Goal: Information Seeking & Learning: Learn about a topic

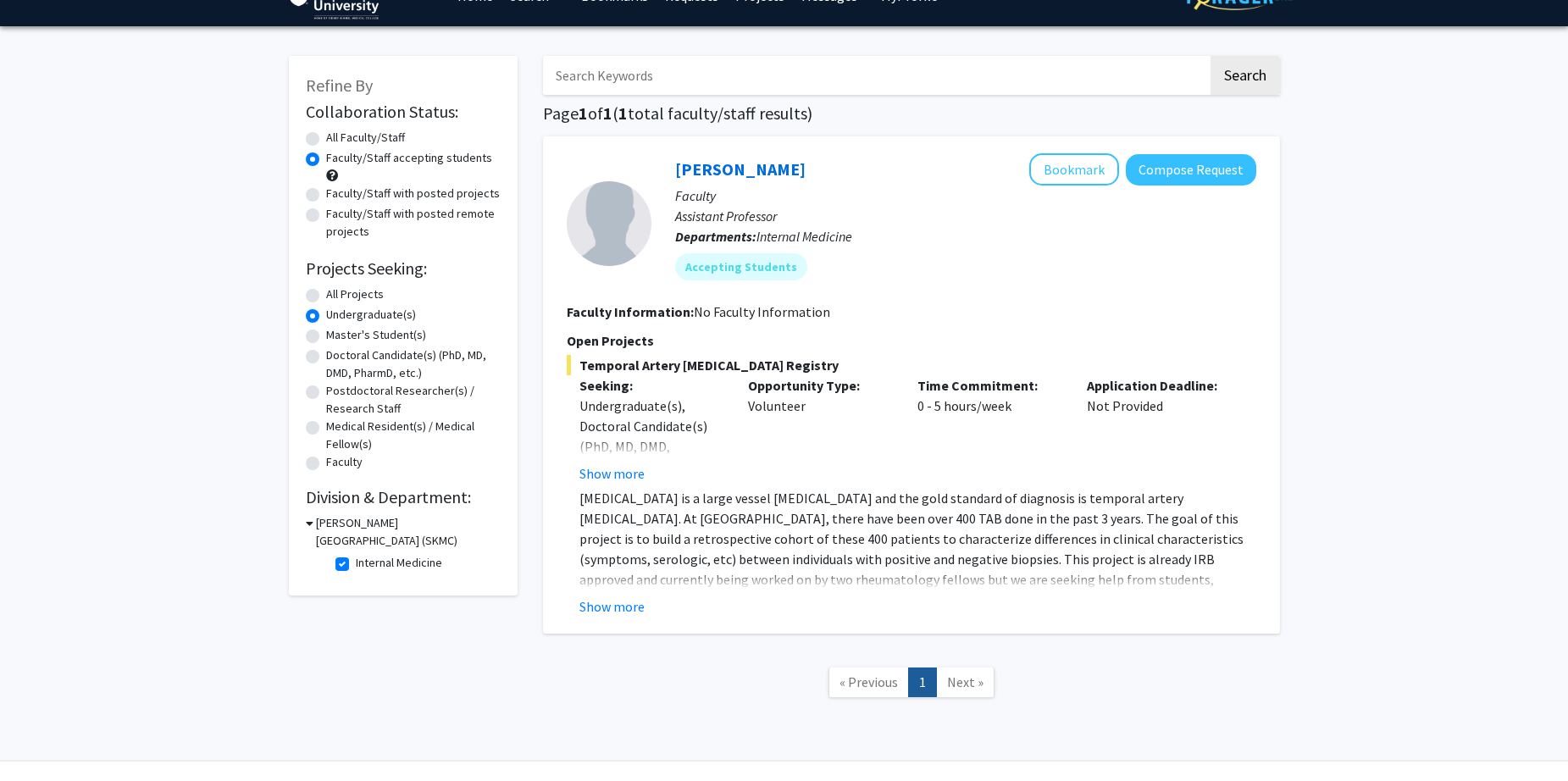
scroll to position [75, 0]
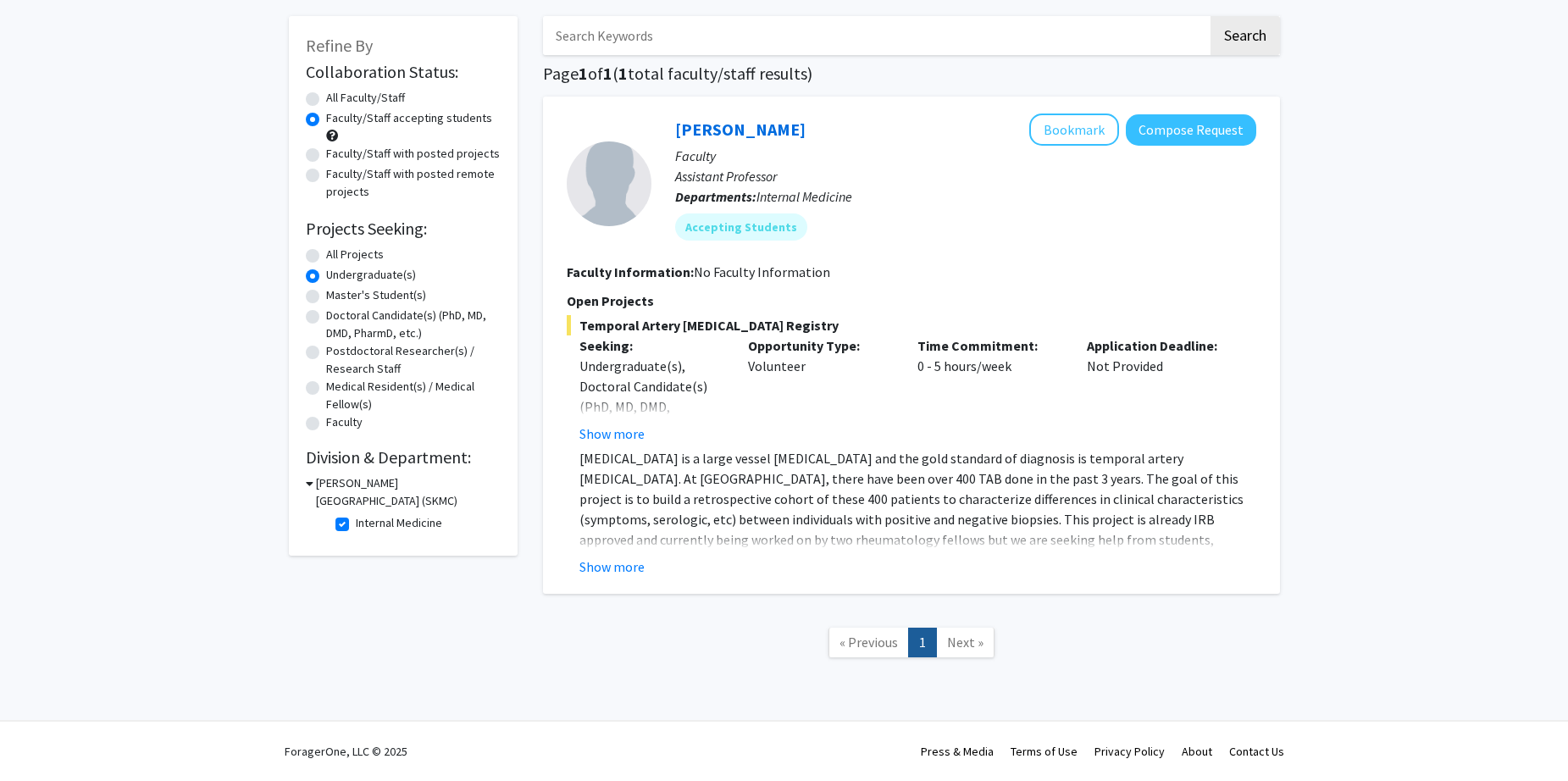
click at [953, 653] on link "Next »" at bounding box center [965, 643] width 58 height 30
click at [962, 636] on span "Next »" at bounding box center [966, 642] width 36 height 17
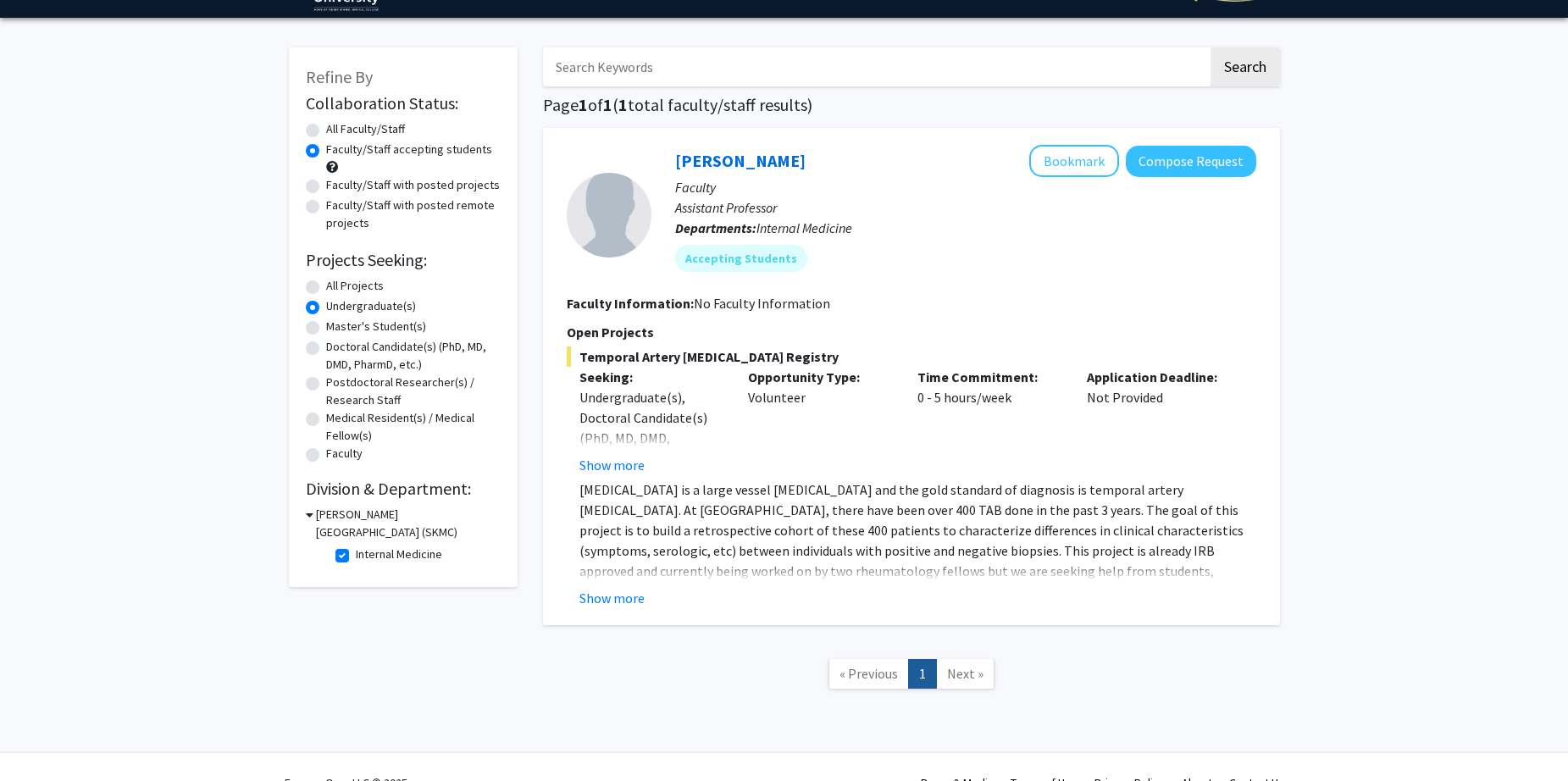
scroll to position [0, 0]
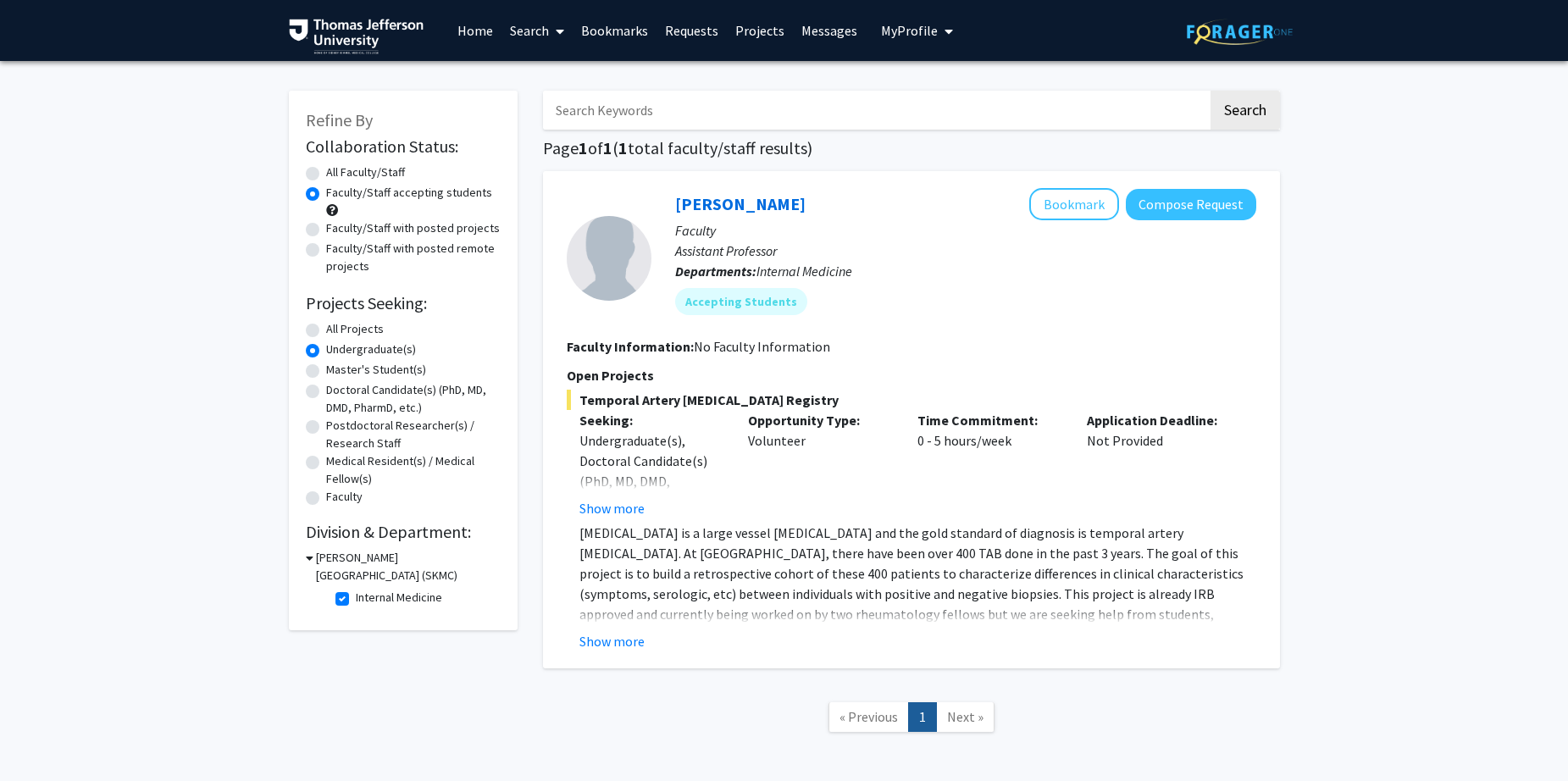
click at [556, 45] on span at bounding box center [556, 31] width 15 height 59
click at [561, 108] on span "Students" at bounding box center [553, 111] width 104 height 34
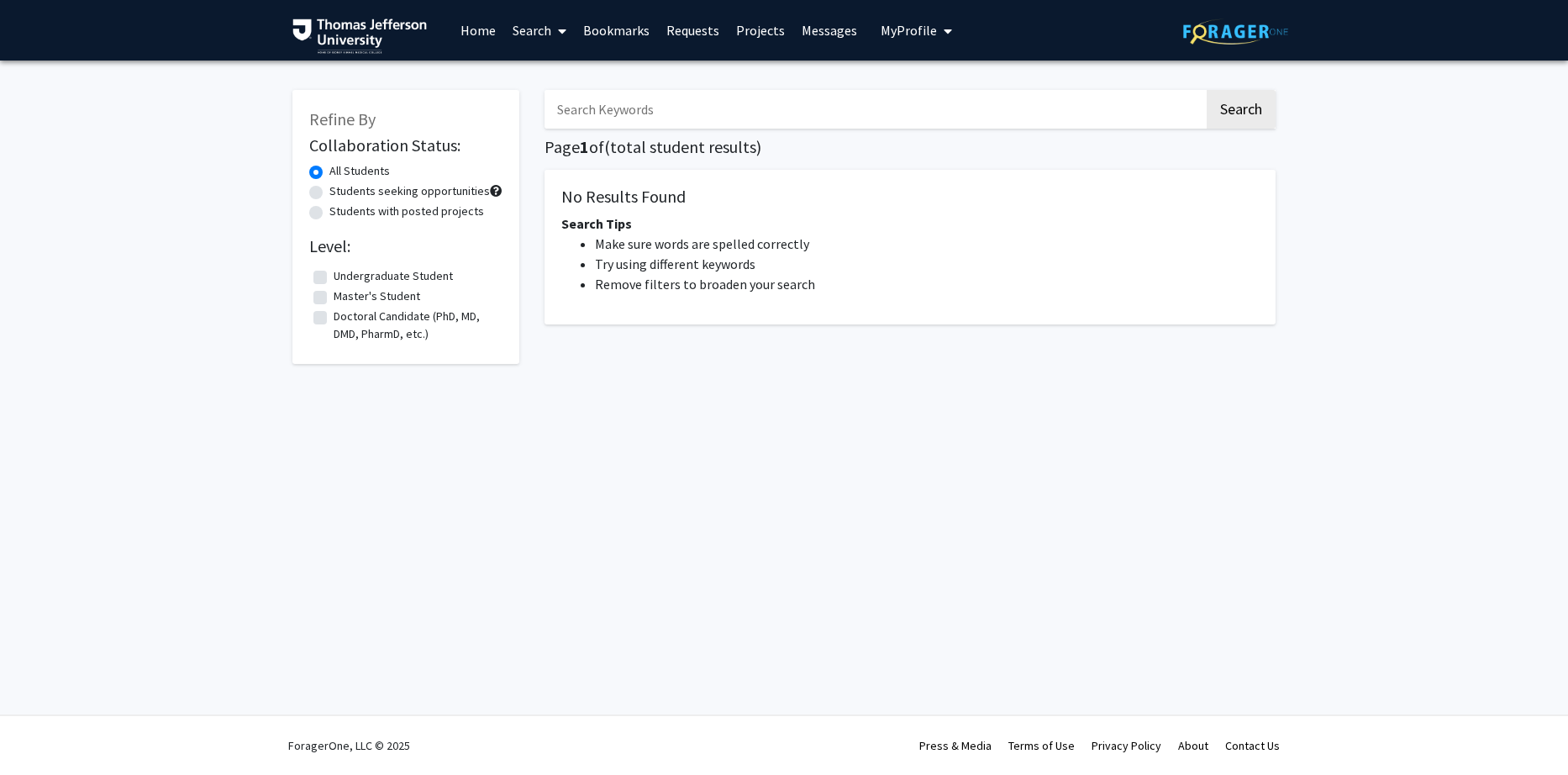
click at [543, 33] on link "Search" at bounding box center [539, 30] width 70 height 59
click at [546, 86] on span "Faculty/Staff" at bounding box center [565, 77] width 124 height 33
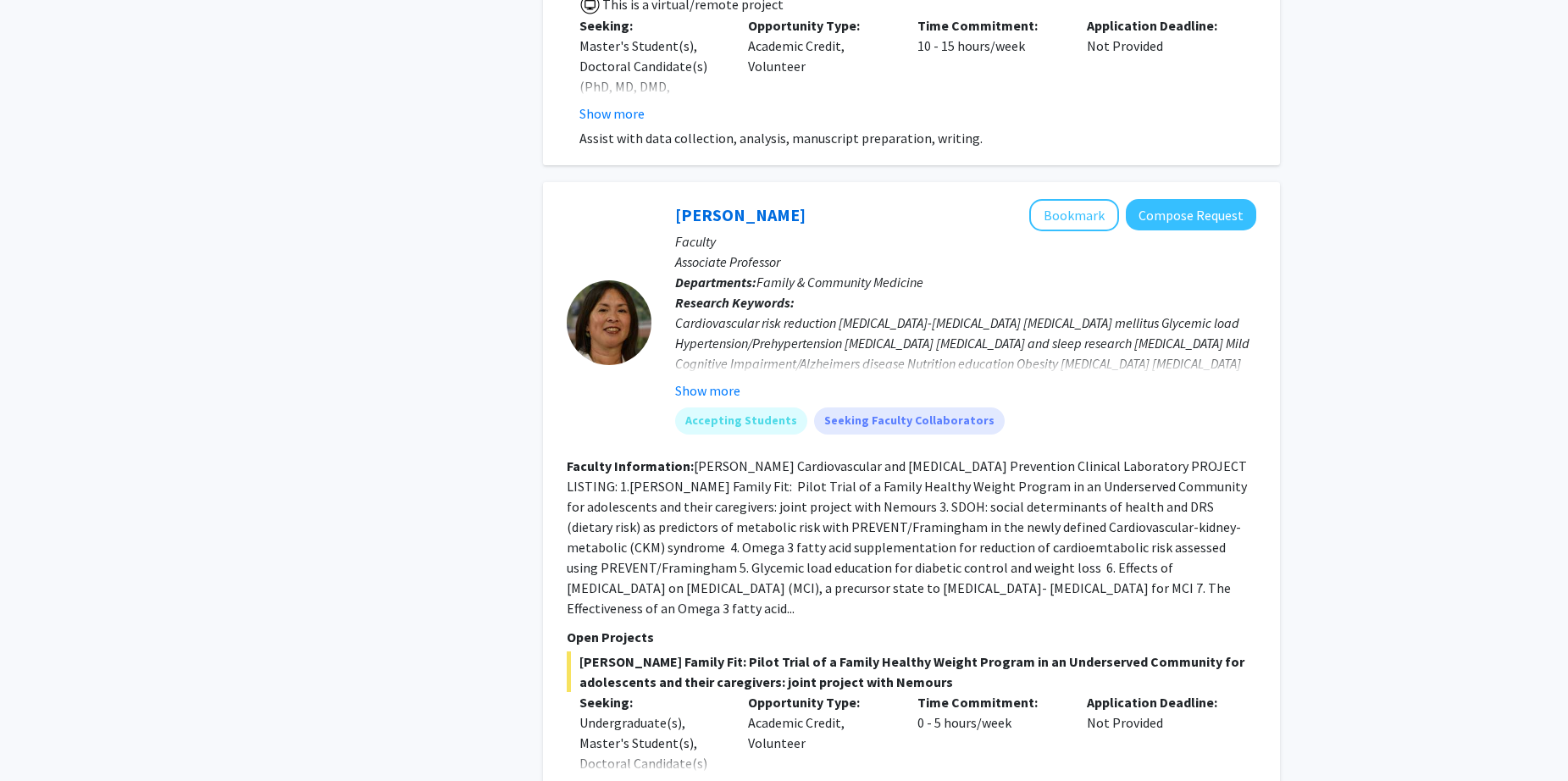
scroll to position [8550, 0]
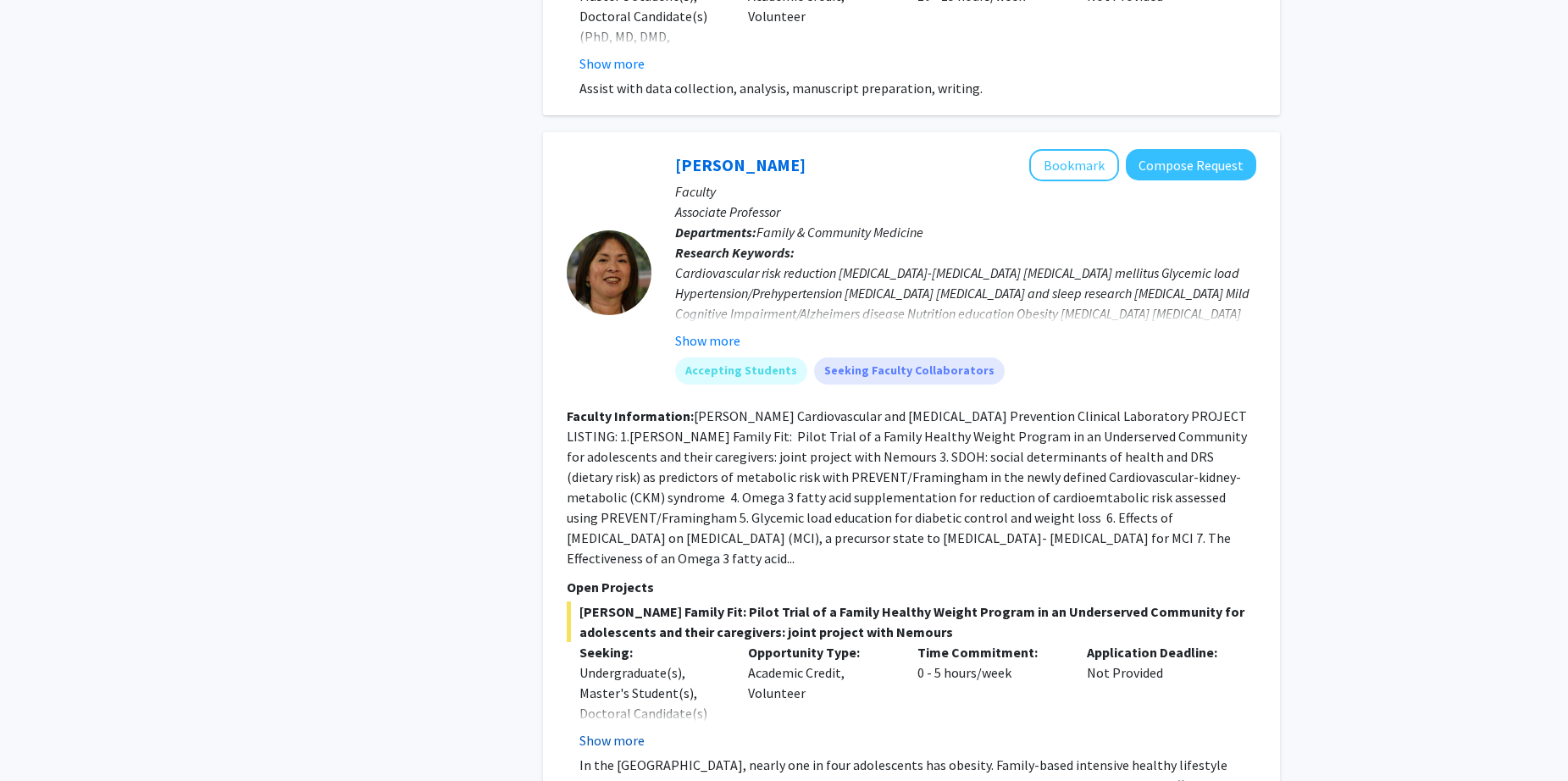
click at [610, 730] on button "Show more" at bounding box center [612, 740] width 66 height 20
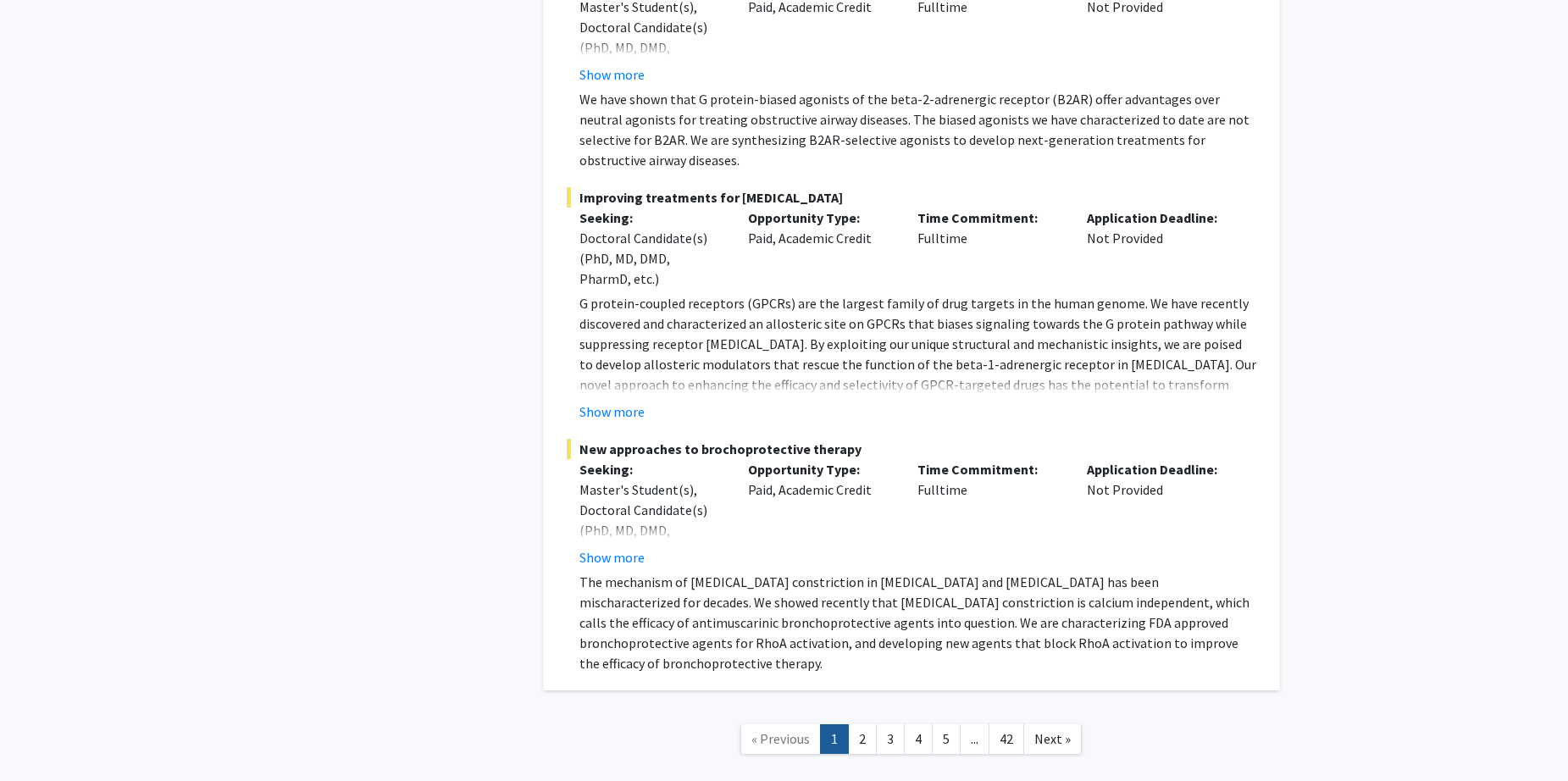
scroll to position [13111, 0]
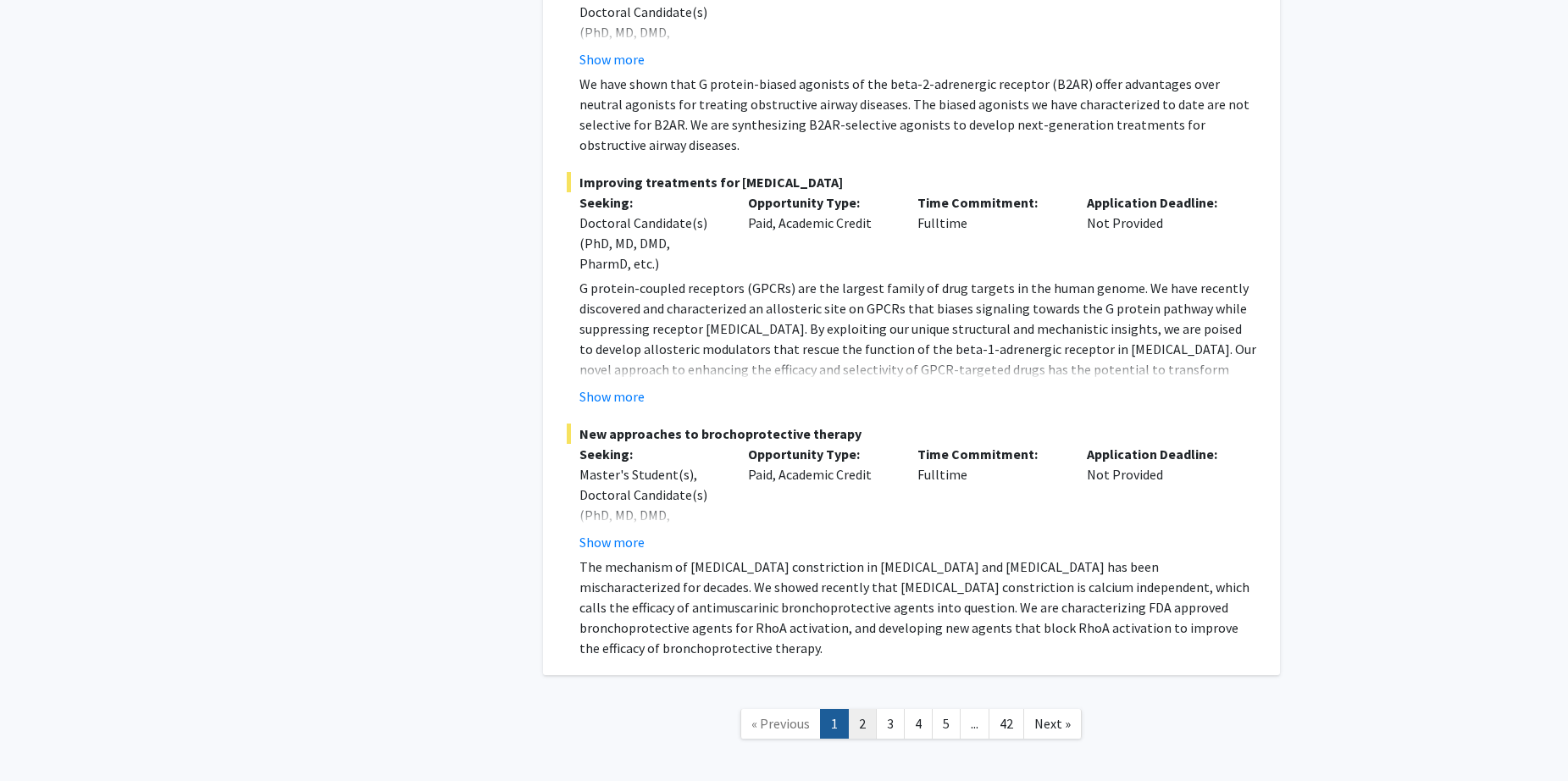
click at [860, 709] on link "2" at bounding box center [863, 724] width 29 height 30
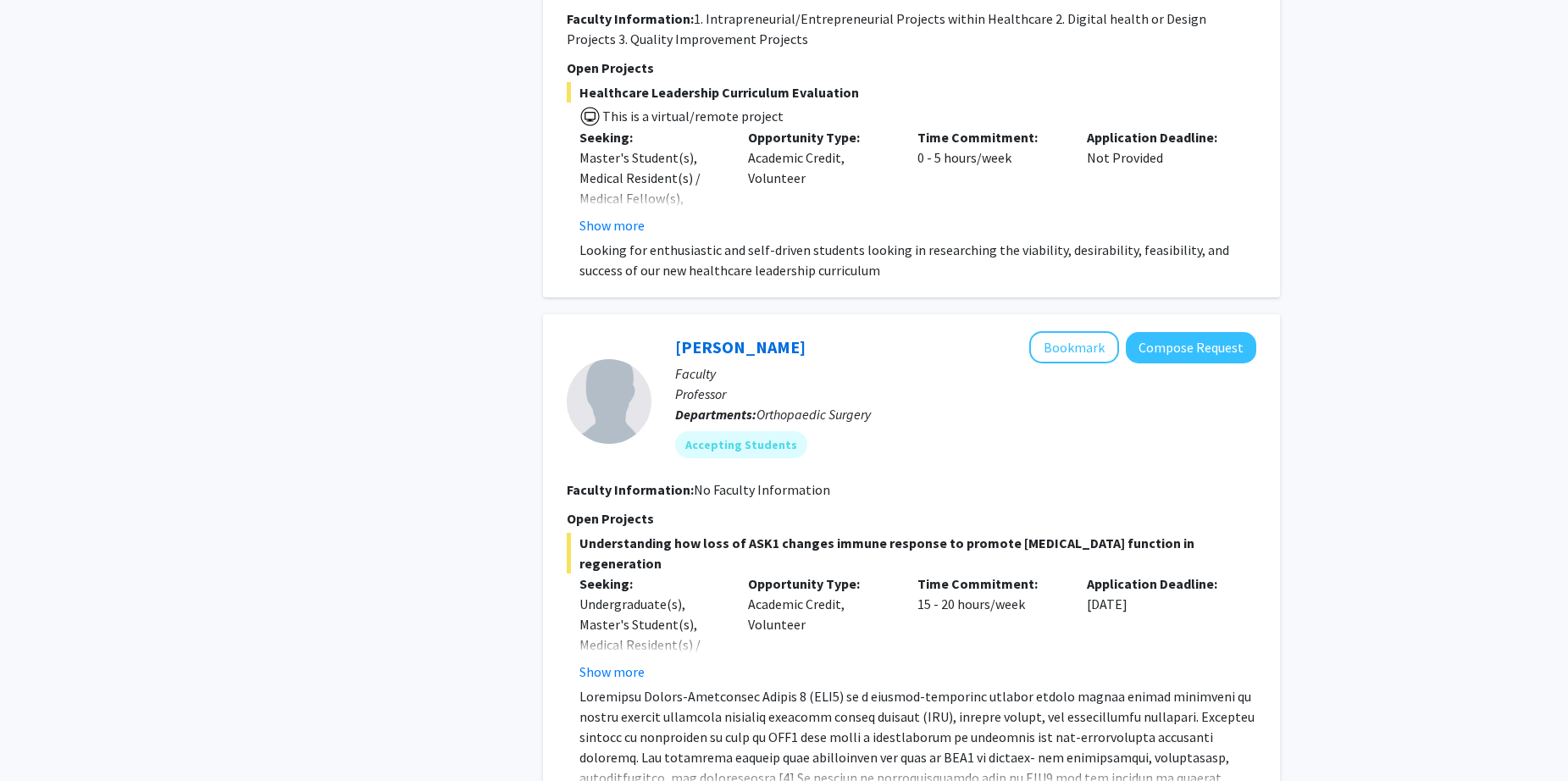
scroll to position [7408, 0]
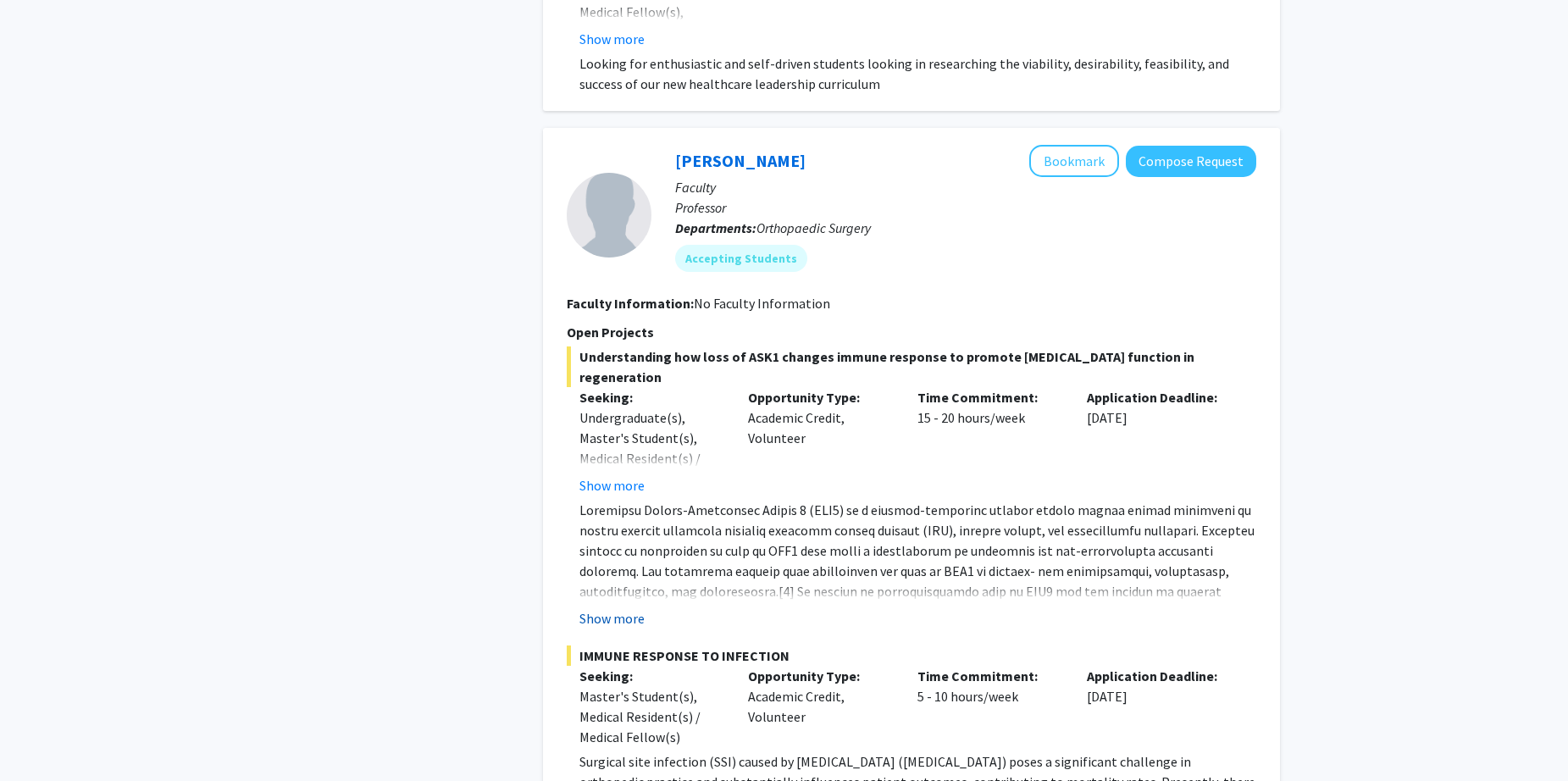
click at [619, 608] on button "Show more" at bounding box center [612, 618] width 66 height 20
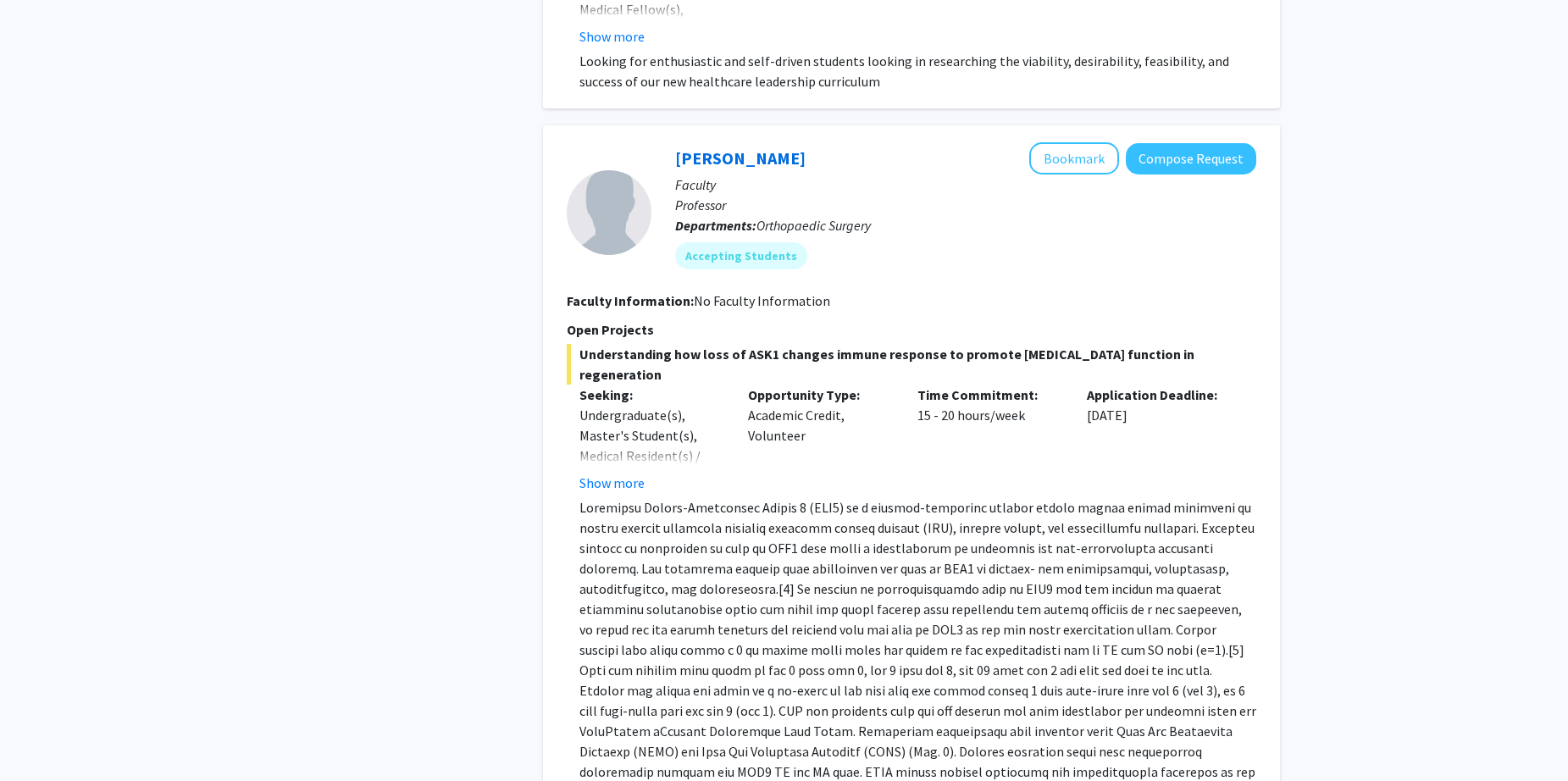
scroll to position [7996, 0]
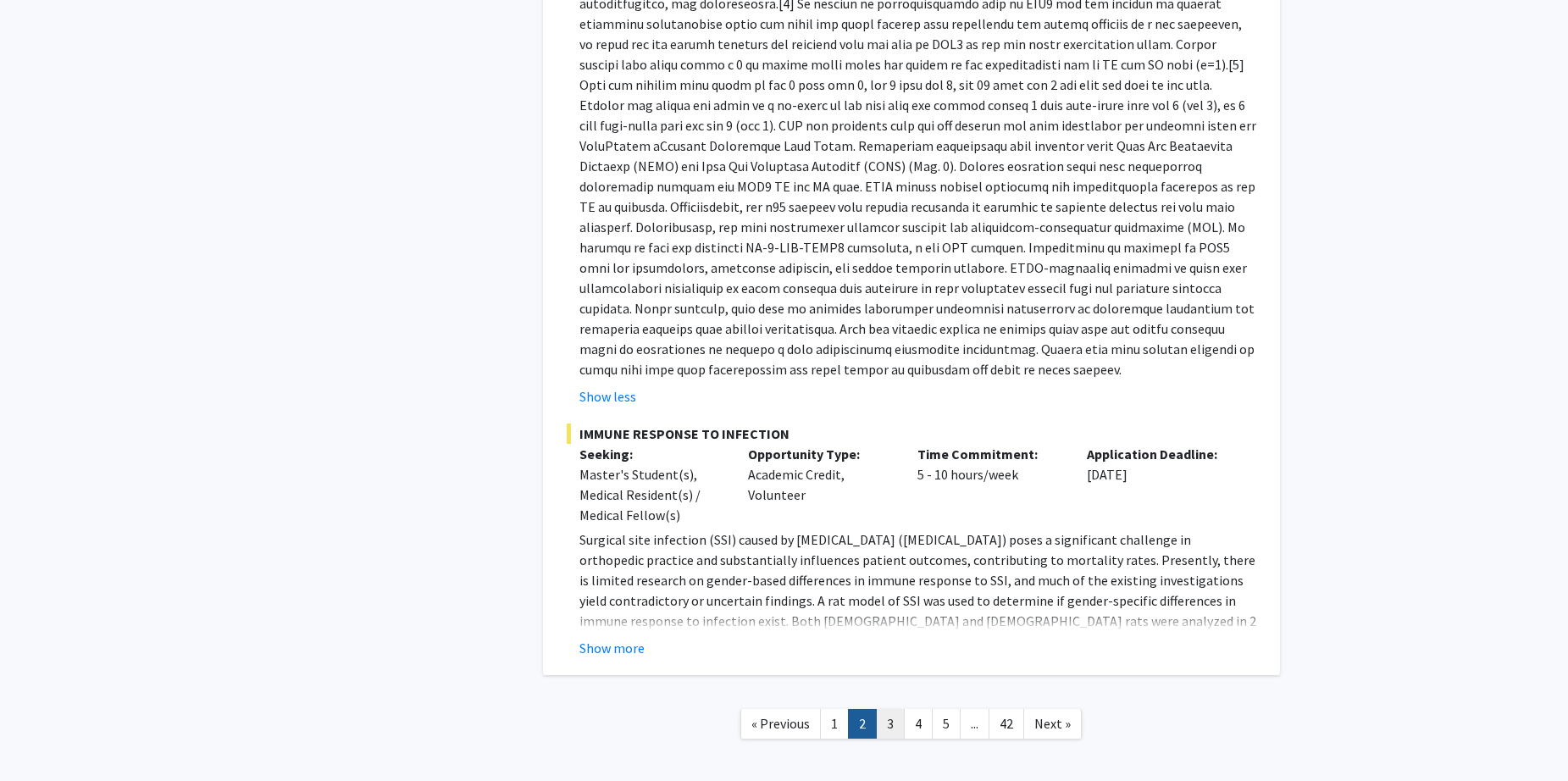
click at [888, 709] on link "3" at bounding box center [890, 724] width 29 height 30
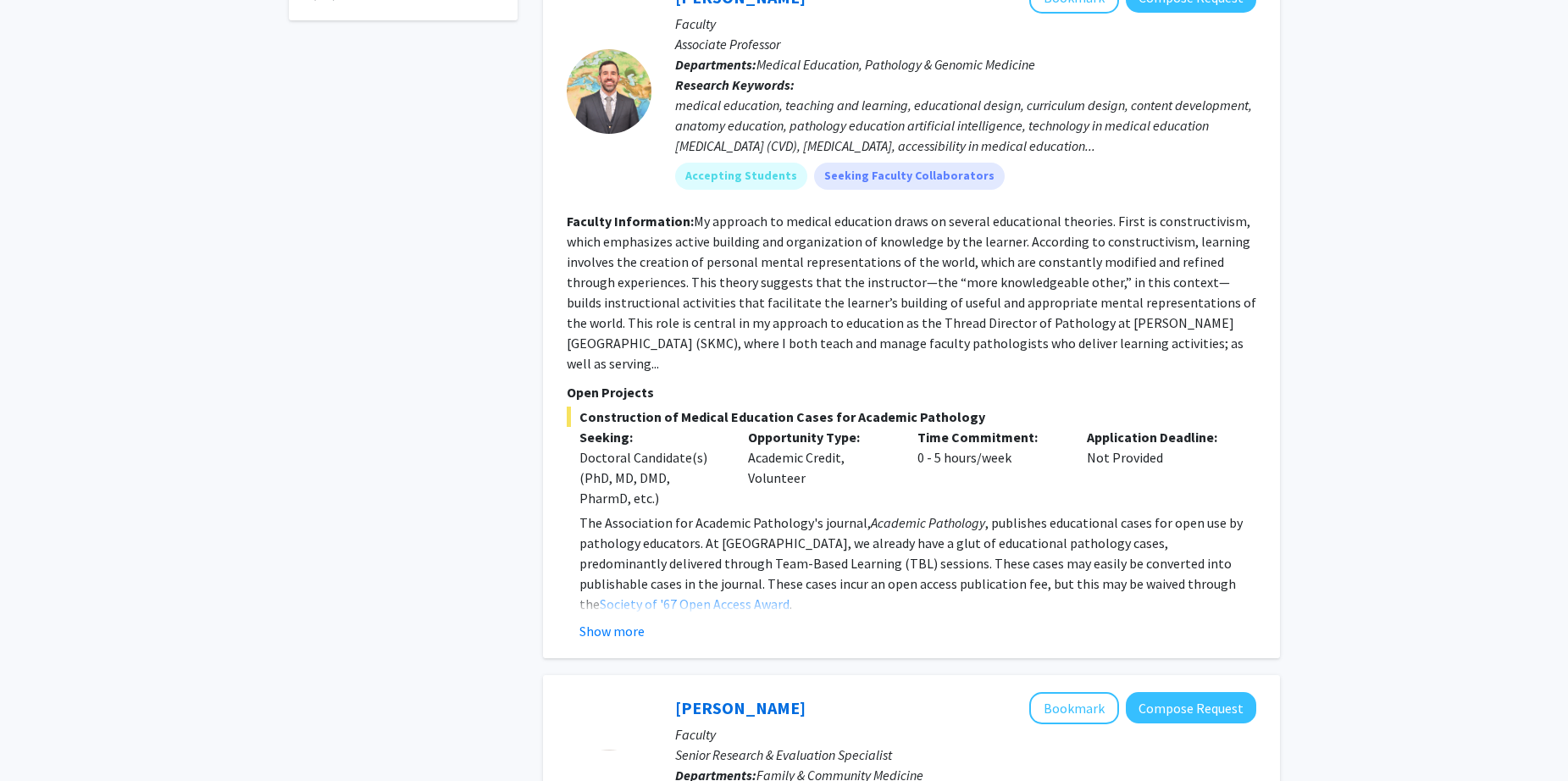
scroll to position [789, 0]
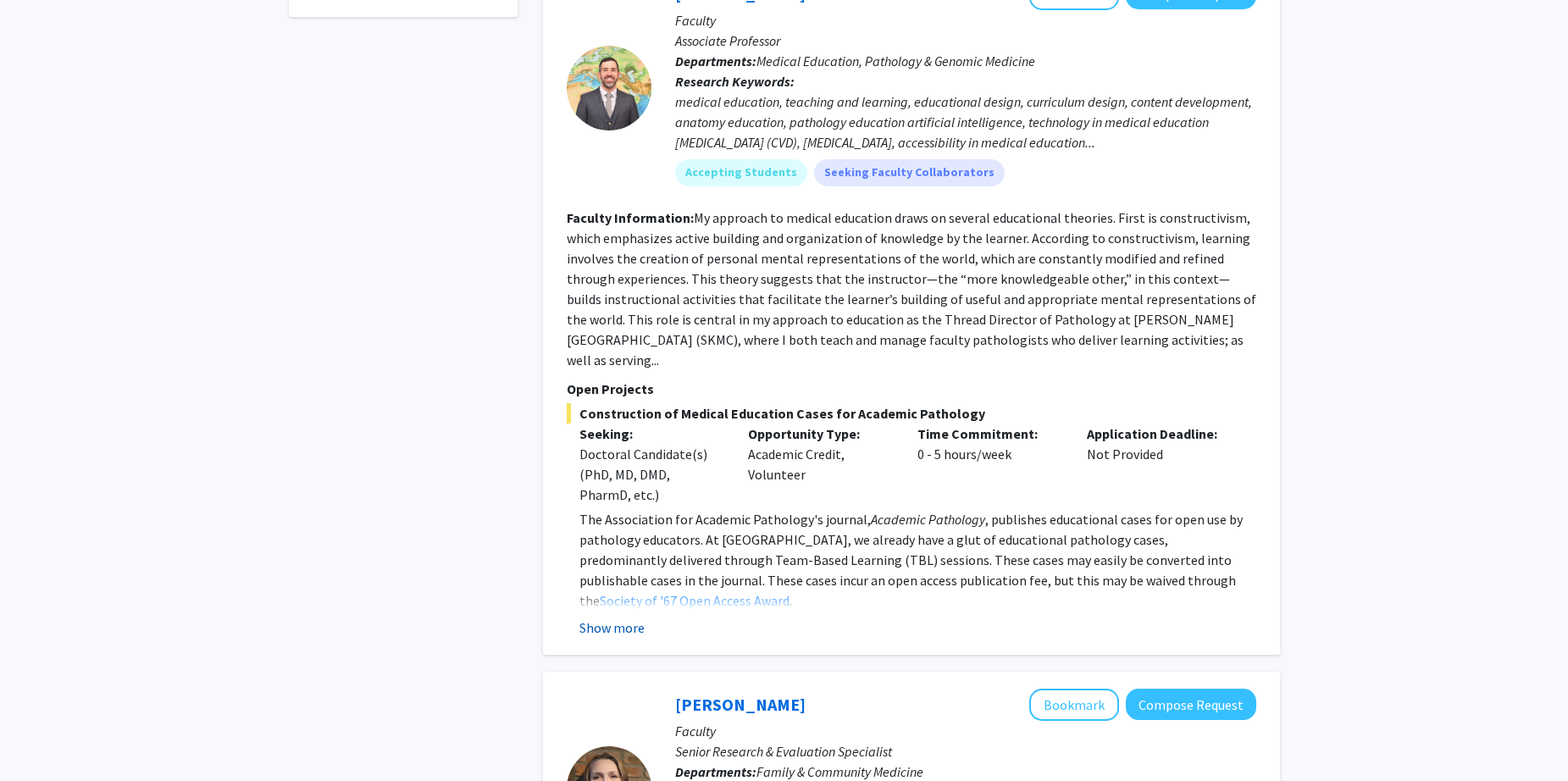
click at [641, 617] on button "Show more" at bounding box center [612, 627] width 66 height 20
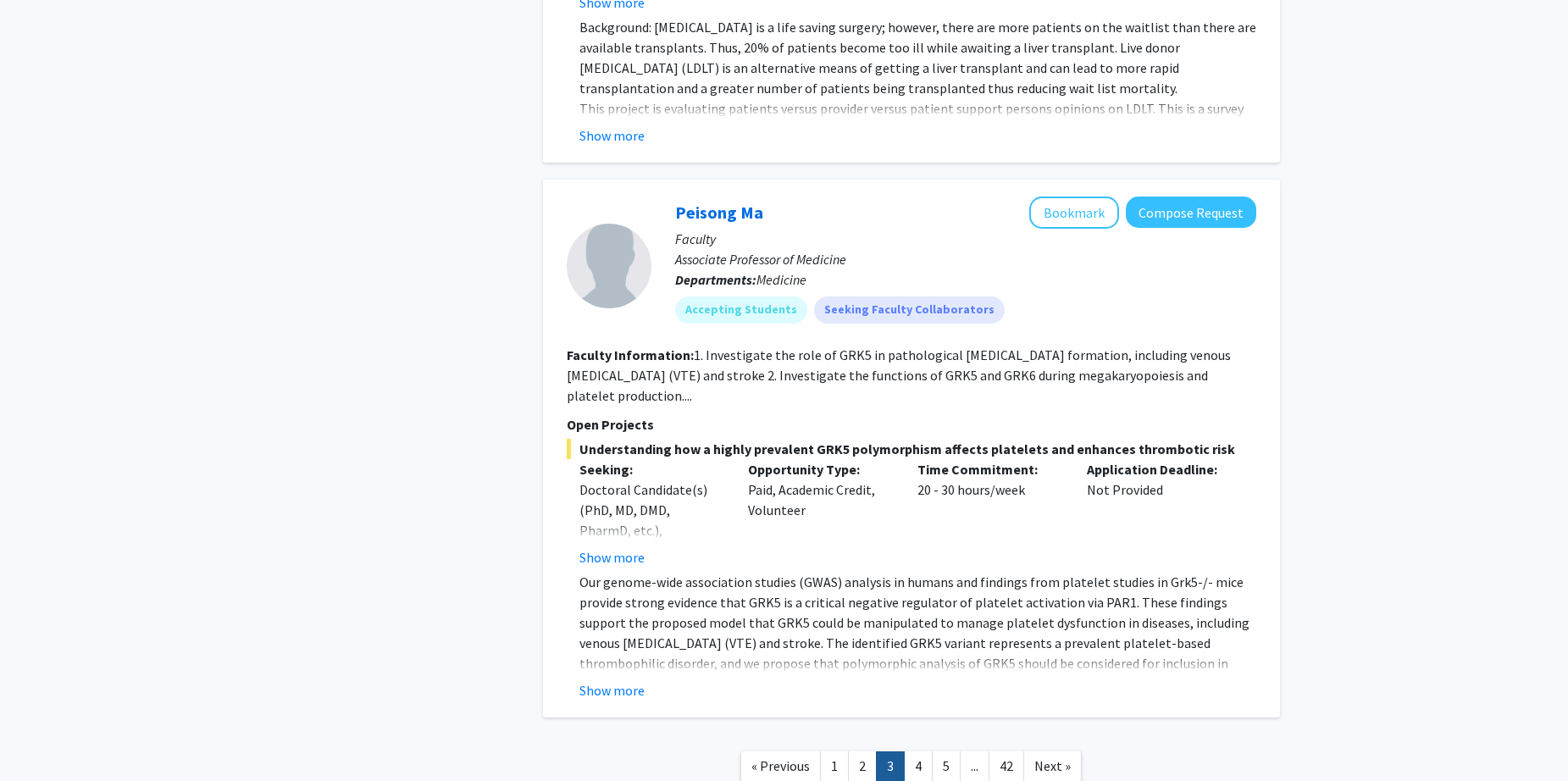
scroll to position [6091, 0]
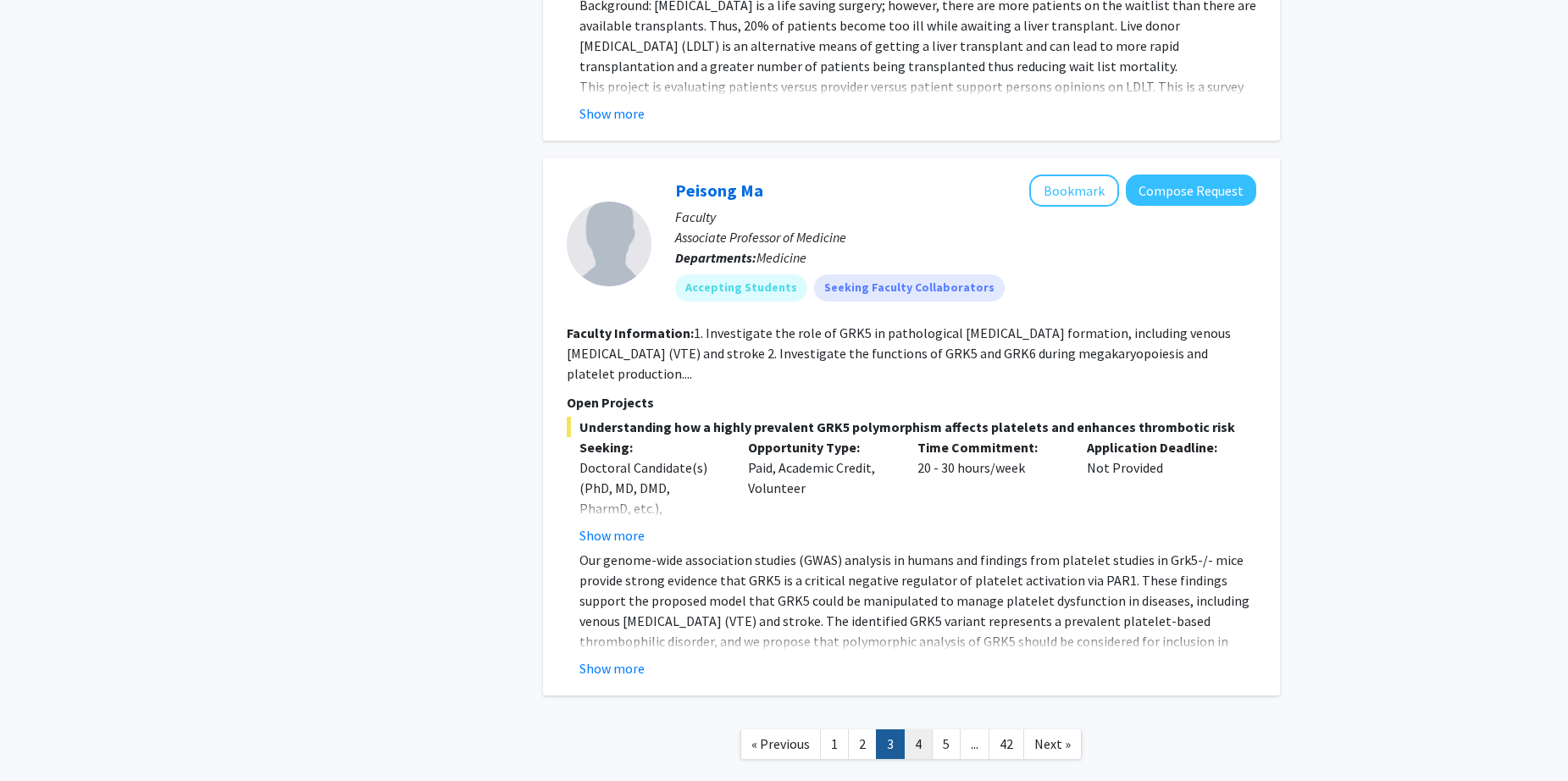
click at [918, 729] on link "4" at bounding box center [918, 744] width 29 height 30
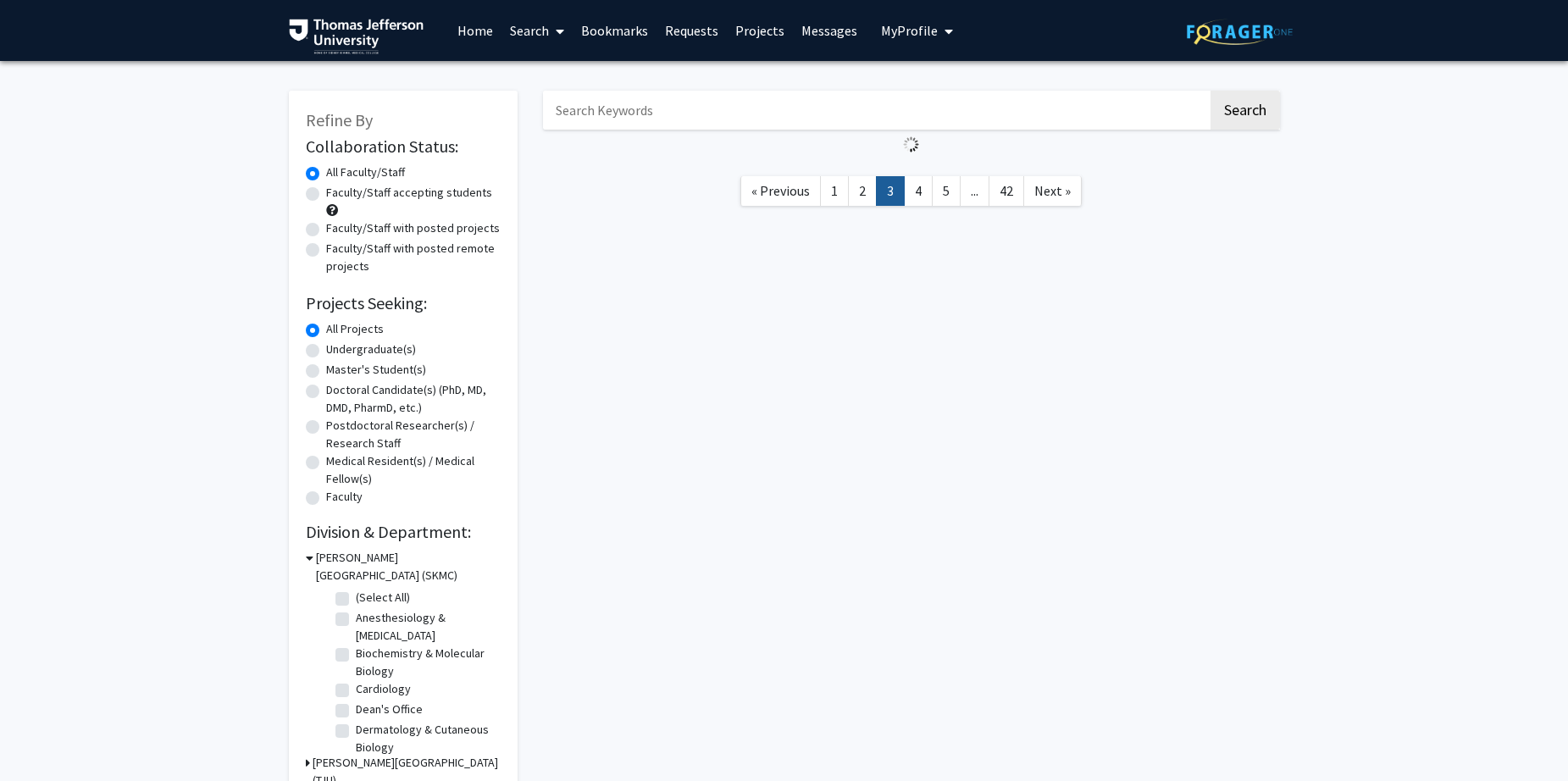
click at [360, 392] on label "Doctoral Candidate(s) (PhD, MD, DMD, PharmD, etc.)" at bounding box center [413, 399] width 175 height 36
click at [337, 392] on input "Doctoral Candidate(s) (PhD, MD, DMD, PharmD, etc.)" at bounding box center [331, 387] width 11 height 11
radio input "true"
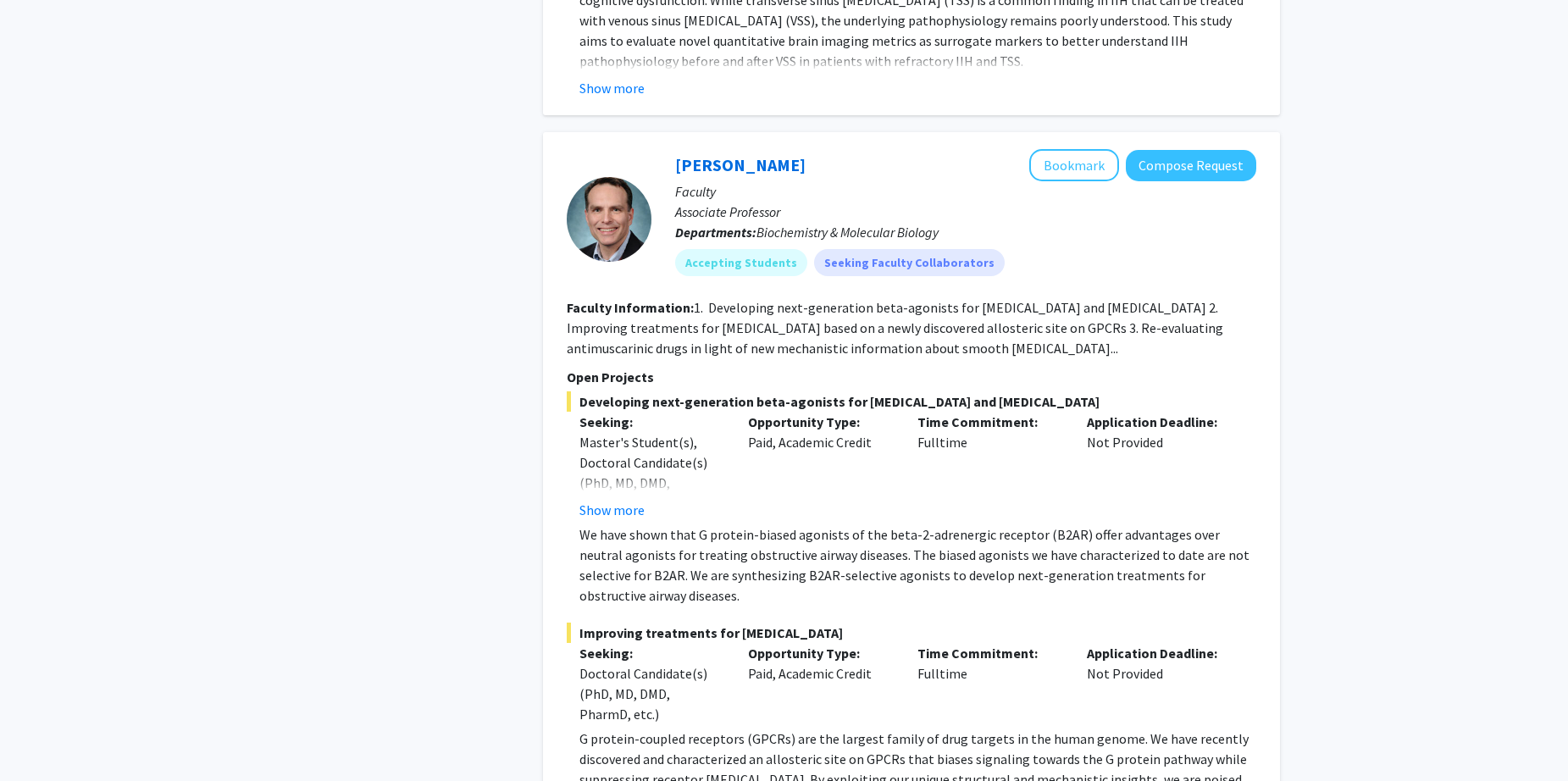
scroll to position [13334, 0]
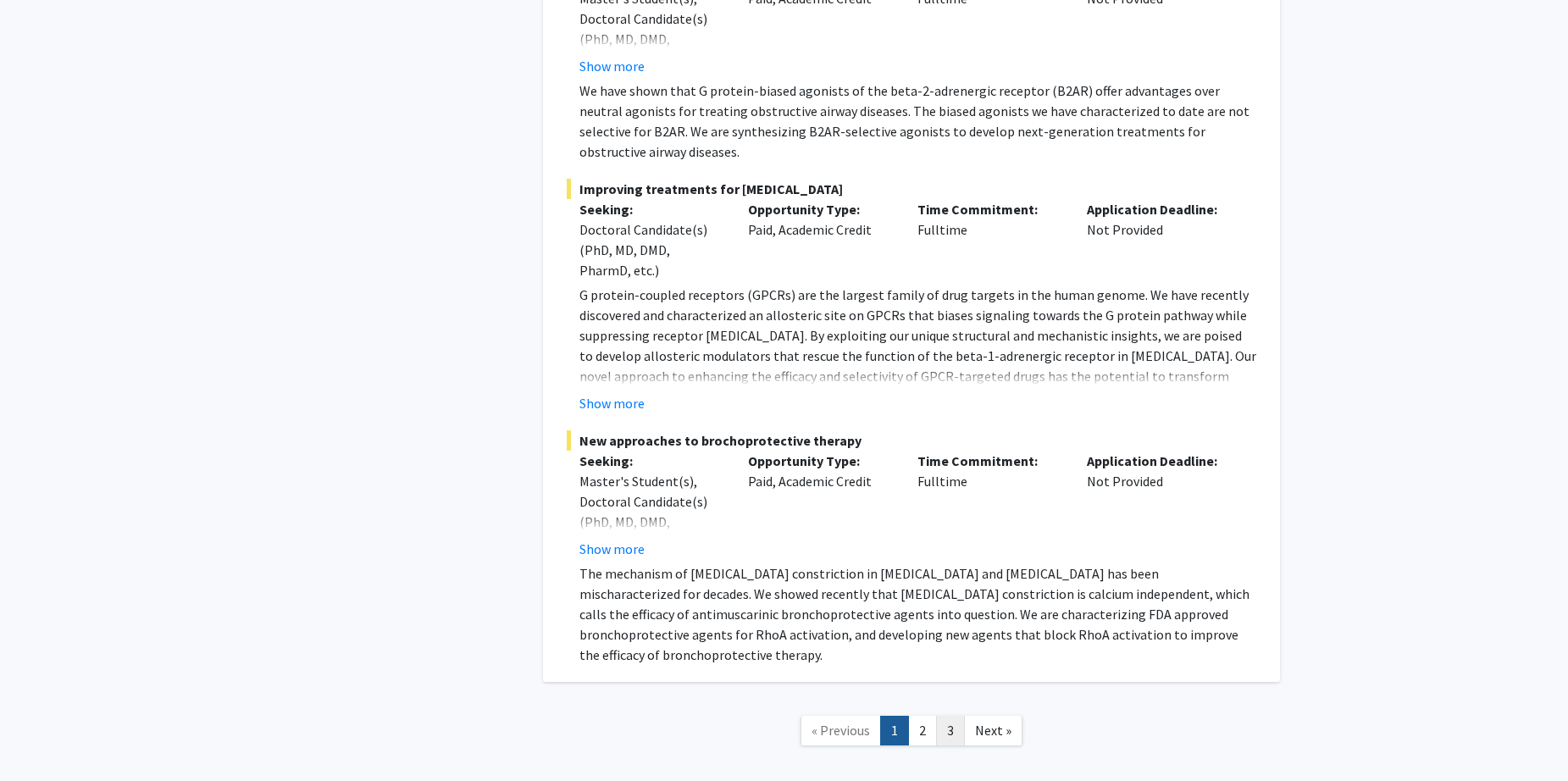
click at [945, 715] on link "3" at bounding box center [950, 730] width 29 height 30
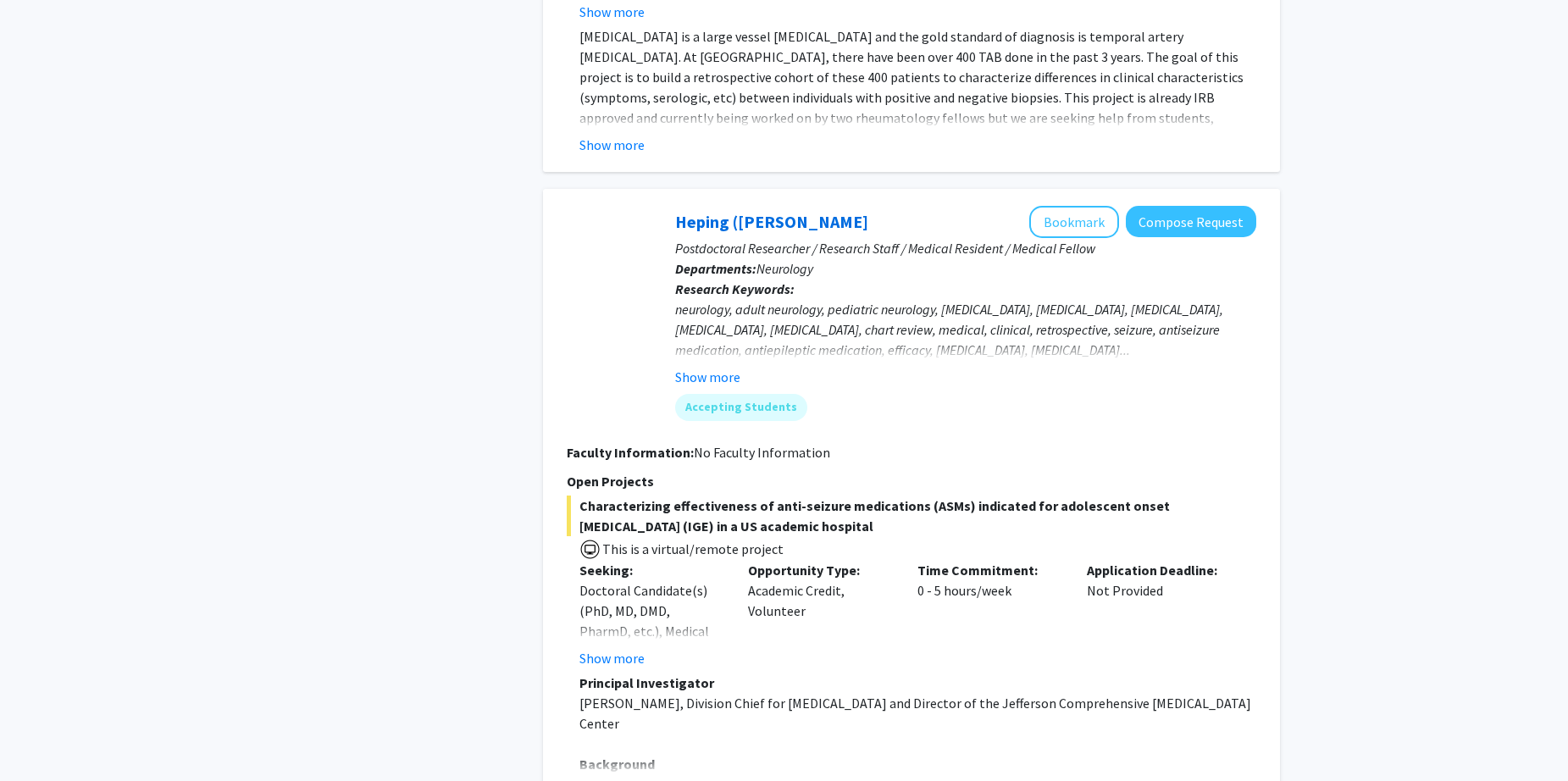
scroll to position [2560, 0]
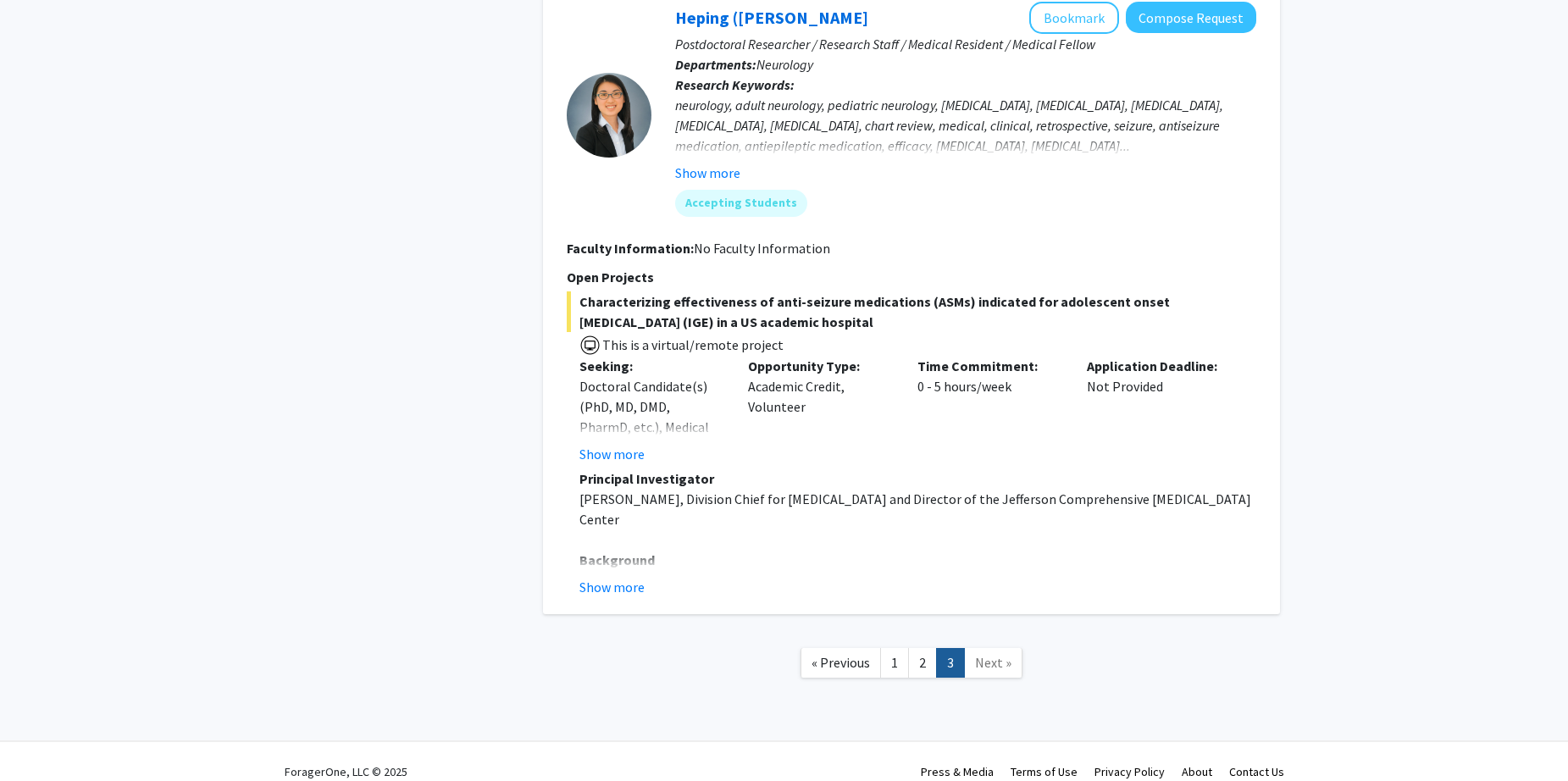
click at [1001, 654] on span "Next »" at bounding box center [993, 663] width 36 height 17
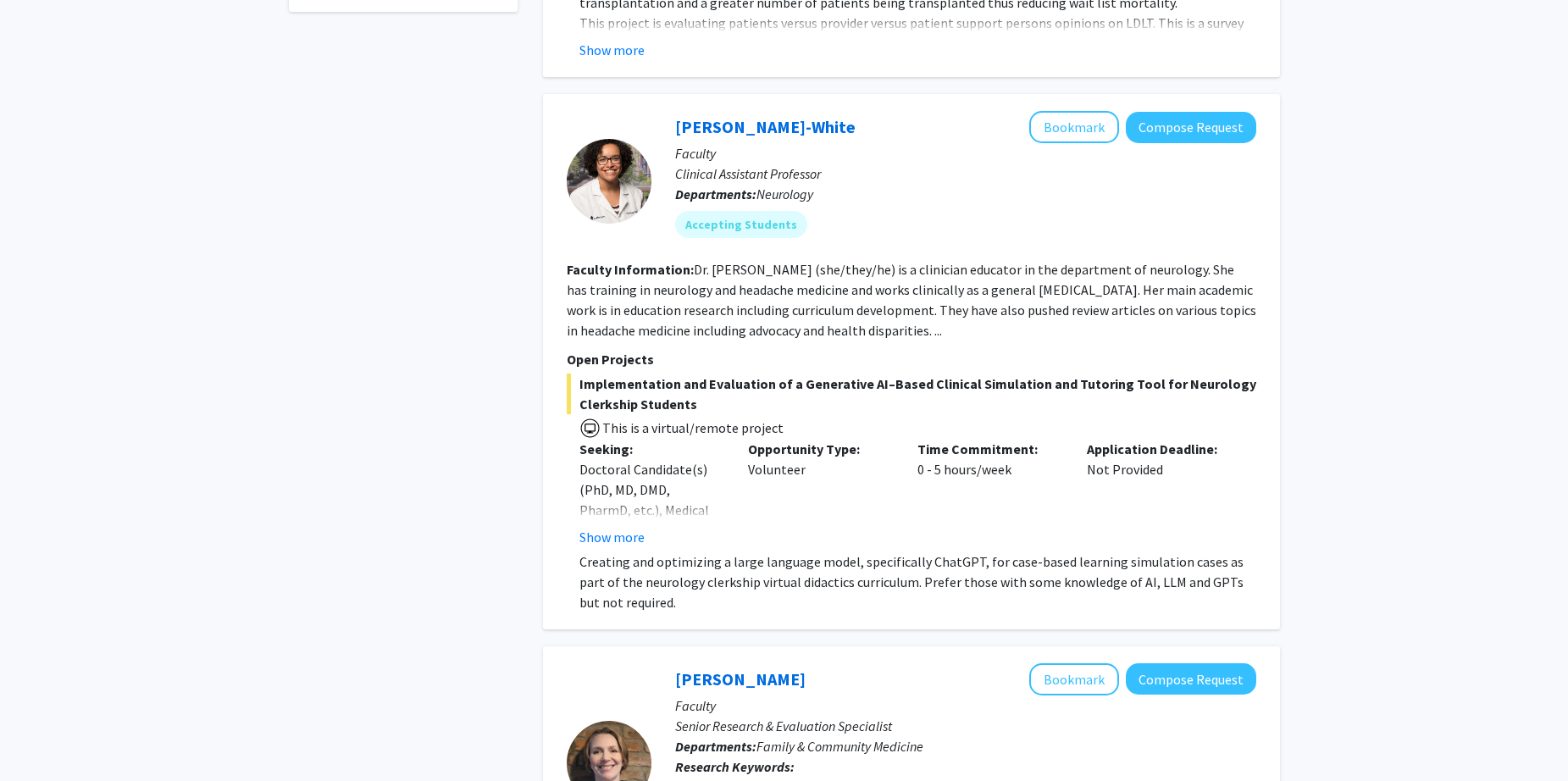
scroll to position [459, 0]
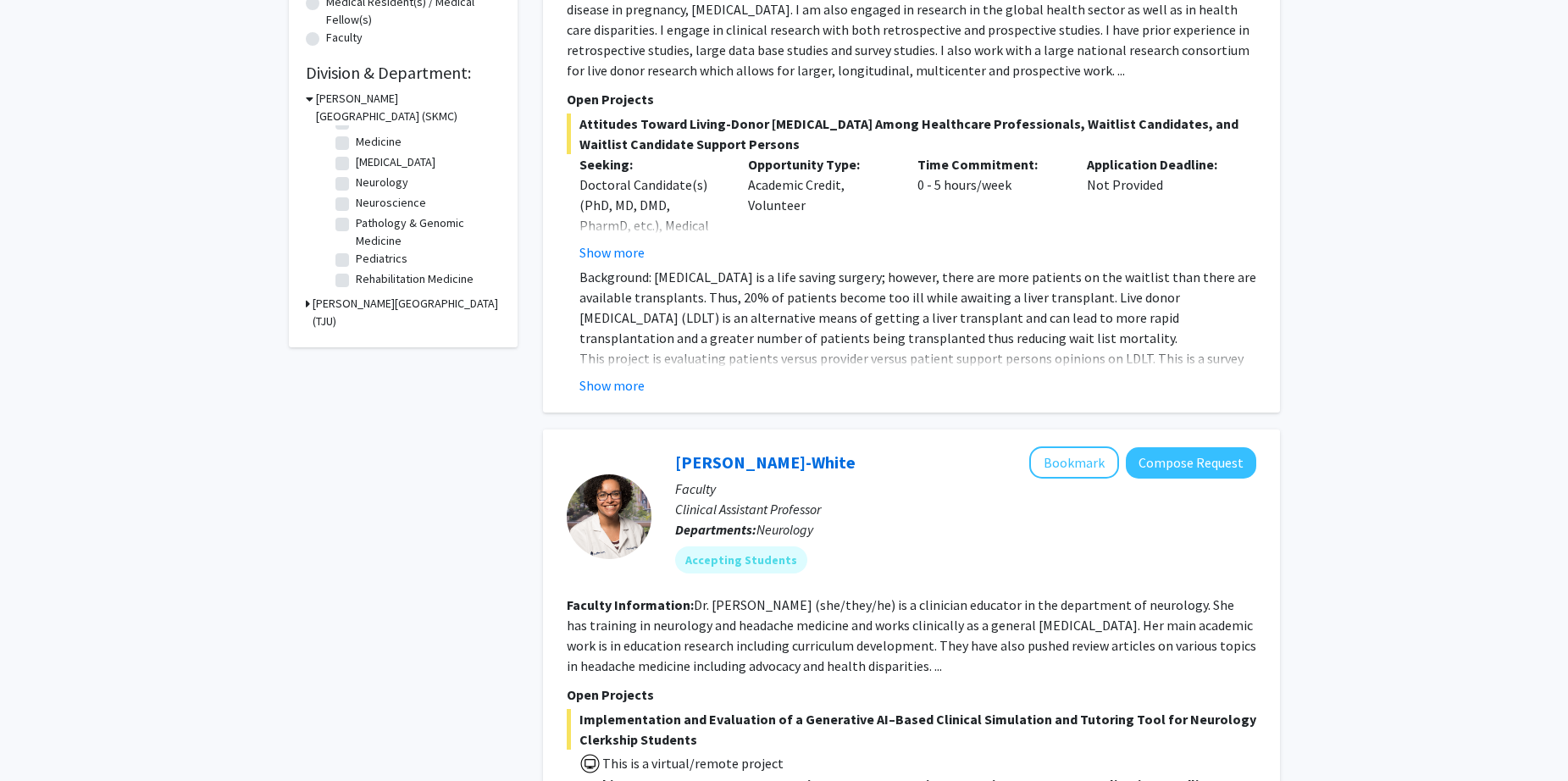
click at [377, 310] on h3 "[PERSON_NAME][GEOGRAPHIC_DATA] (TJU)" at bounding box center [406, 312] width 188 height 36
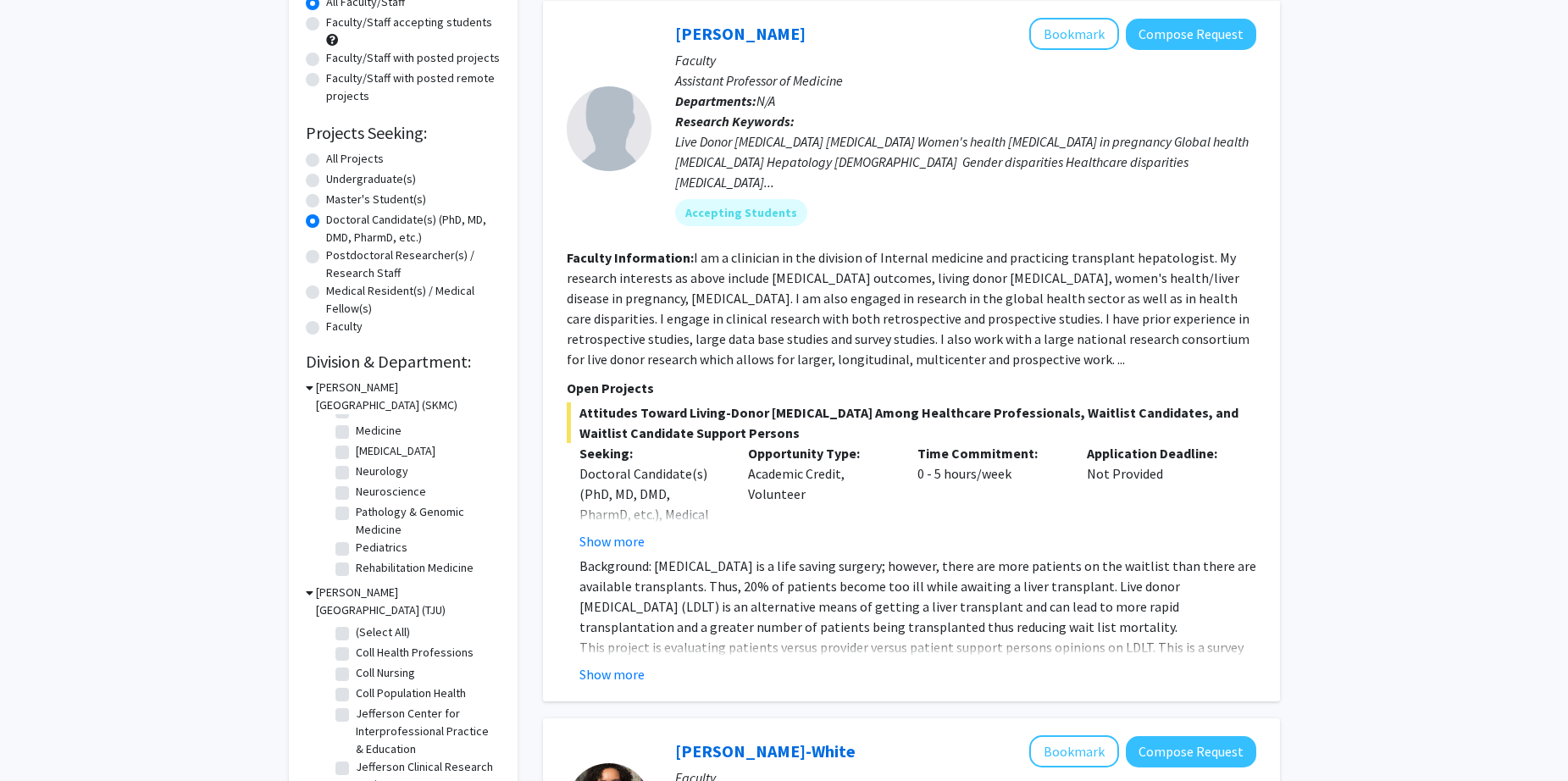
scroll to position [0, 0]
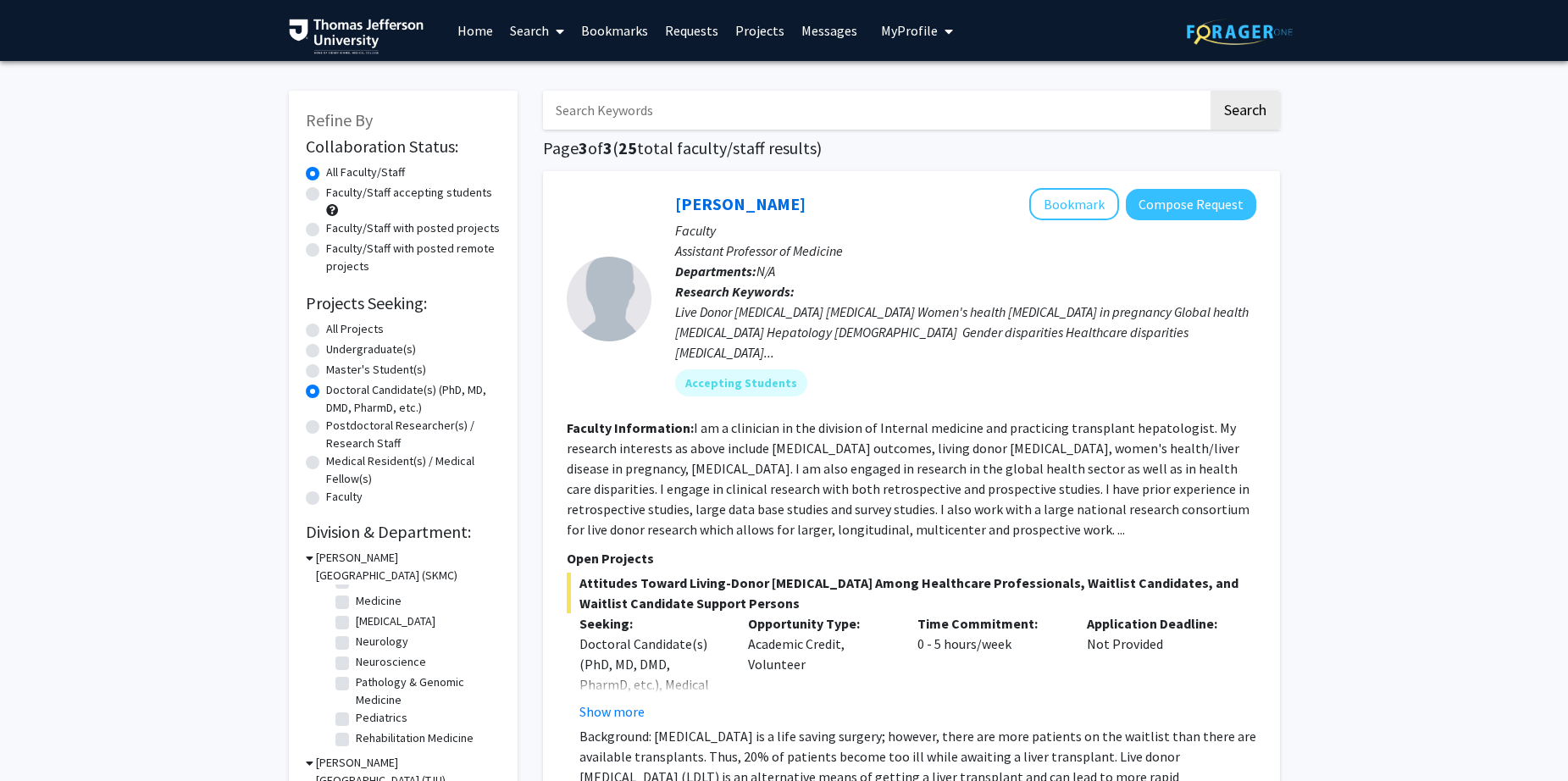
click at [473, 35] on link "Home" at bounding box center [475, 30] width 53 height 59
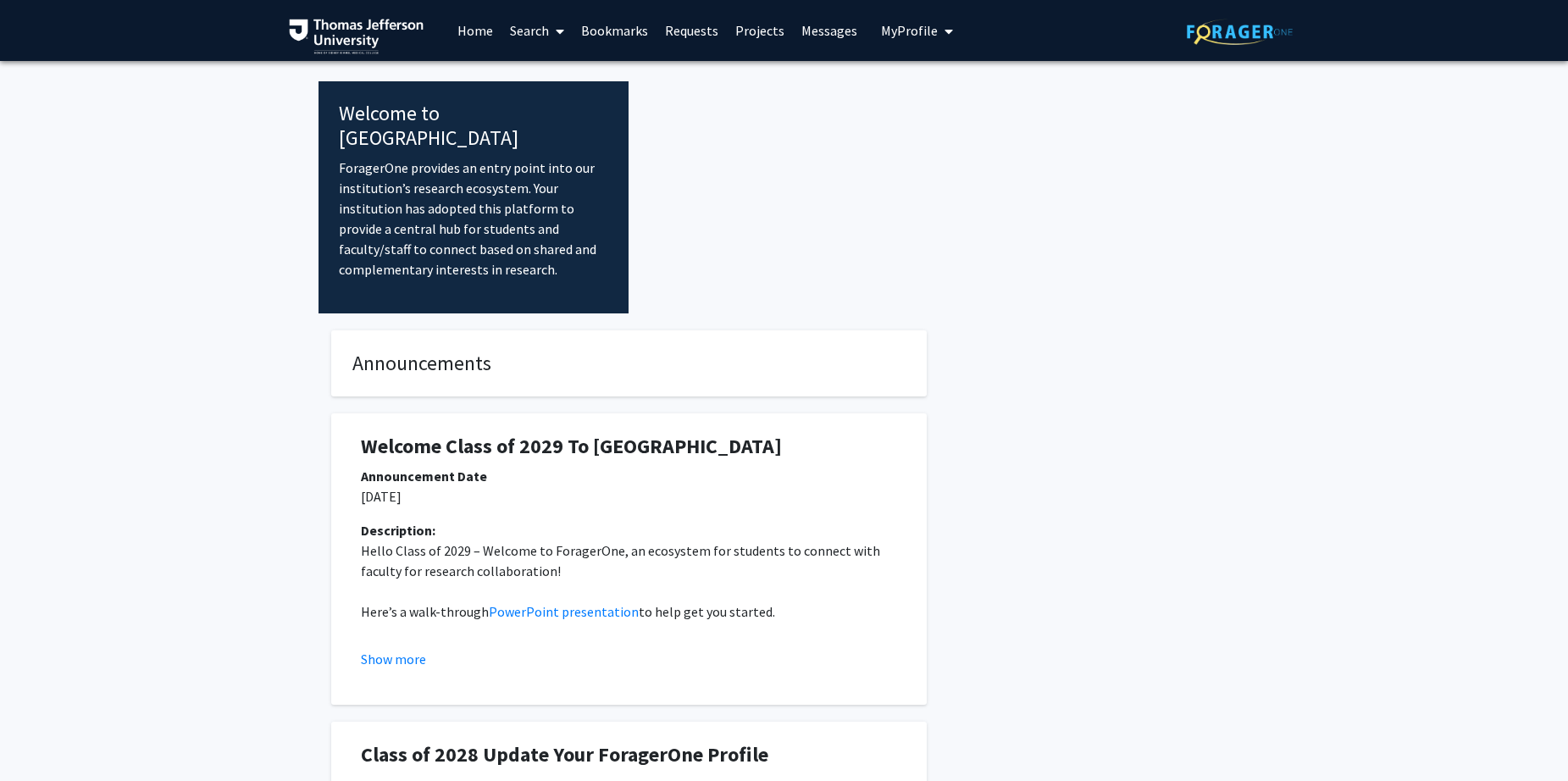
click at [526, 40] on link "Search" at bounding box center [537, 30] width 71 height 59
click at [575, 79] on span "Faculty/Staff" at bounding box center [563, 77] width 125 height 34
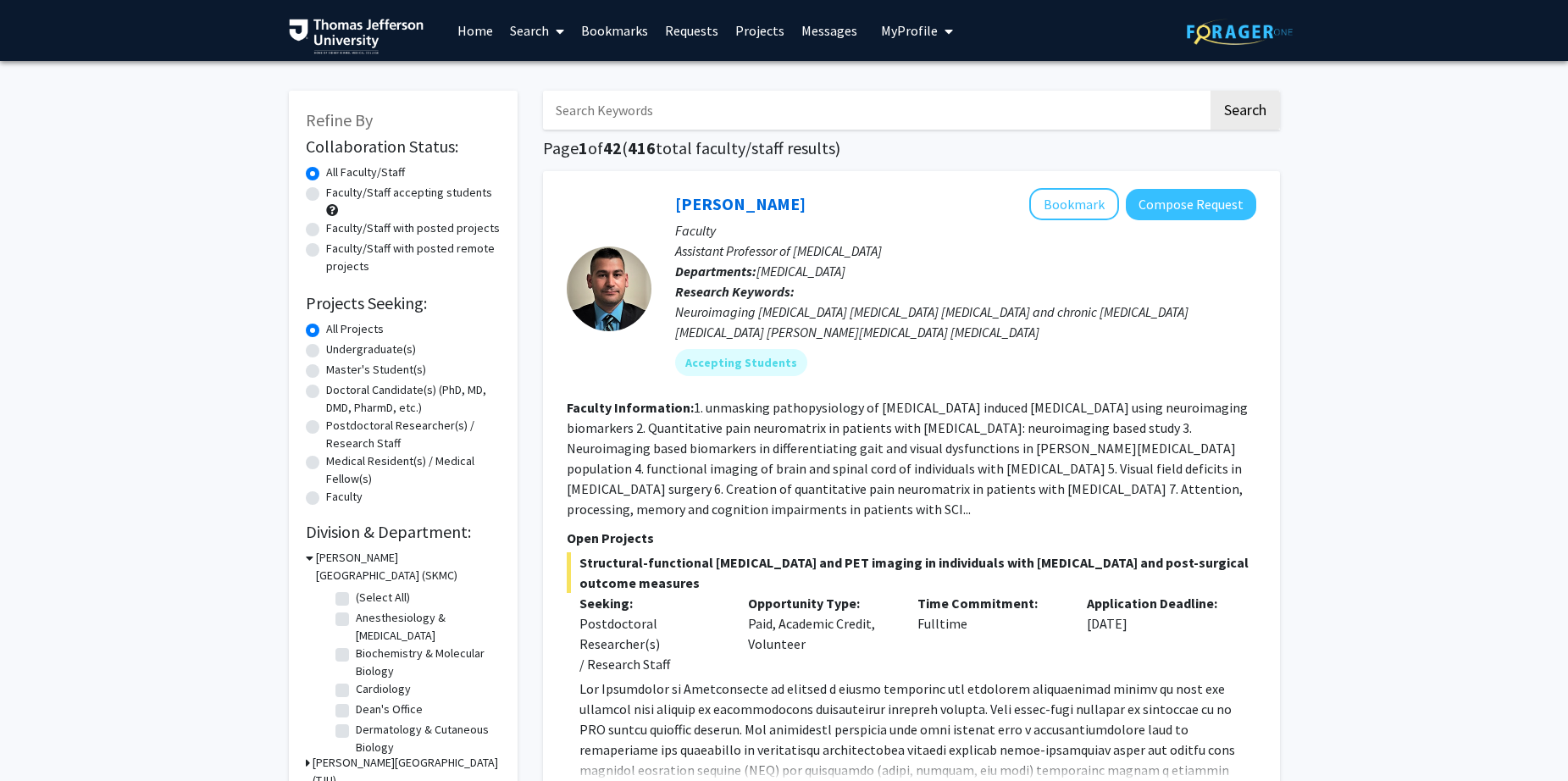
click at [326, 390] on label "Doctoral Candidate(s) (PhD, MD, DMD, PharmD, etc.)" at bounding box center [413, 399] width 175 height 36
click at [326, 390] on input "Doctoral Candidate(s) (PhD, MD, DMD, PharmD, etc.)" at bounding box center [331, 387] width 11 height 11
radio input "true"
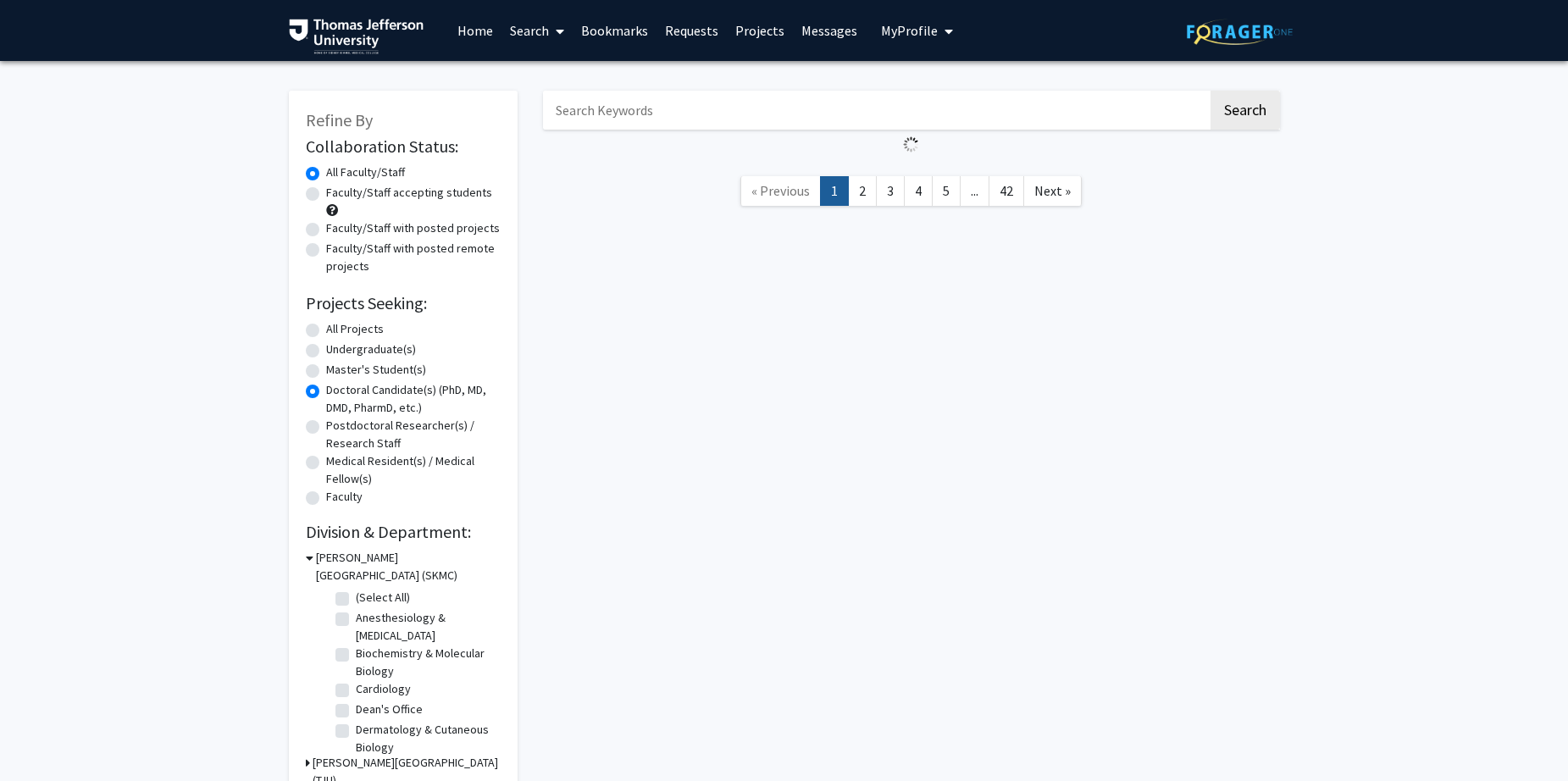
click at [326, 198] on label "Faculty/Staff accepting students" at bounding box center [409, 193] width 166 height 18
click at [326, 195] on input "Faculty/Staff accepting students" at bounding box center [331, 189] width 11 height 11
radio input "true"
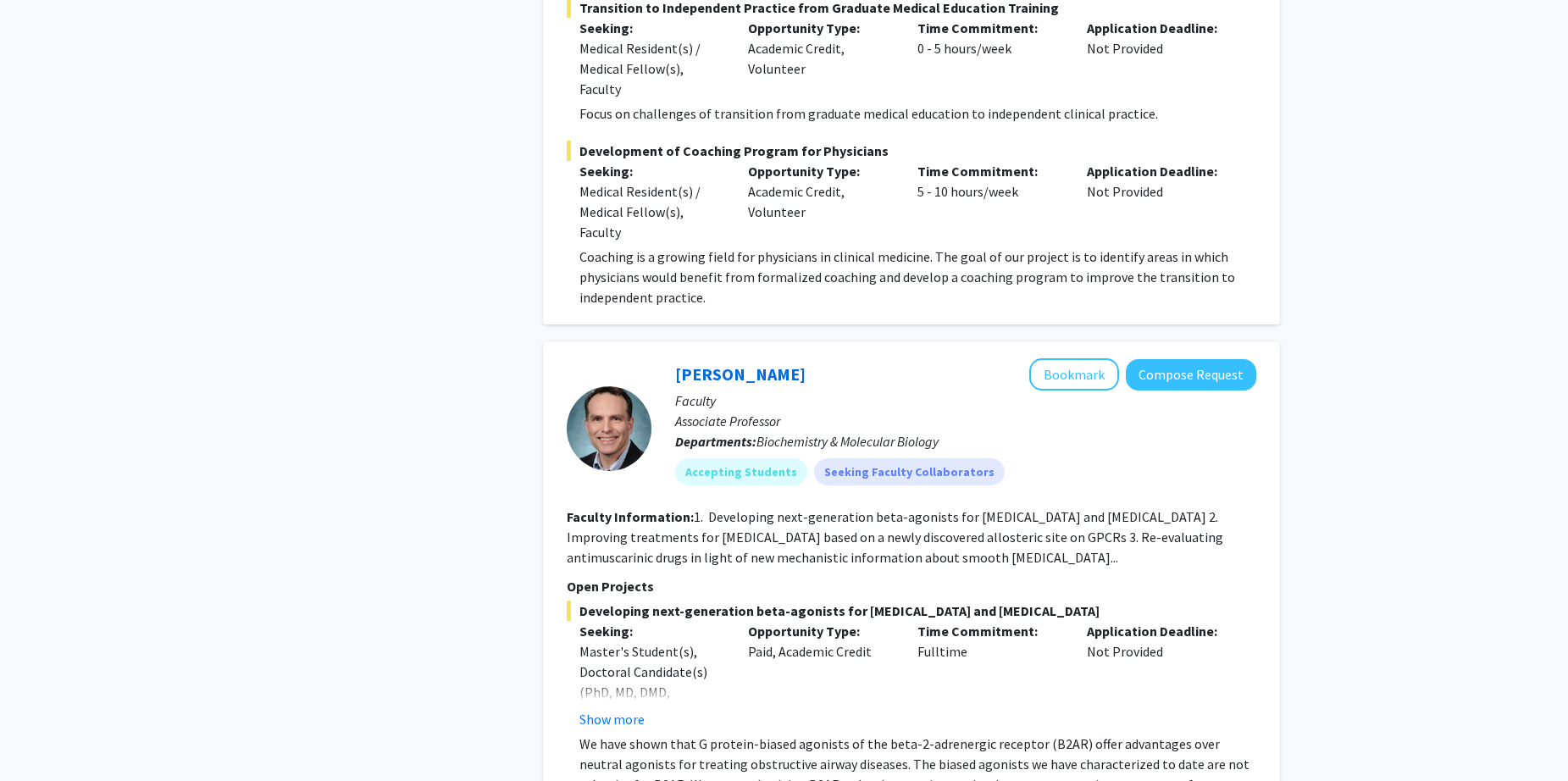
scroll to position [13009, 0]
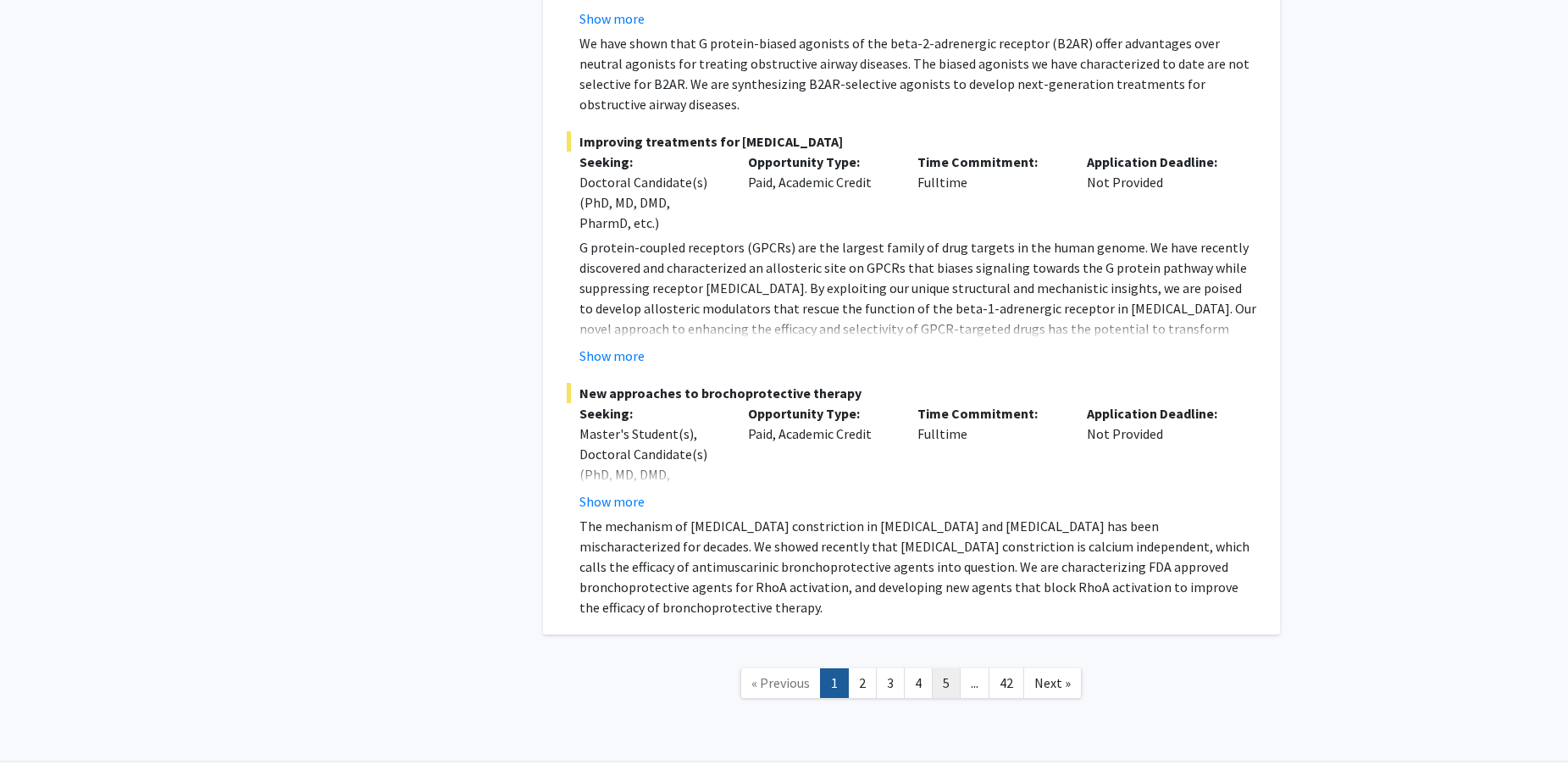
click at [943, 668] on link "5" at bounding box center [946, 683] width 29 height 30
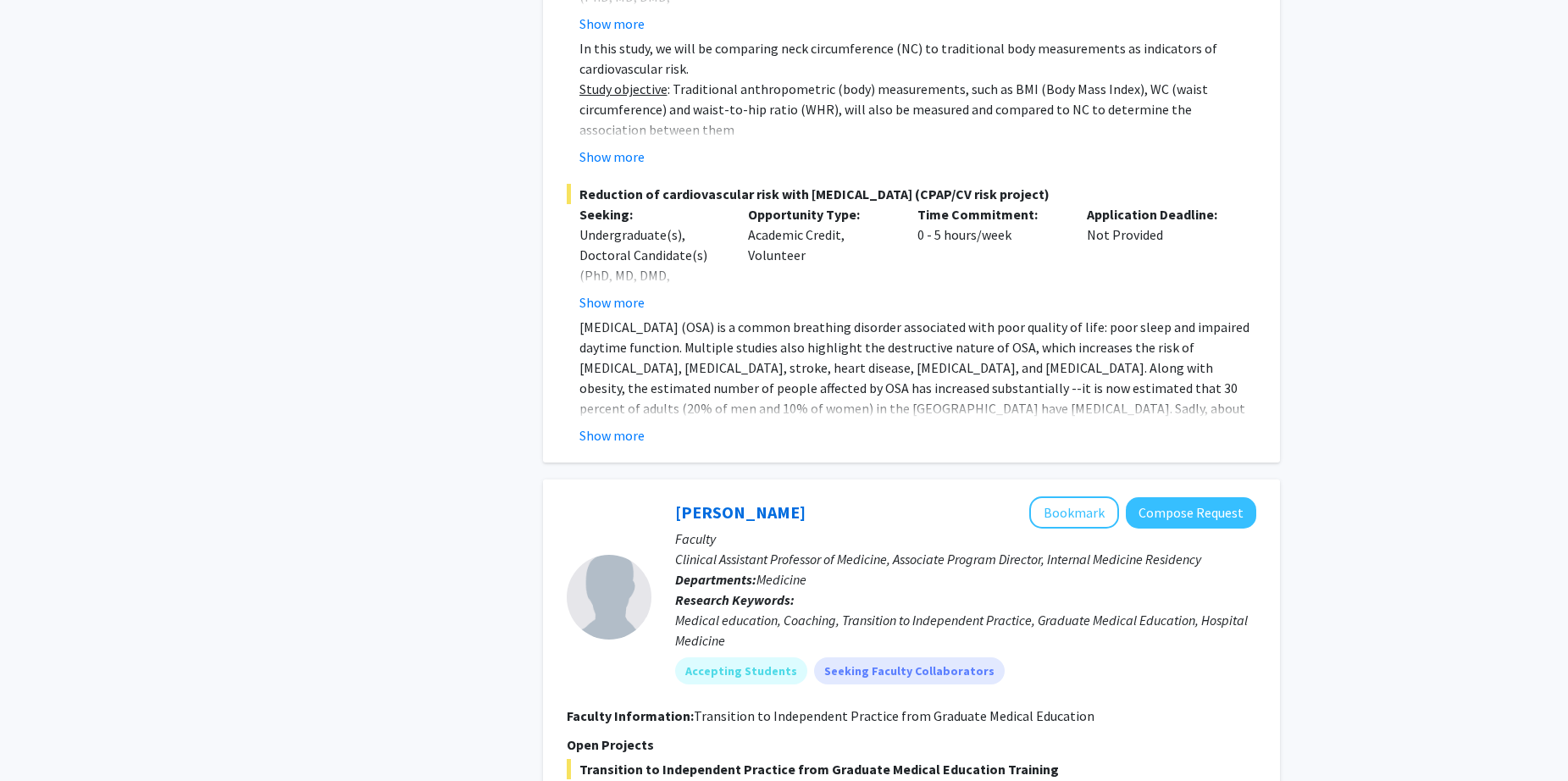
scroll to position [13009, 0]
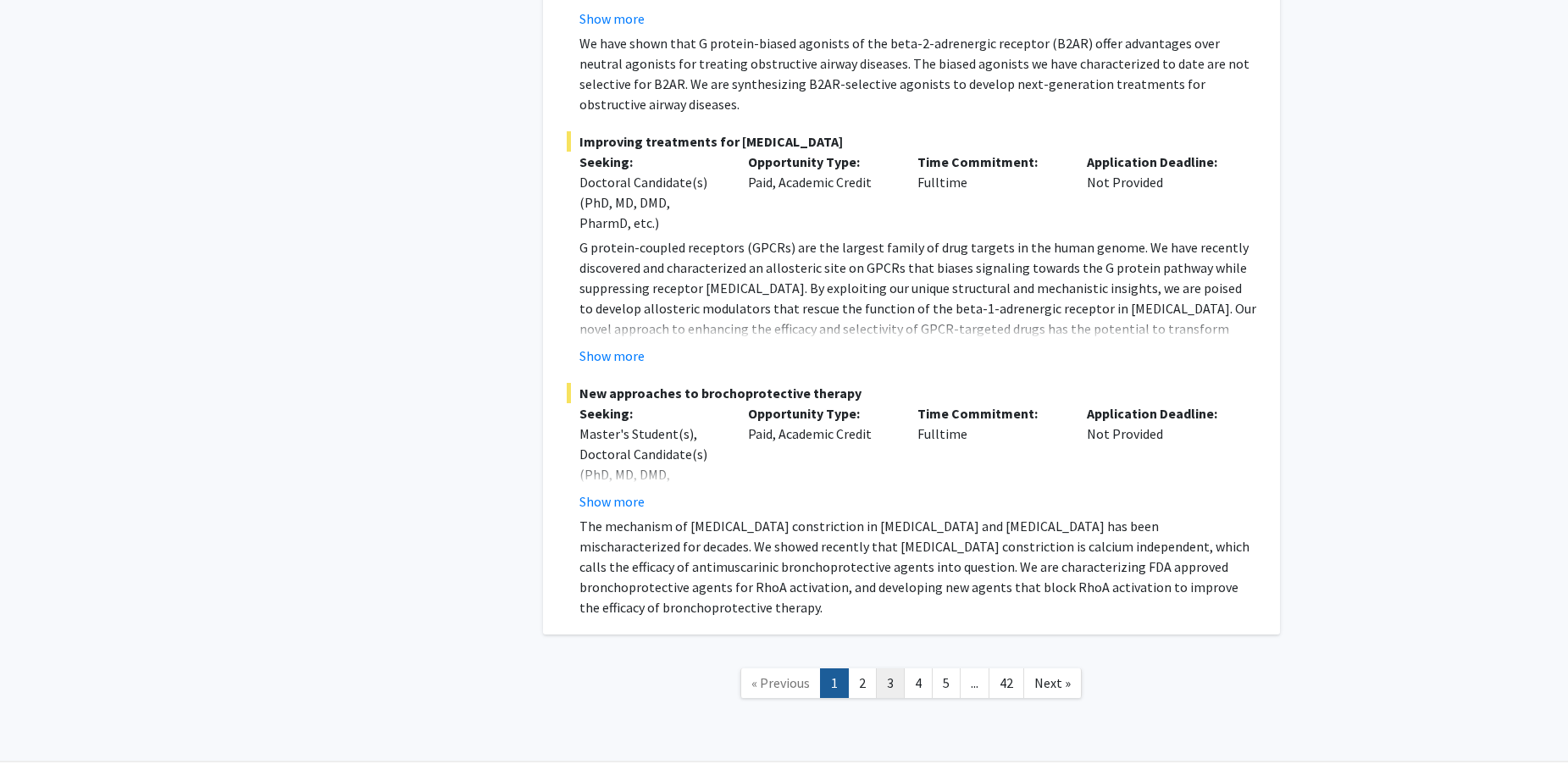
click at [894, 668] on link "3" at bounding box center [890, 683] width 29 height 30
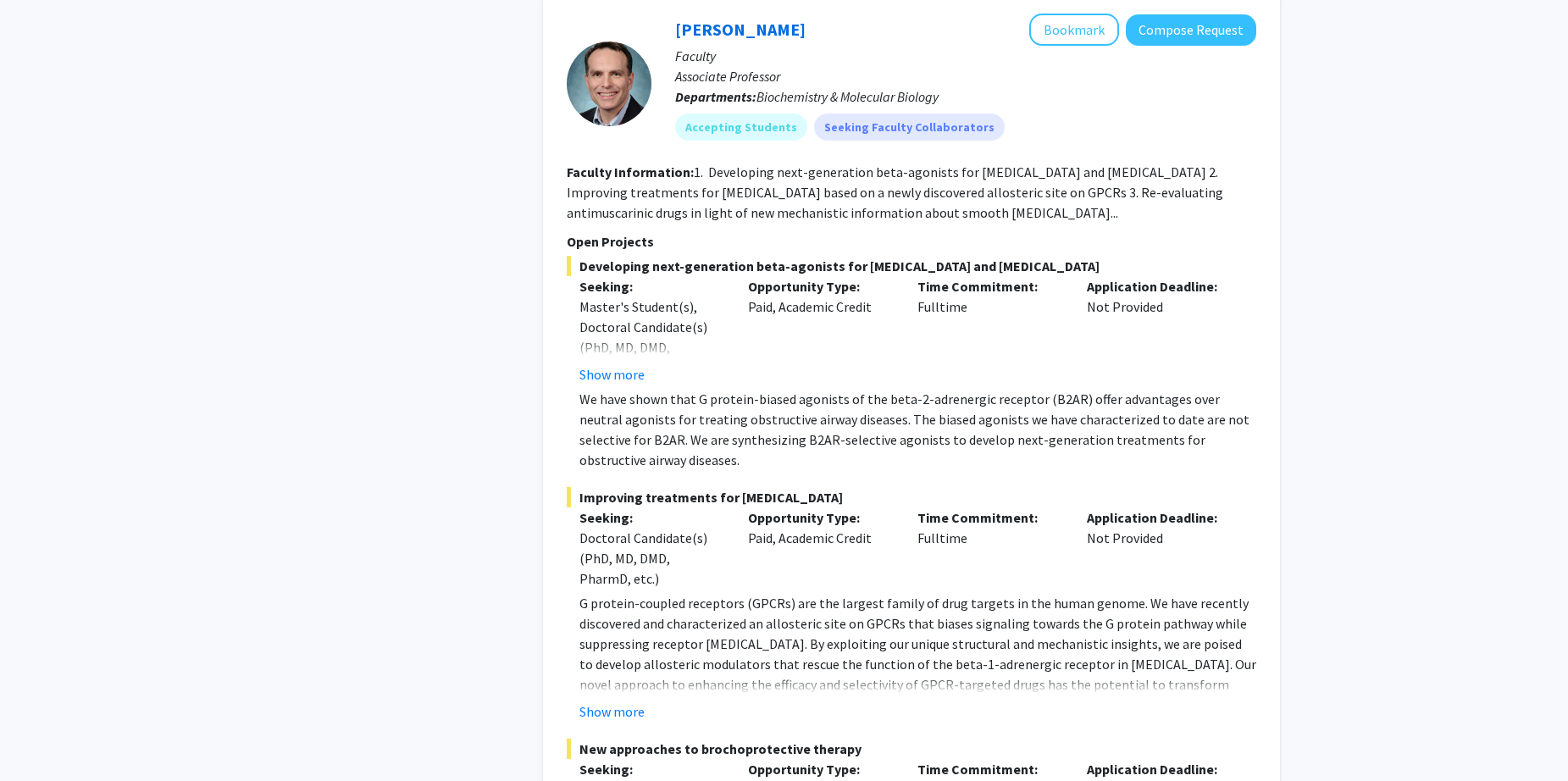
scroll to position [12654, 0]
click at [630, 701] on button "Show more" at bounding box center [612, 711] width 66 height 20
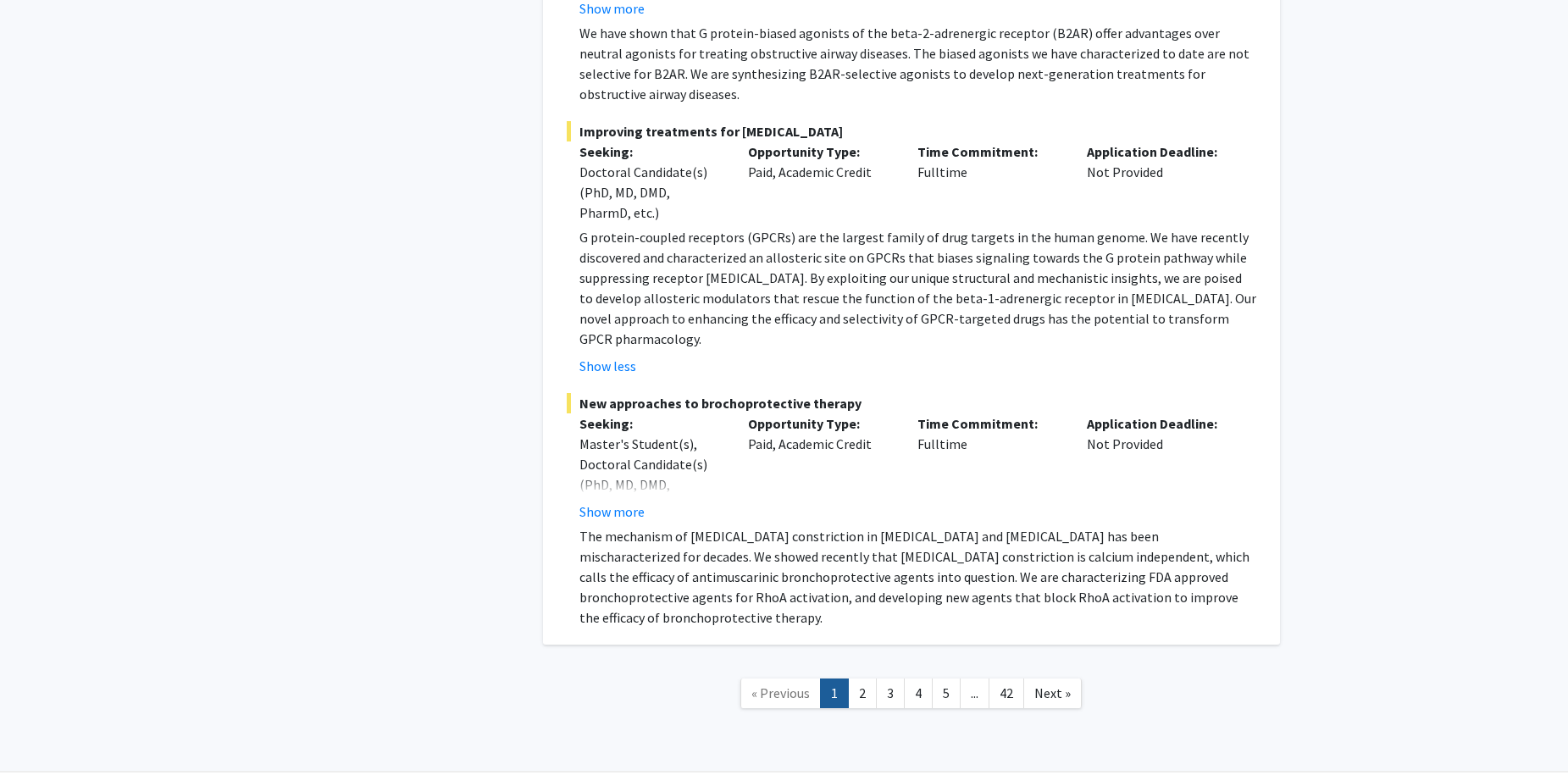
scroll to position [13029, 0]
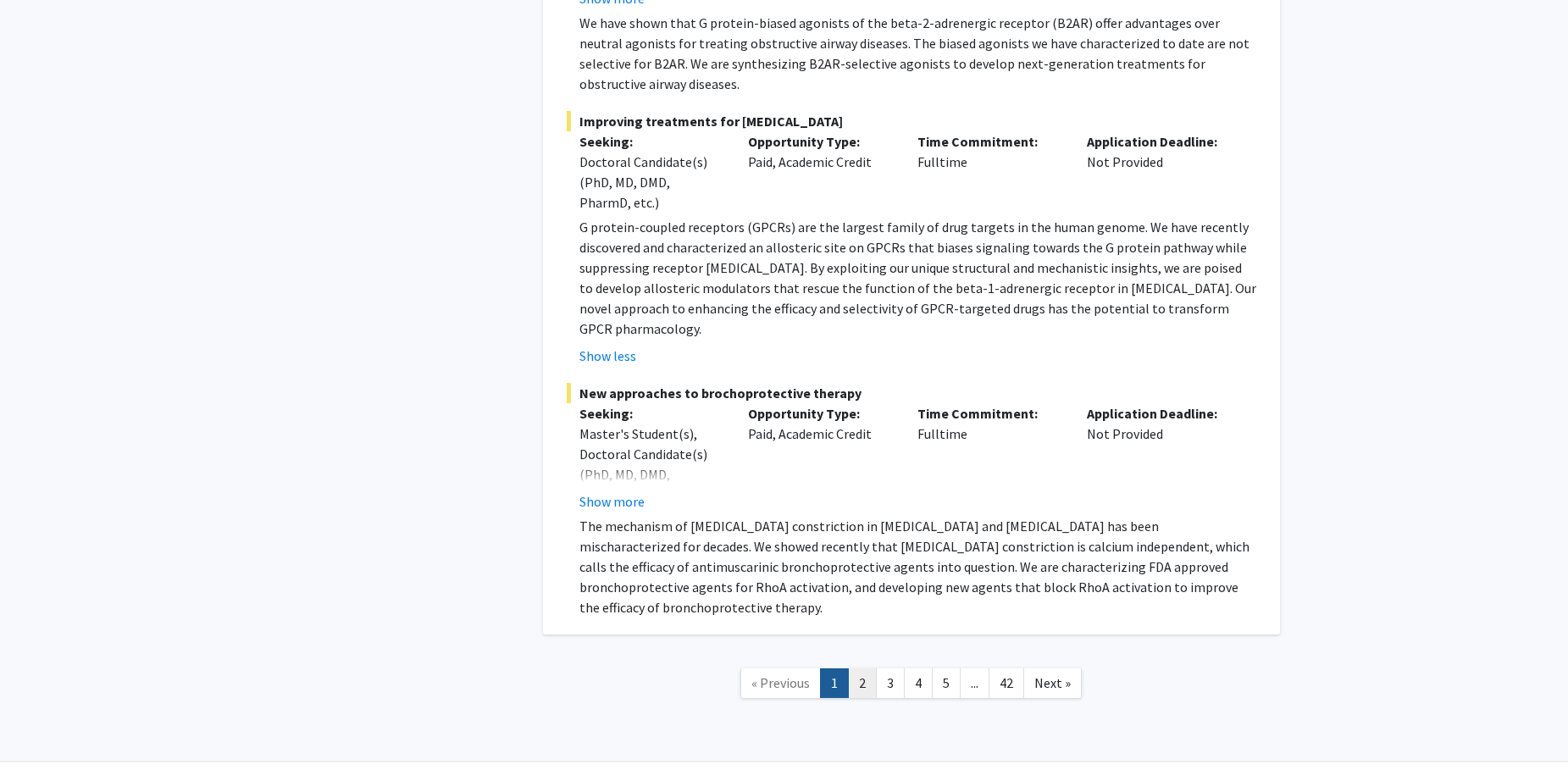
click at [861, 668] on link "2" at bounding box center [863, 683] width 29 height 30
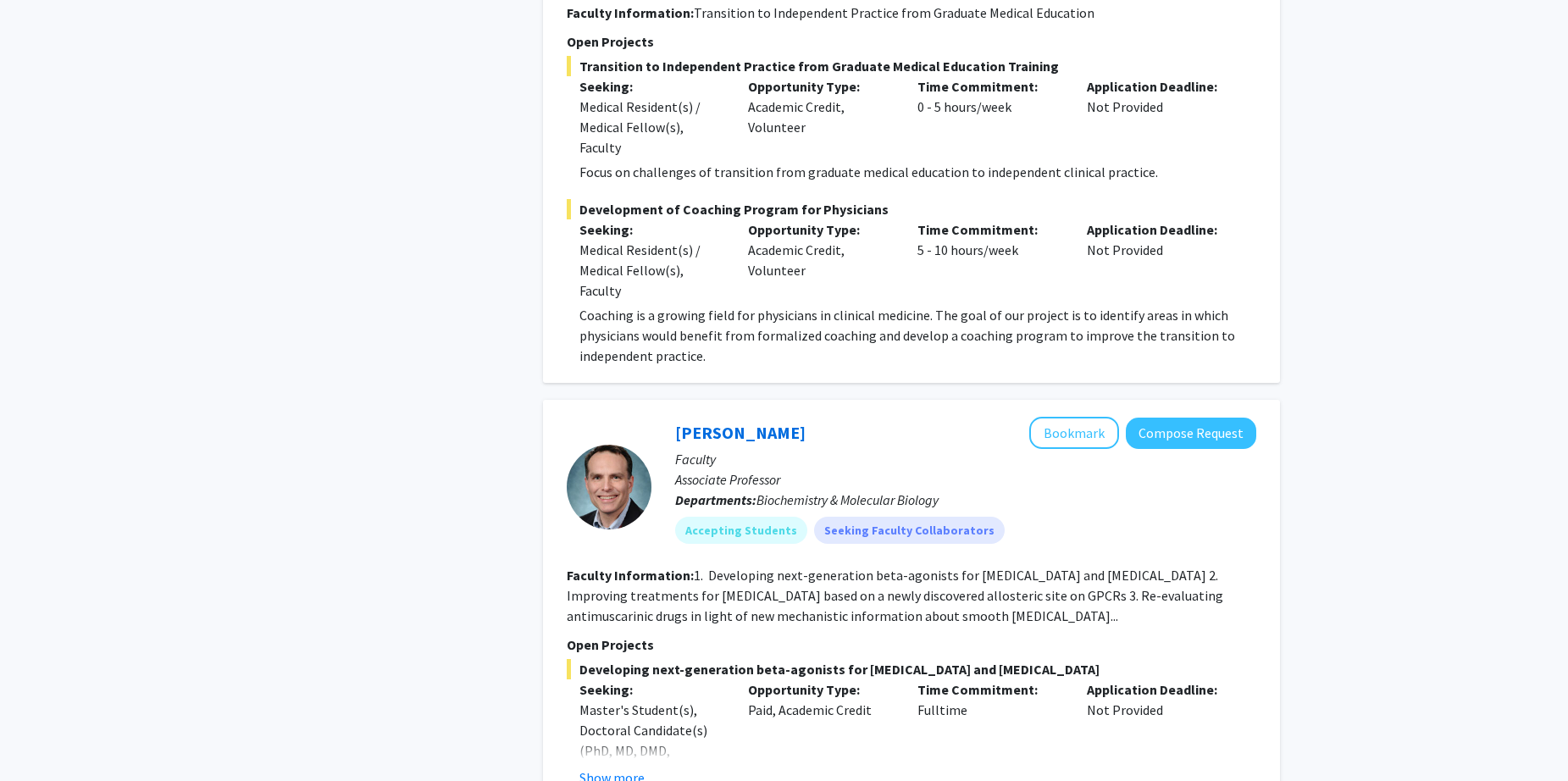
scroll to position [13029, 0]
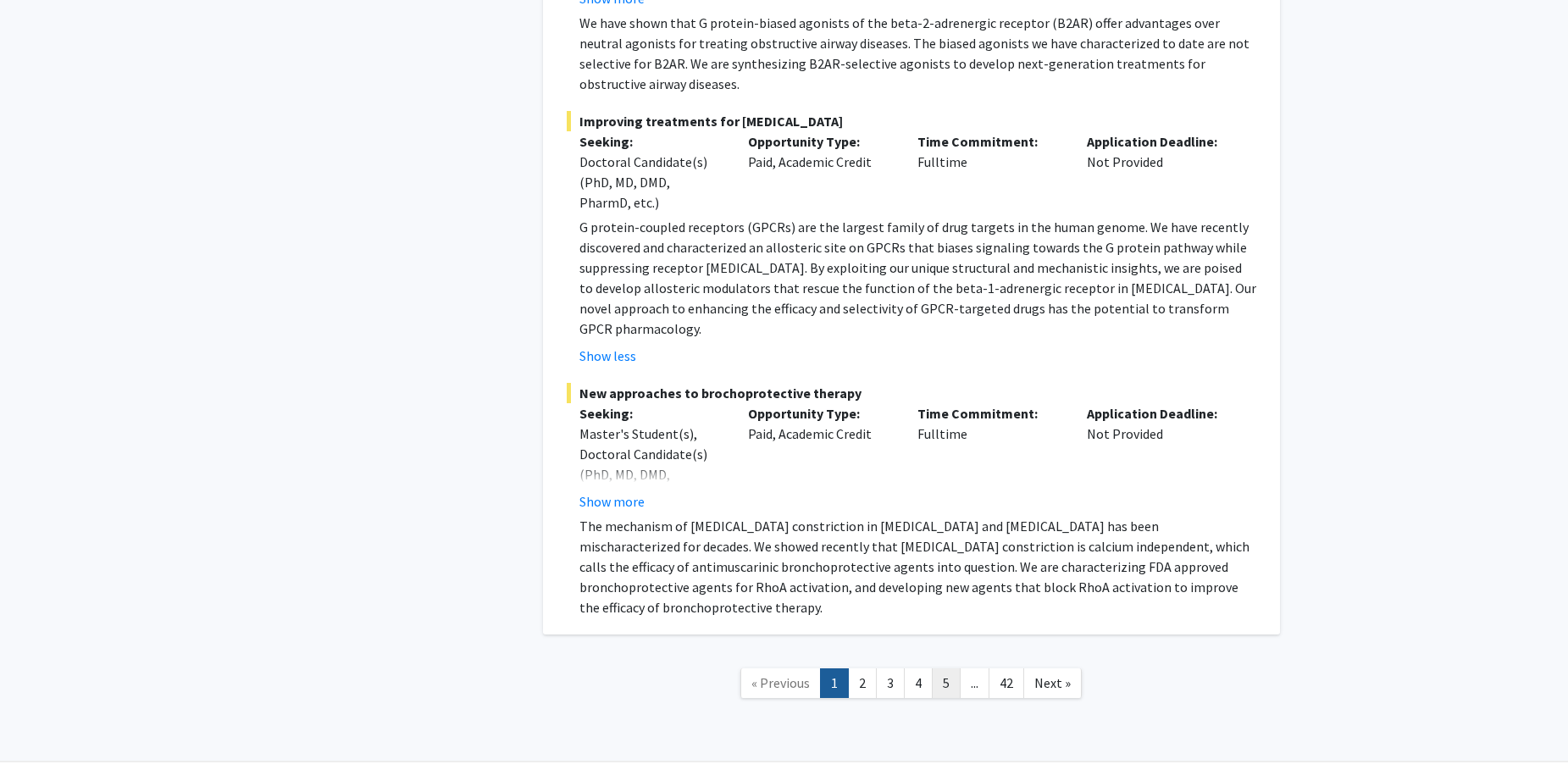
click at [950, 668] on link "5" at bounding box center [946, 683] width 29 height 30
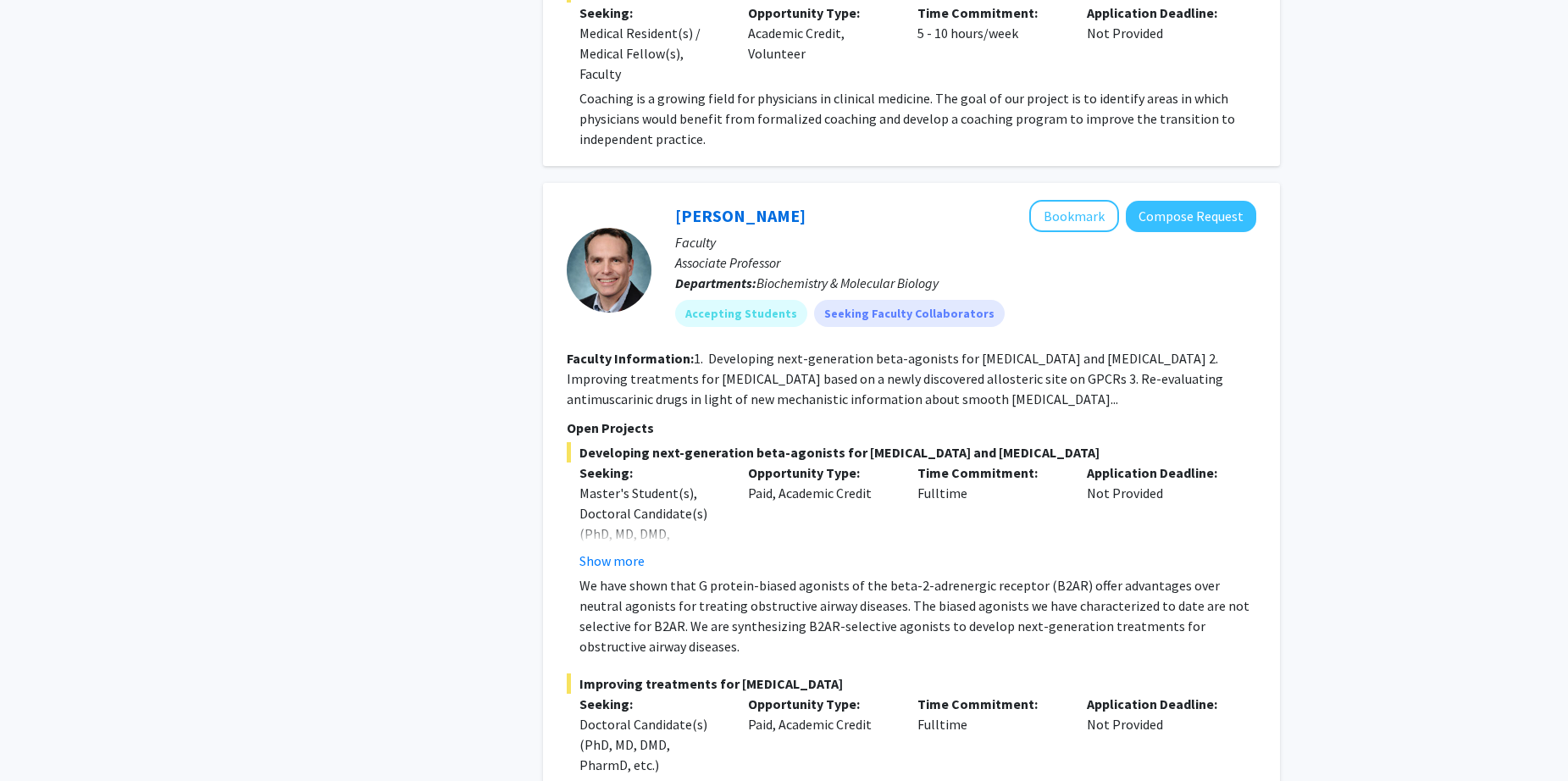
scroll to position [13029, 0]
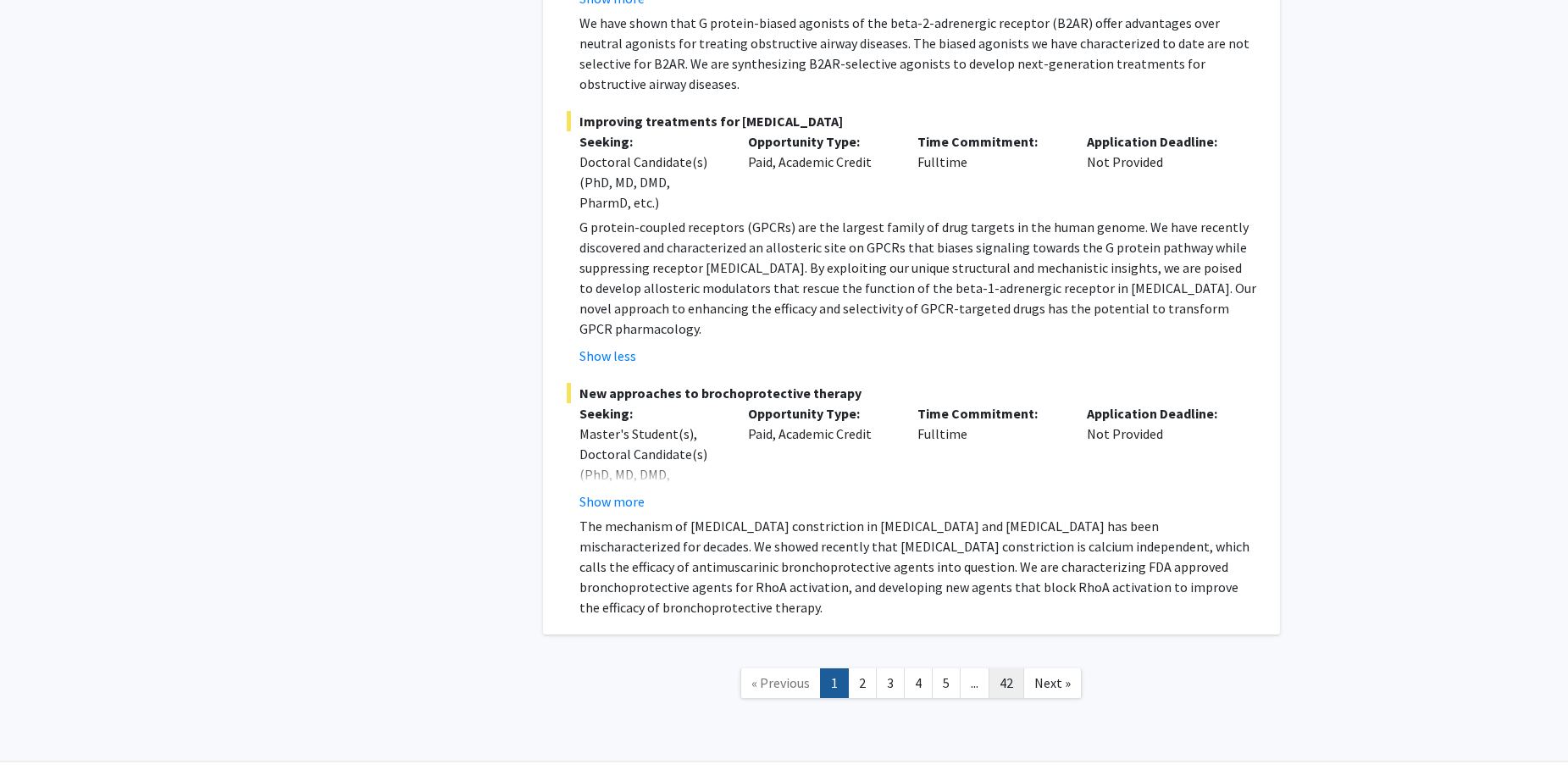
click at [1016, 668] on link "42" at bounding box center [1006, 683] width 35 height 30
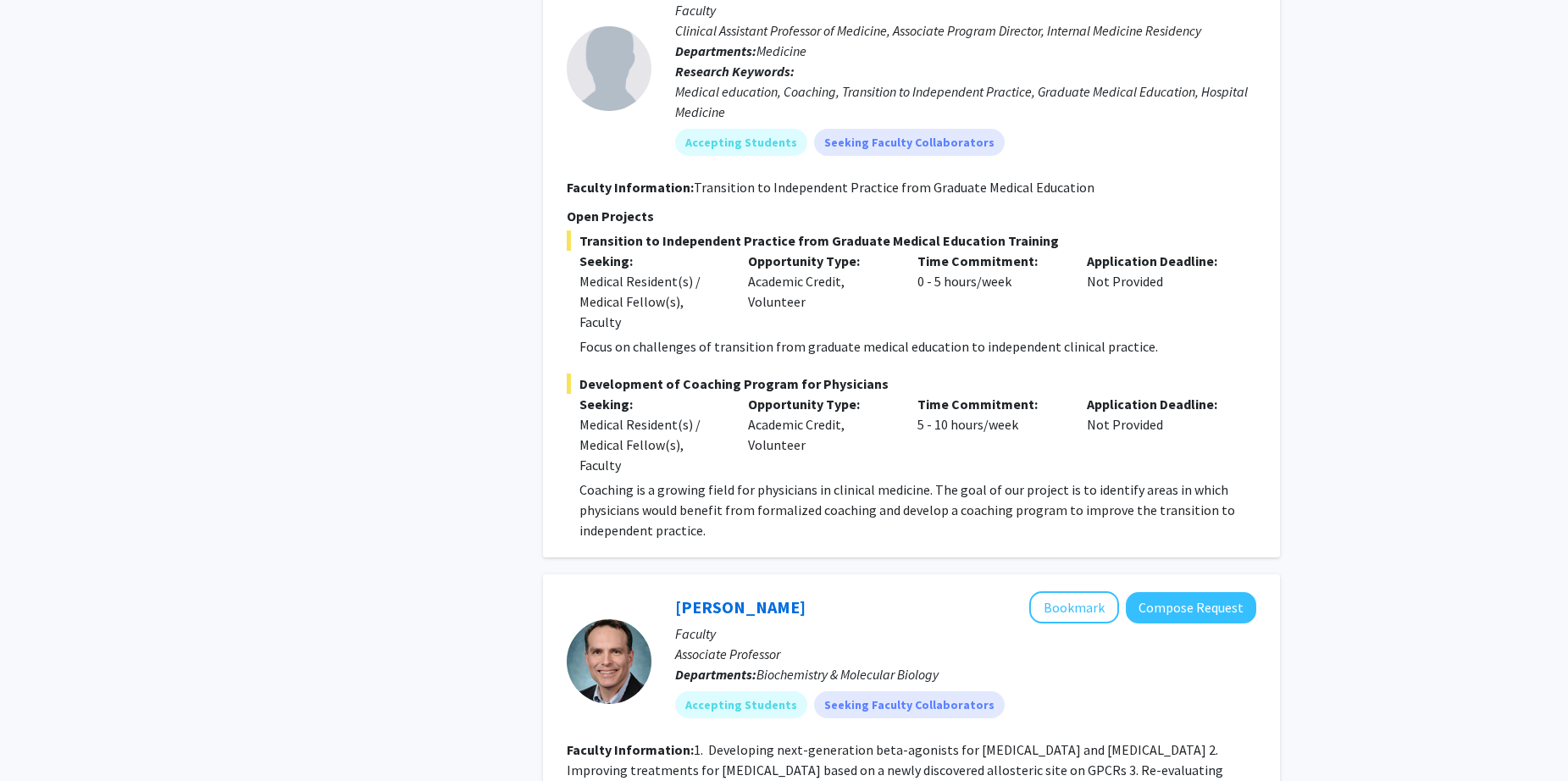
scroll to position [13029, 0]
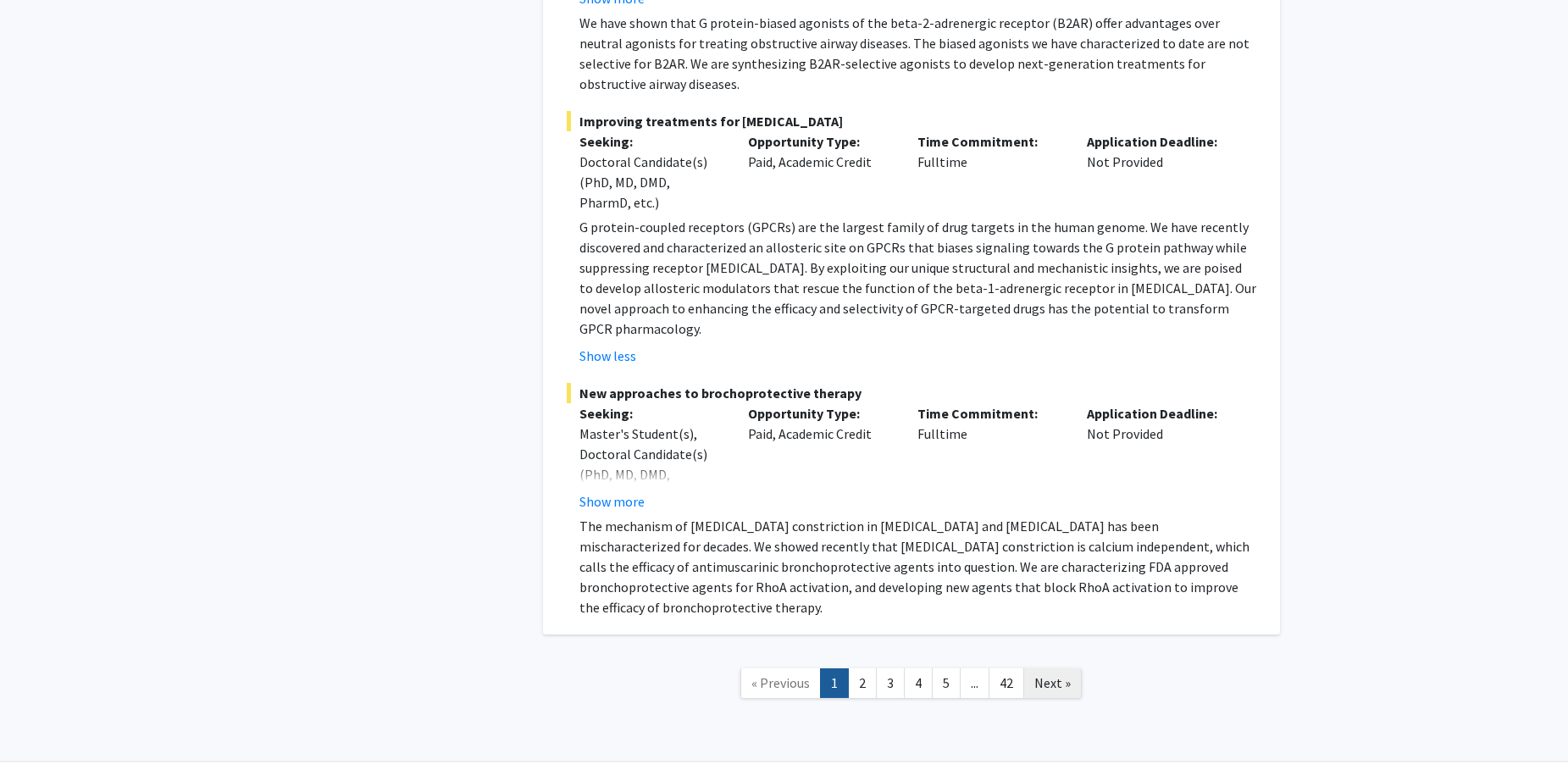
click at [1047, 674] on span "Next »" at bounding box center [1052, 683] width 36 height 17
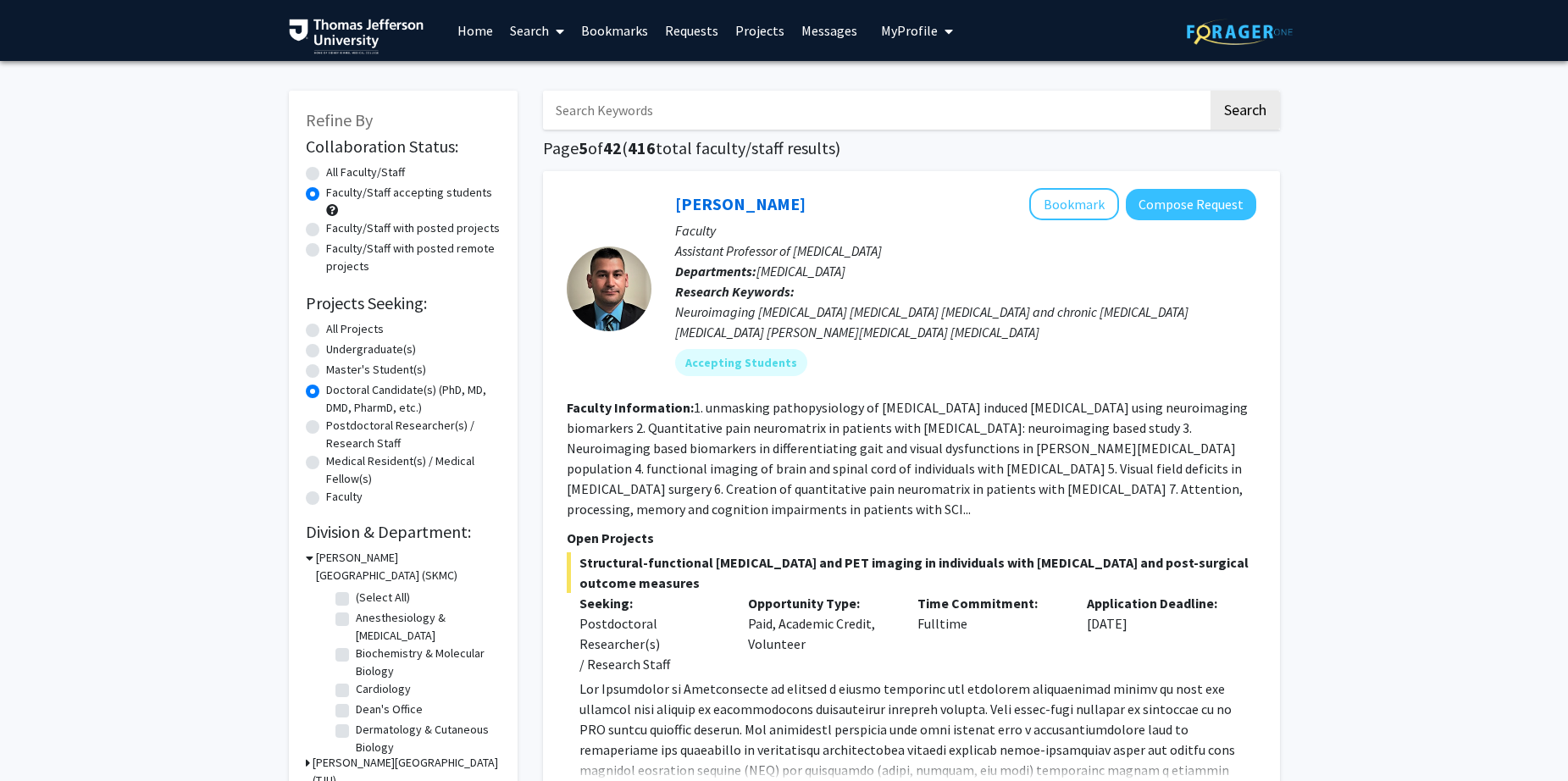
click at [1065, 108] on input "Search Keywords" at bounding box center [875, 110] width 665 height 39
type input "oncology"
click at [1210, 91] on button "Search" at bounding box center [1245, 110] width 69 height 39
click at [1247, 102] on button "Search" at bounding box center [1245, 110] width 69 height 39
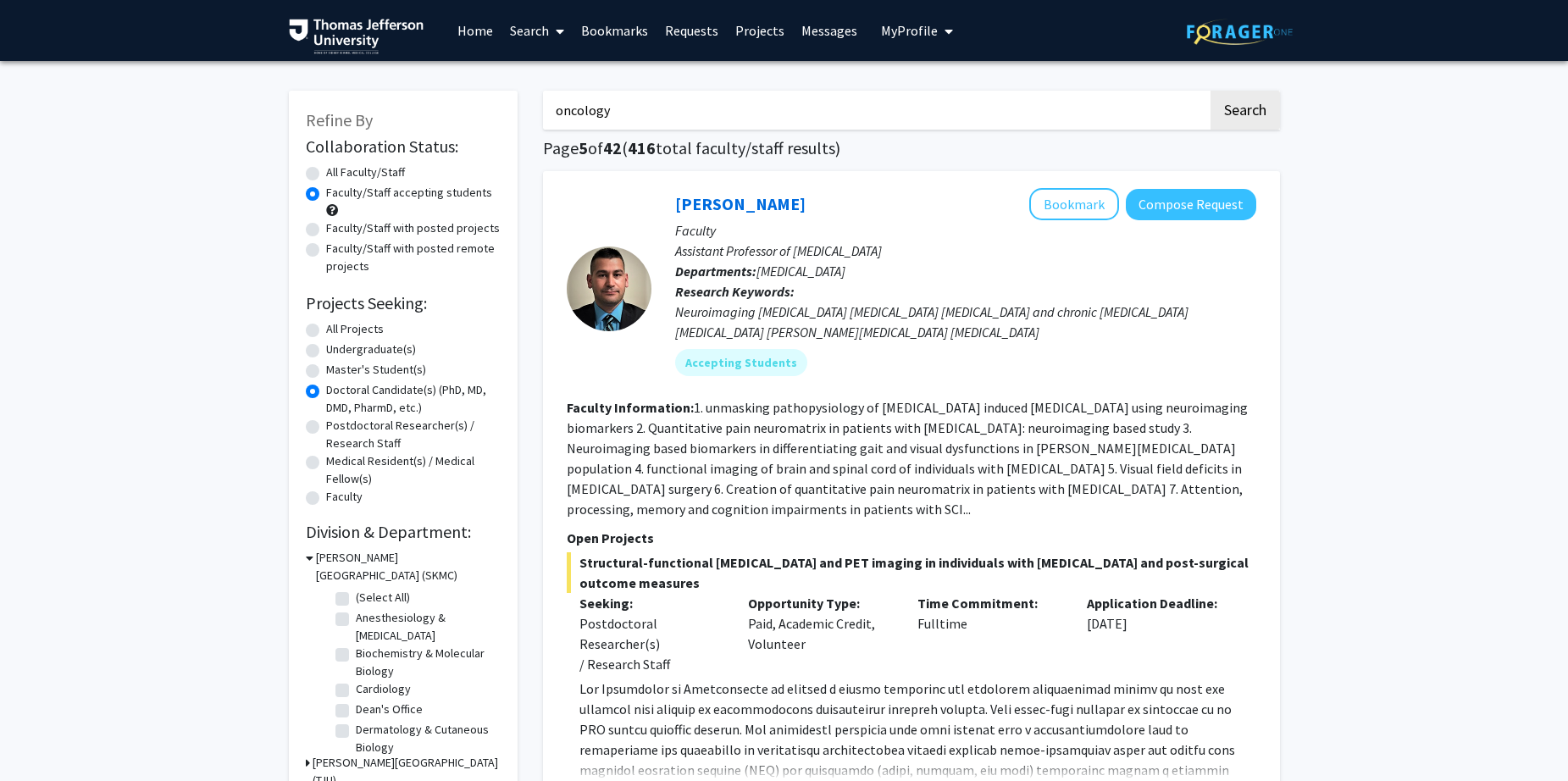
click at [933, 102] on input "oncology" at bounding box center [875, 110] width 665 height 39
click at [1210, 91] on button "Search" at bounding box center [1245, 110] width 69 height 39
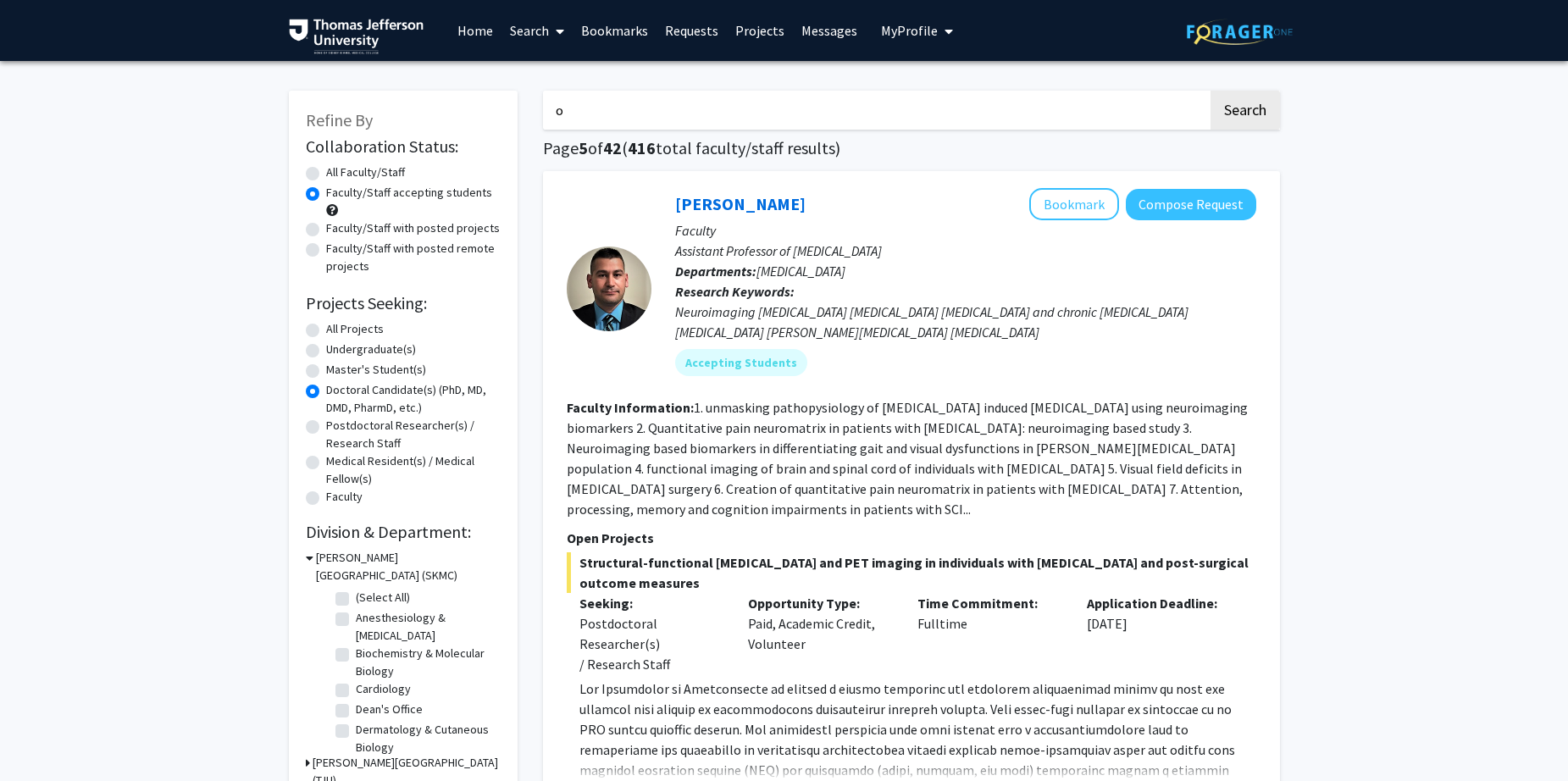
click at [1210, 91] on button "Search" at bounding box center [1245, 110] width 69 height 39
click at [697, 125] on input "o" at bounding box center [875, 110] width 665 height 39
click at [703, 116] on input "o" at bounding box center [875, 110] width 665 height 39
type input "oncology"
click at [1210, 91] on button "Search" at bounding box center [1245, 110] width 69 height 39
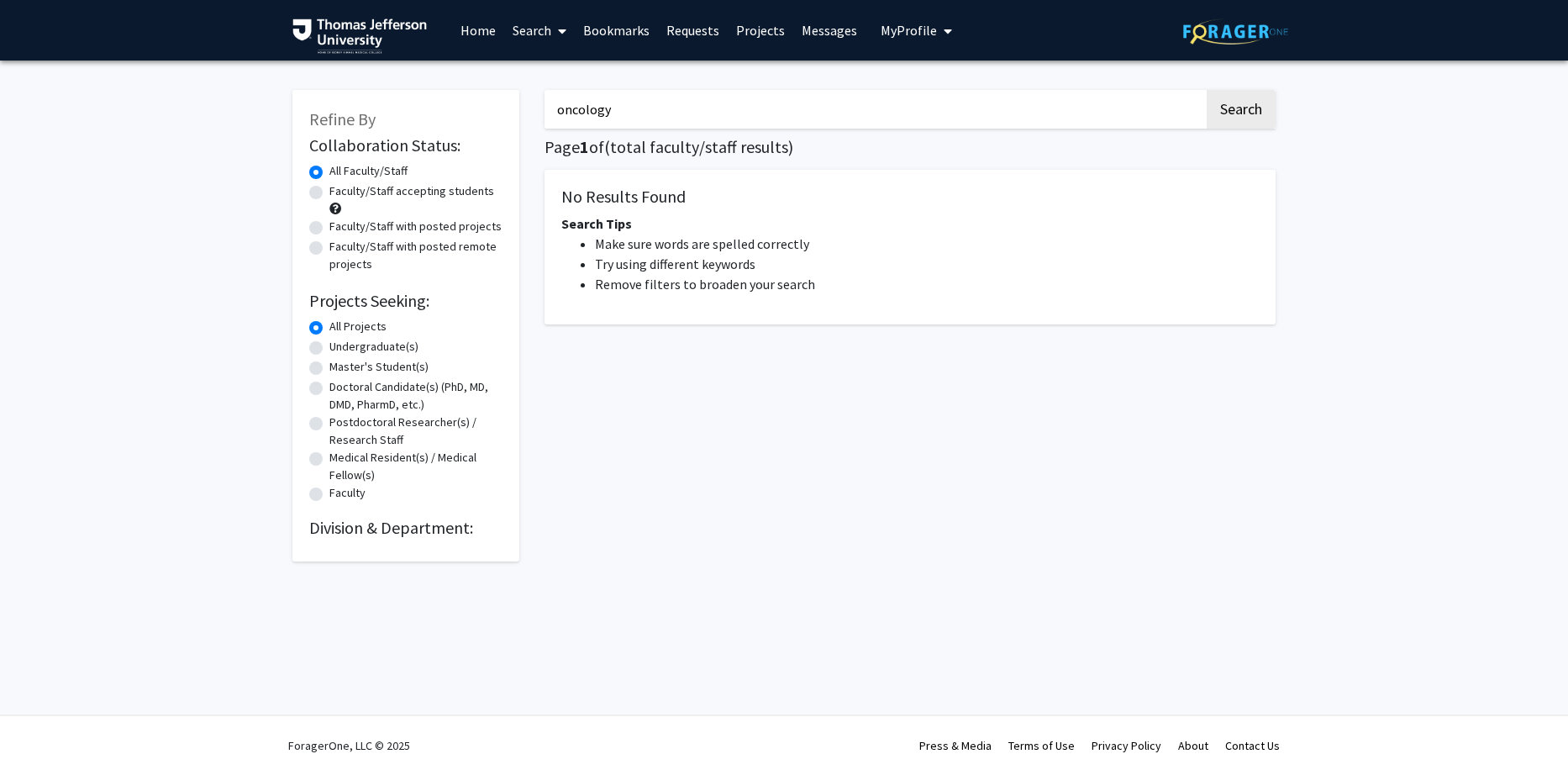
click at [722, 100] on input "oncology" at bounding box center [874, 109] width 660 height 39
click at [324, 194] on div "Faculty/Staff accepting students" at bounding box center [406, 200] width 193 height 35
click at [625, 129] on div "oncology Search Page 1 of ( total faculty/staff results) No Results Found Searc…" at bounding box center [910, 317] width 756 height 489
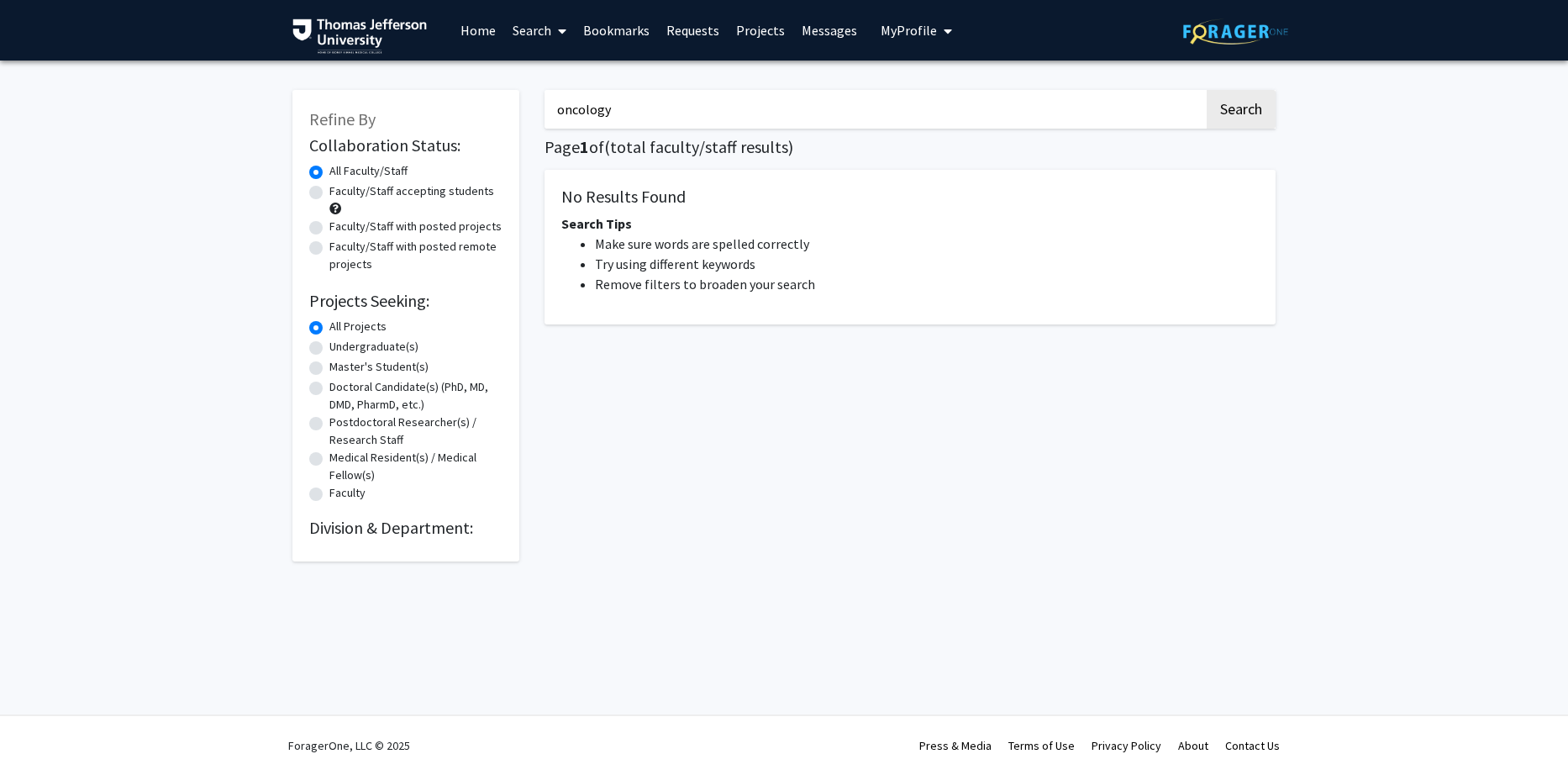
click at [633, 100] on input "oncology" at bounding box center [874, 109] width 660 height 39
click at [324, 192] on div "Faculty/Staff accepting students" at bounding box center [406, 200] width 193 height 35
click at [329, 194] on label "Faculty/Staff accepting students" at bounding box center [412, 191] width 164 height 18
click at [329, 193] on input "Faculty/Staff accepting students" at bounding box center [335, 188] width 11 height 11
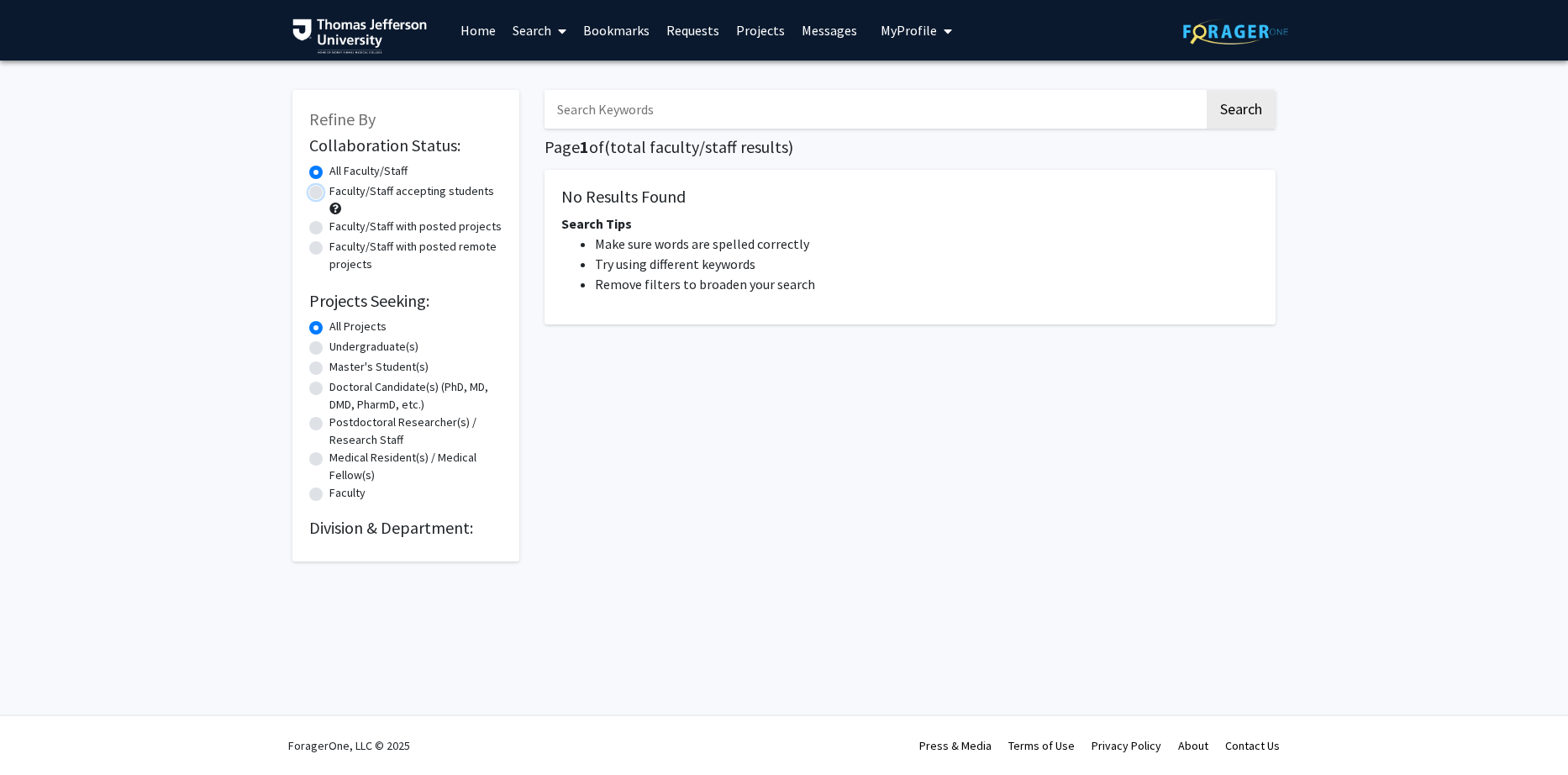
radio input "true"
click at [329, 192] on label "Faculty/Staff accepting students" at bounding box center [412, 191] width 164 height 18
click at [329, 192] on input "Faculty/Staff accepting students" at bounding box center [335, 188] width 11 height 11
click at [1236, 100] on button "Search" at bounding box center [1241, 109] width 69 height 39
radio input "true"
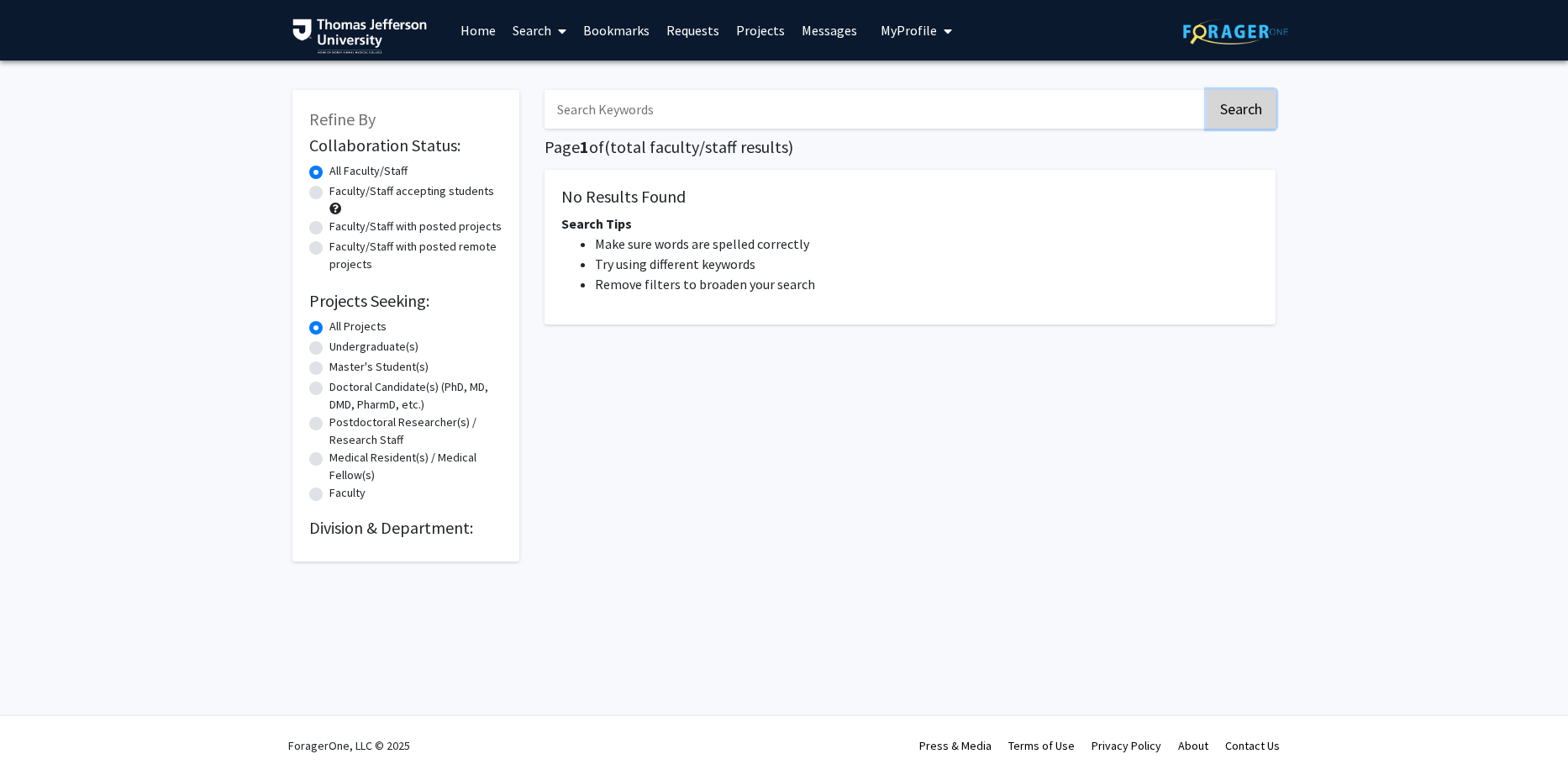
click at [1236, 100] on button "Search" at bounding box center [1241, 109] width 69 height 39
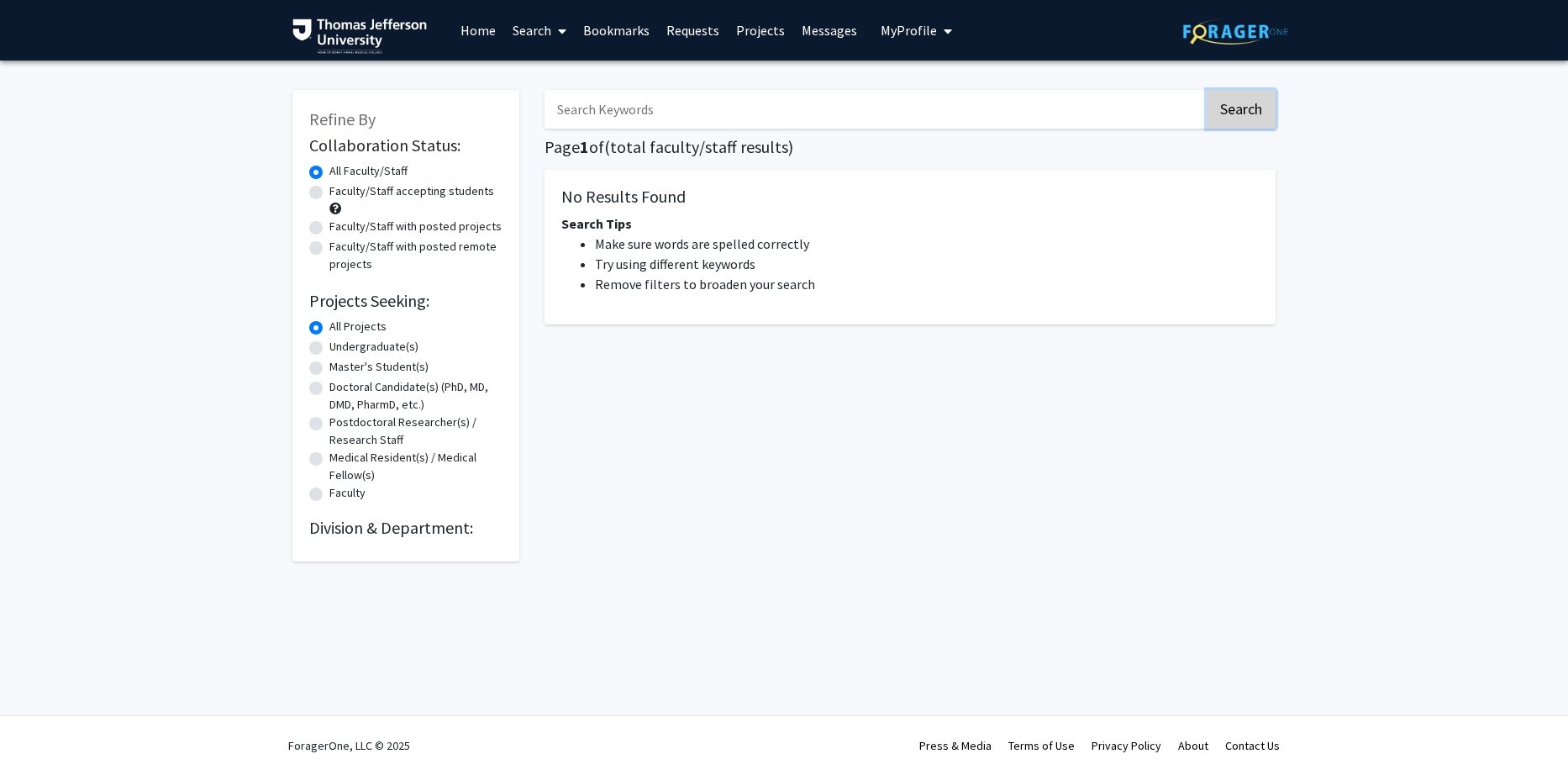
click at [1236, 100] on button "Search" at bounding box center [1241, 109] width 69 height 39
click at [755, 21] on link "Projects" at bounding box center [760, 30] width 66 height 59
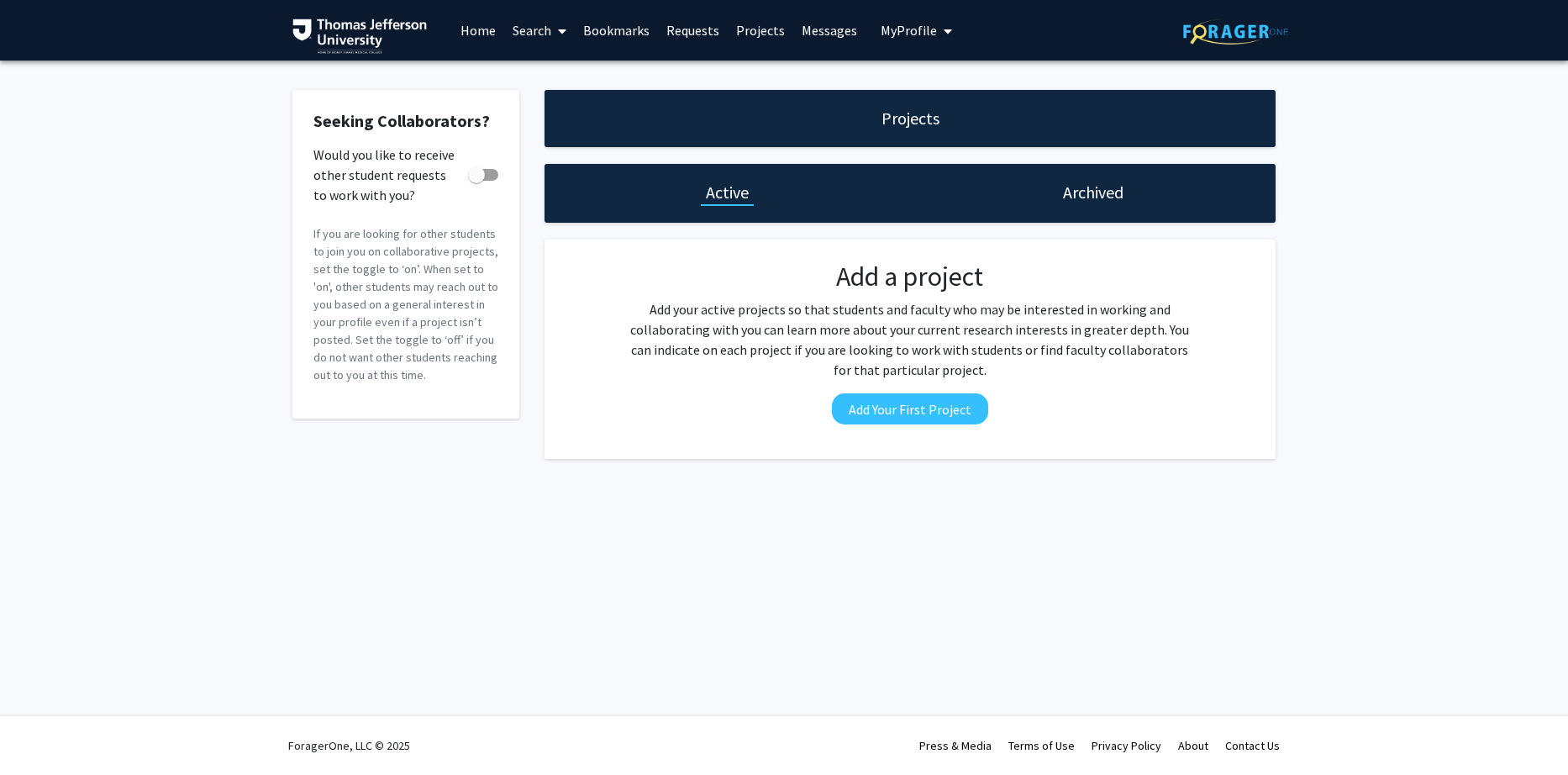
click at [631, 31] on link "Bookmarks" at bounding box center [617, 30] width 83 height 59
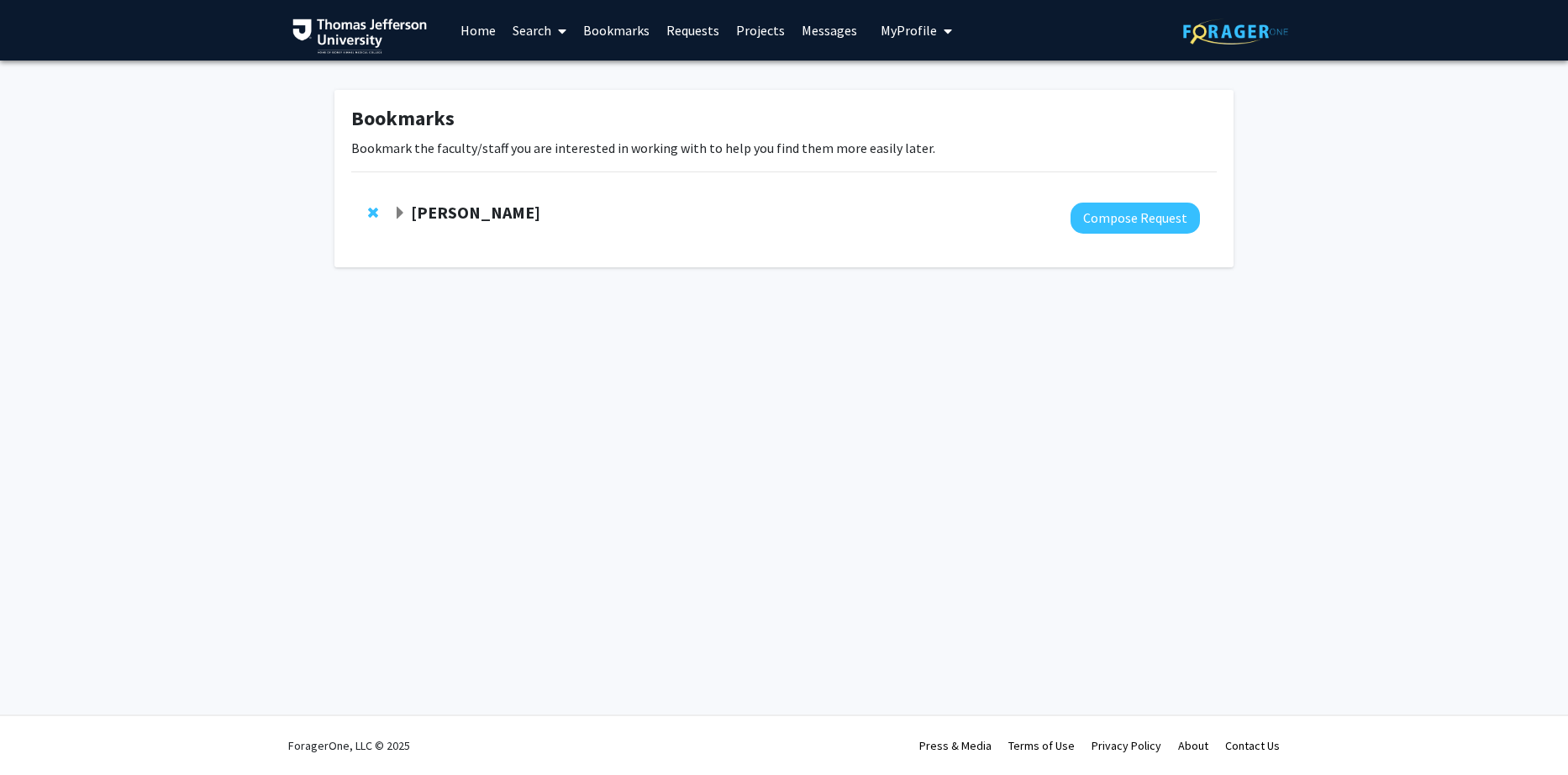
click at [552, 34] on span at bounding box center [559, 31] width 15 height 59
click at [481, 35] on link "Home" at bounding box center [478, 30] width 52 height 59
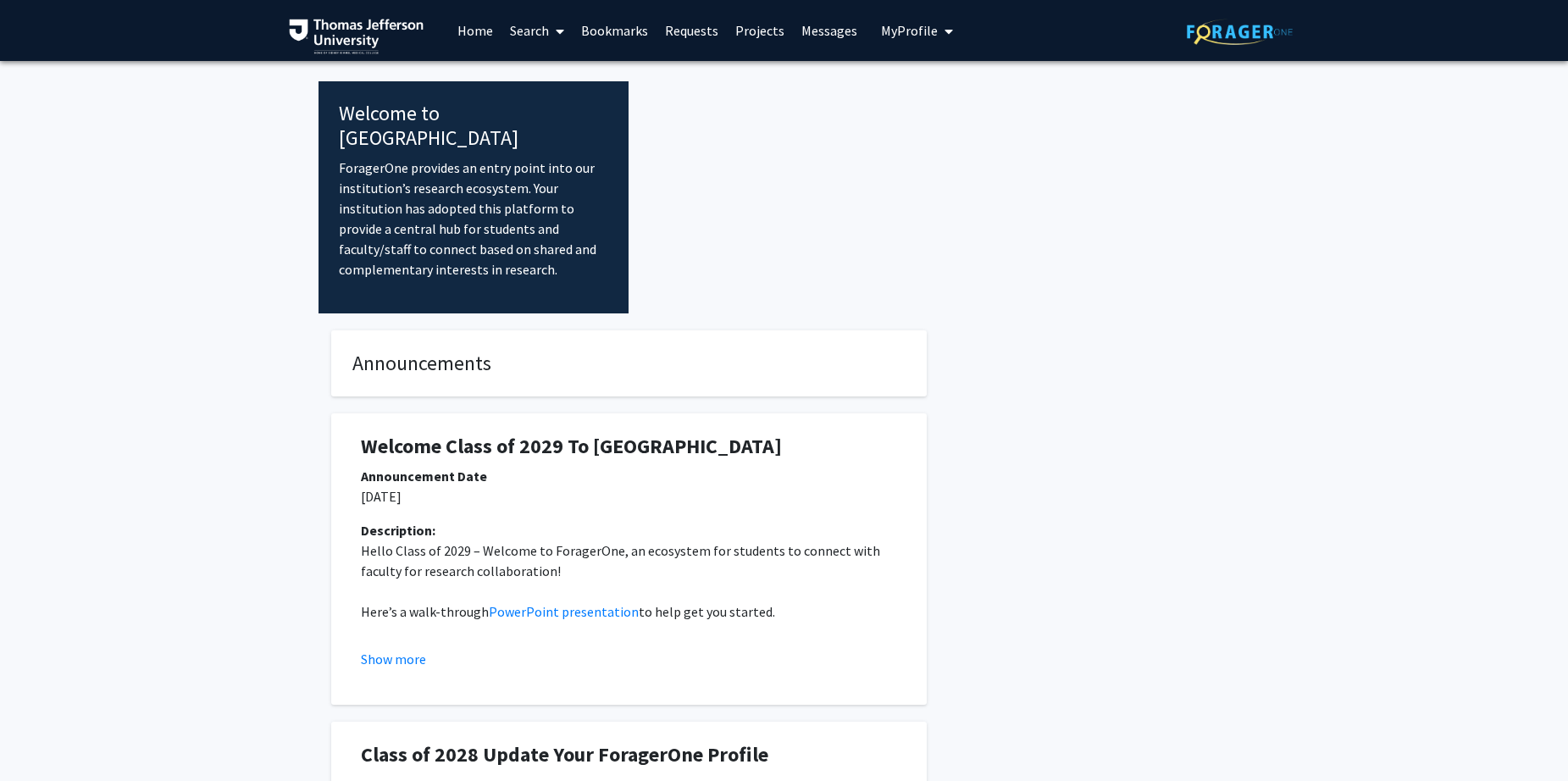
click at [528, 32] on link "Search" at bounding box center [537, 30] width 71 height 59
click at [567, 77] on span "Faculty/Staff" at bounding box center [563, 77] width 125 height 34
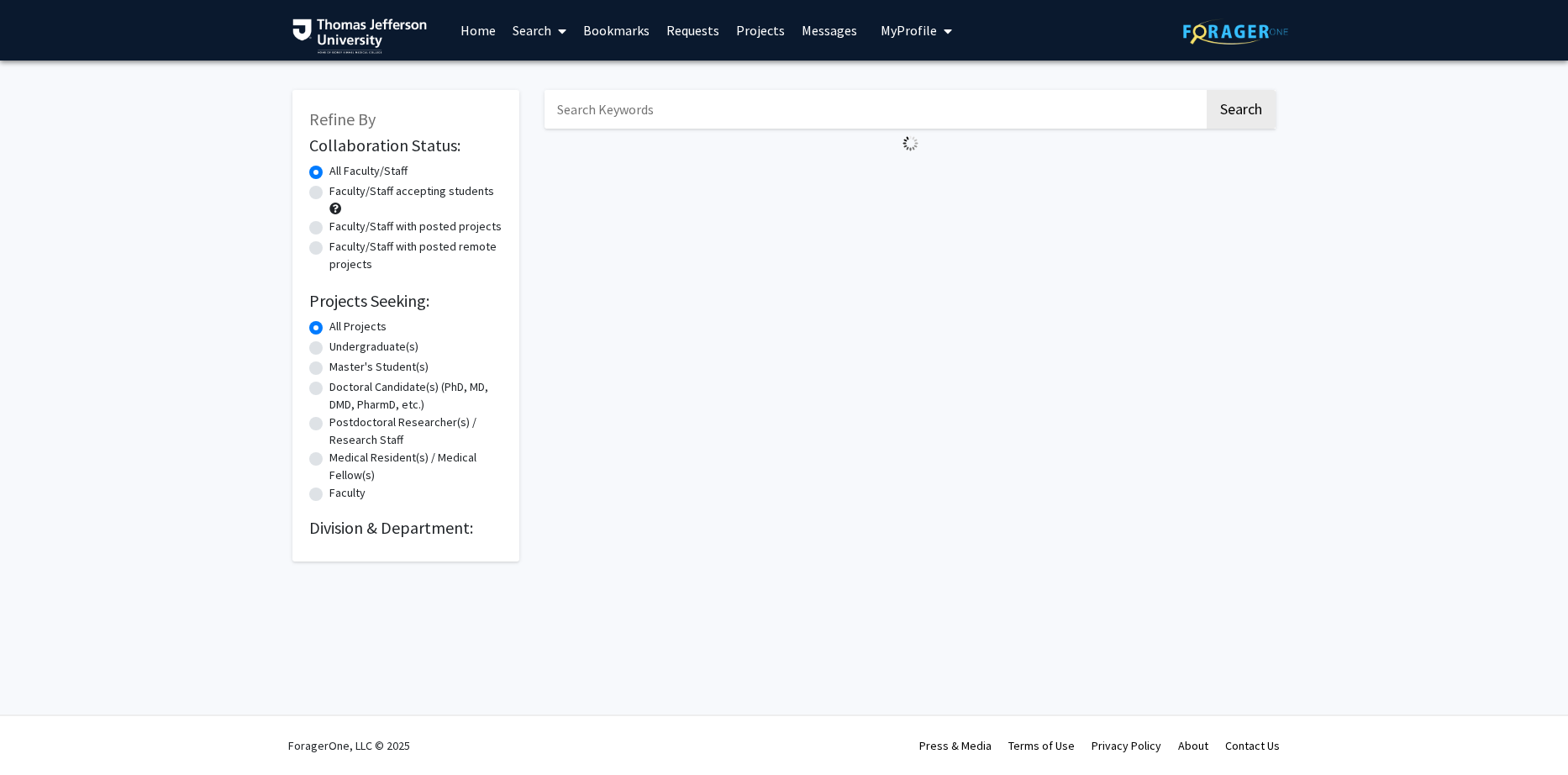
click at [746, 106] on input "Search Keywords" at bounding box center [874, 109] width 660 height 39
type input "kane"
click at [1207, 90] on button "Search" at bounding box center [1241, 109] width 69 height 39
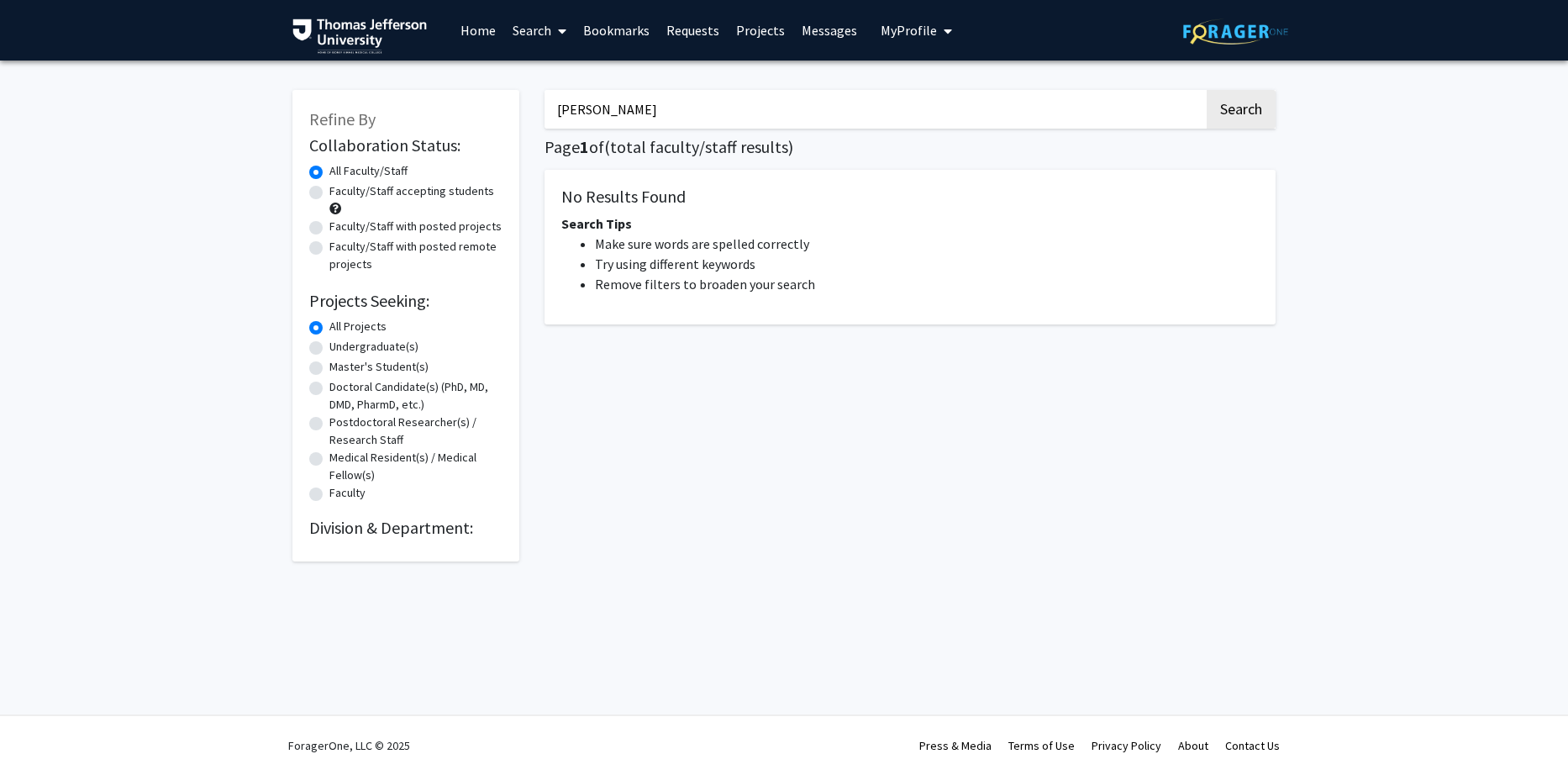
click at [614, 118] on input "kane" at bounding box center [874, 109] width 660 height 39
click at [1207, 90] on button "Search" at bounding box center [1241, 109] width 69 height 39
click at [1229, 118] on button "Search" at bounding box center [1241, 109] width 69 height 39
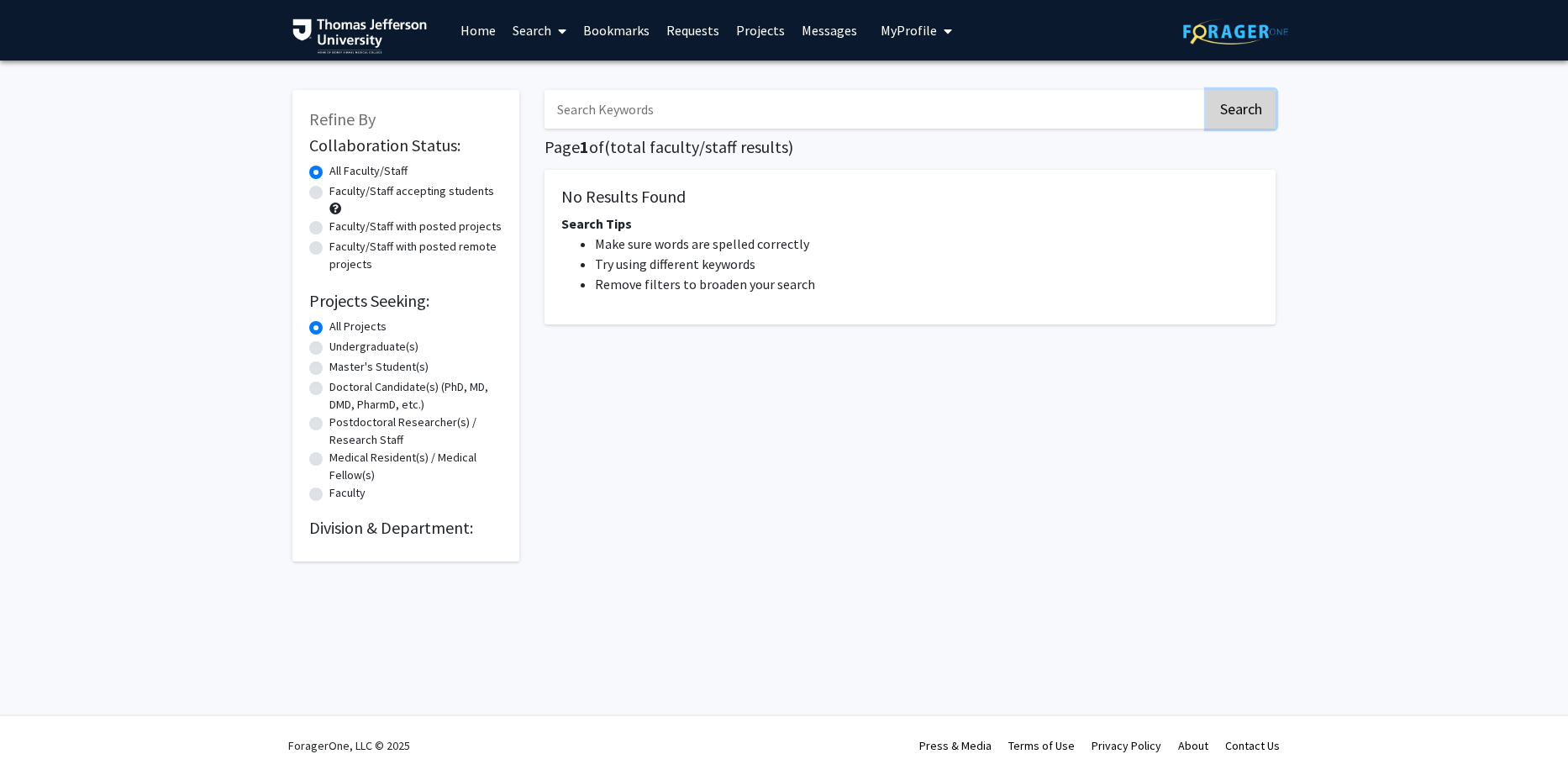
click at [1229, 118] on button "Search" at bounding box center [1241, 109] width 69 height 39
click at [1256, 108] on button "Search" at bounding box center [1241, 109] width 69 height 39
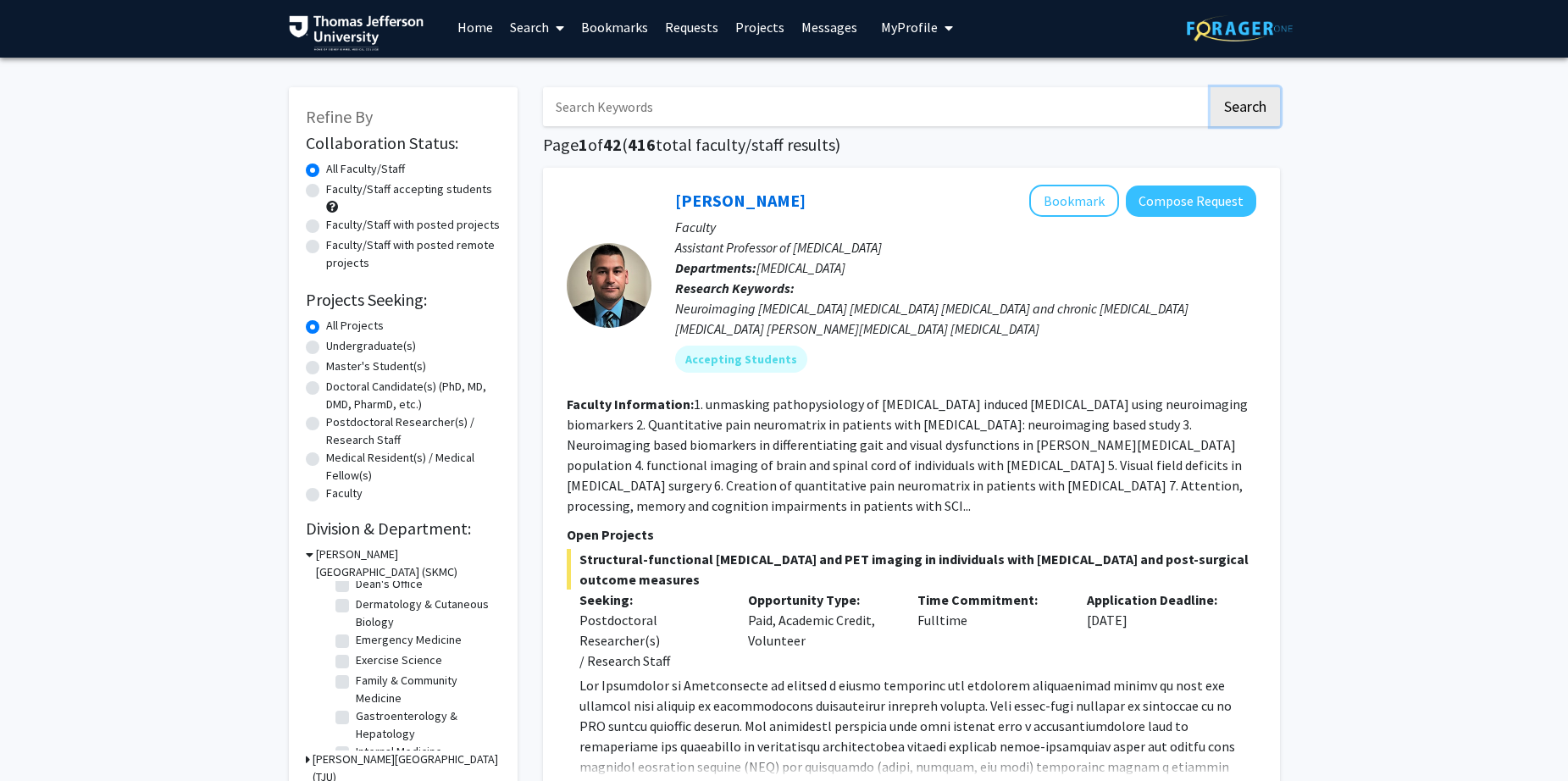
scroll to position [126, 0]
click at [409, 715] on label "Gastroenterology & Hepatology" at bounding box center [426, 721] width 140 height 36
click at [367, 715] on input "Gastroenterology & Hepatology" at bounding box center [361, 709] width 11 height 11
checkbox input "true"
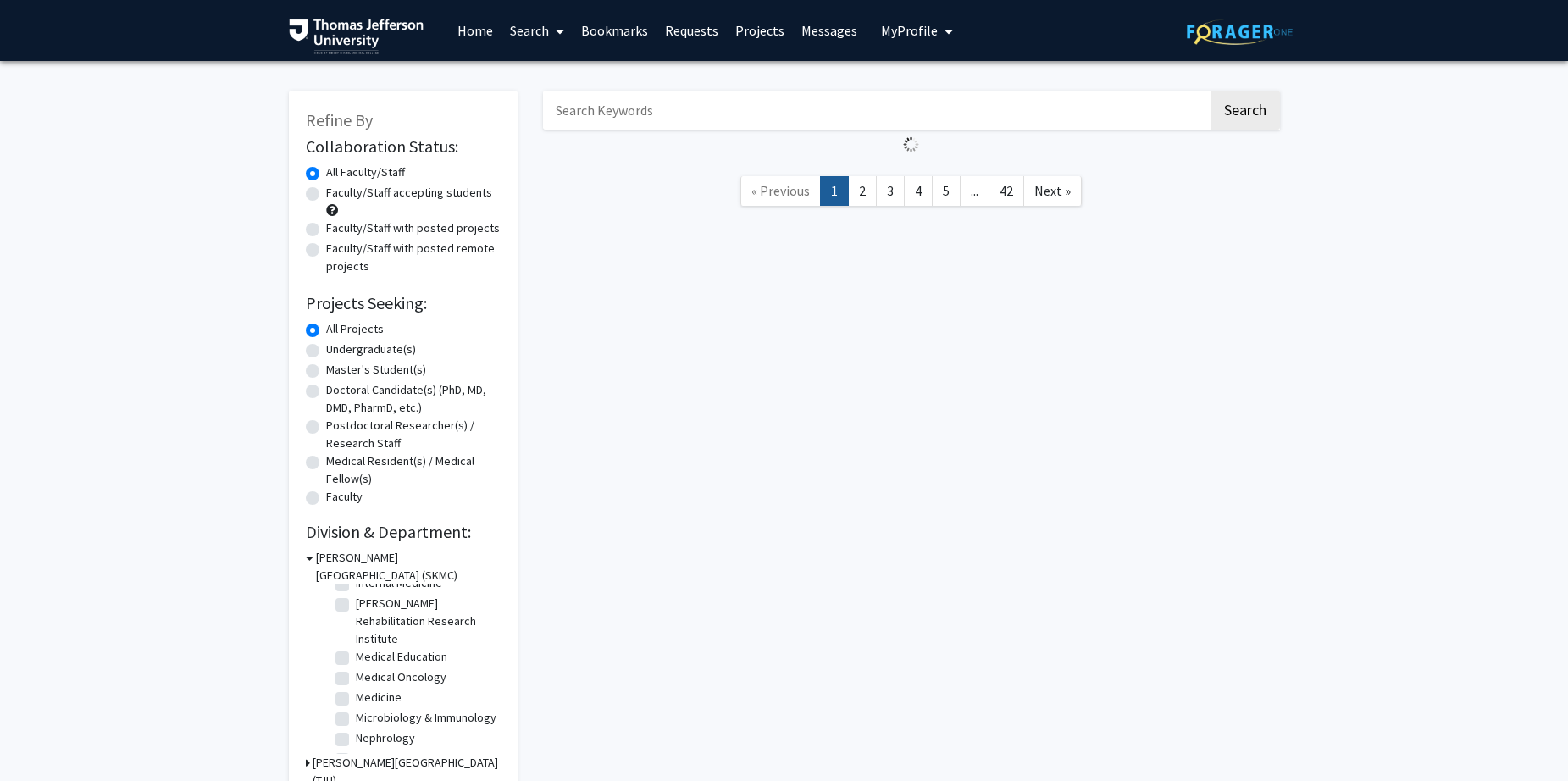
scroll to position [303, 0]
click at [375, 665] on label "Medical Oncology" at bounding box center [401, 668] width 91 height 18
click at [367, 665] on input "Medical Oncology" at bounding box center [361, 664] width 11 height 11
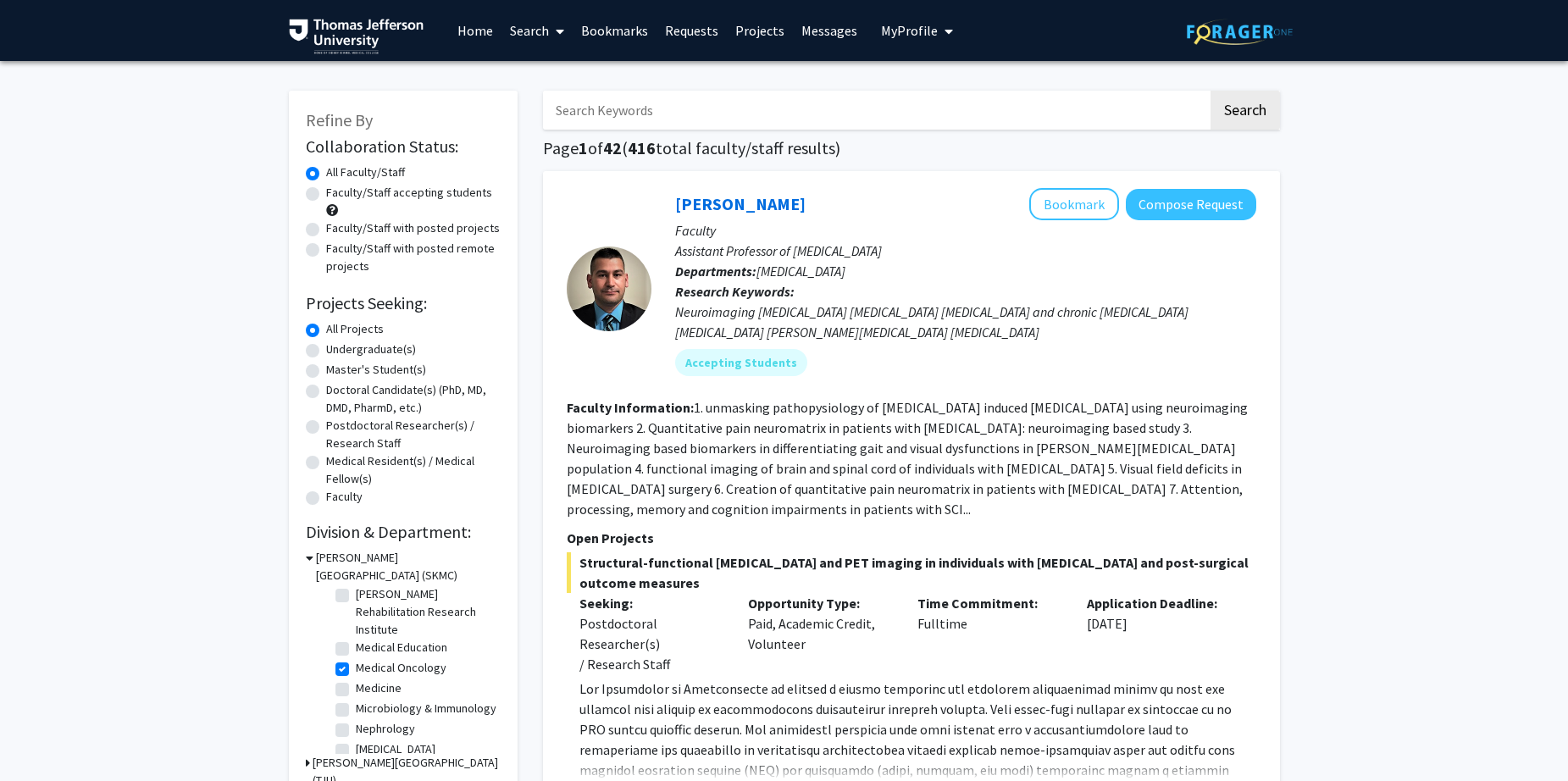
click at [403, 663] on label "Medical Oncology" at bounding box center [401, 668] width 91 height 18
click at [367, 663] on input "Medical Oncology" at bounding box center [361, 664] width 11 height 11
click at [362, 666] on label "Medical Oncology" at bounding box center [401, 668] width 91 height 18
click at [362, 666] on input "Medical Oncology" at bounding box center [361, 664] width 11 height 11
checkbox input "true"
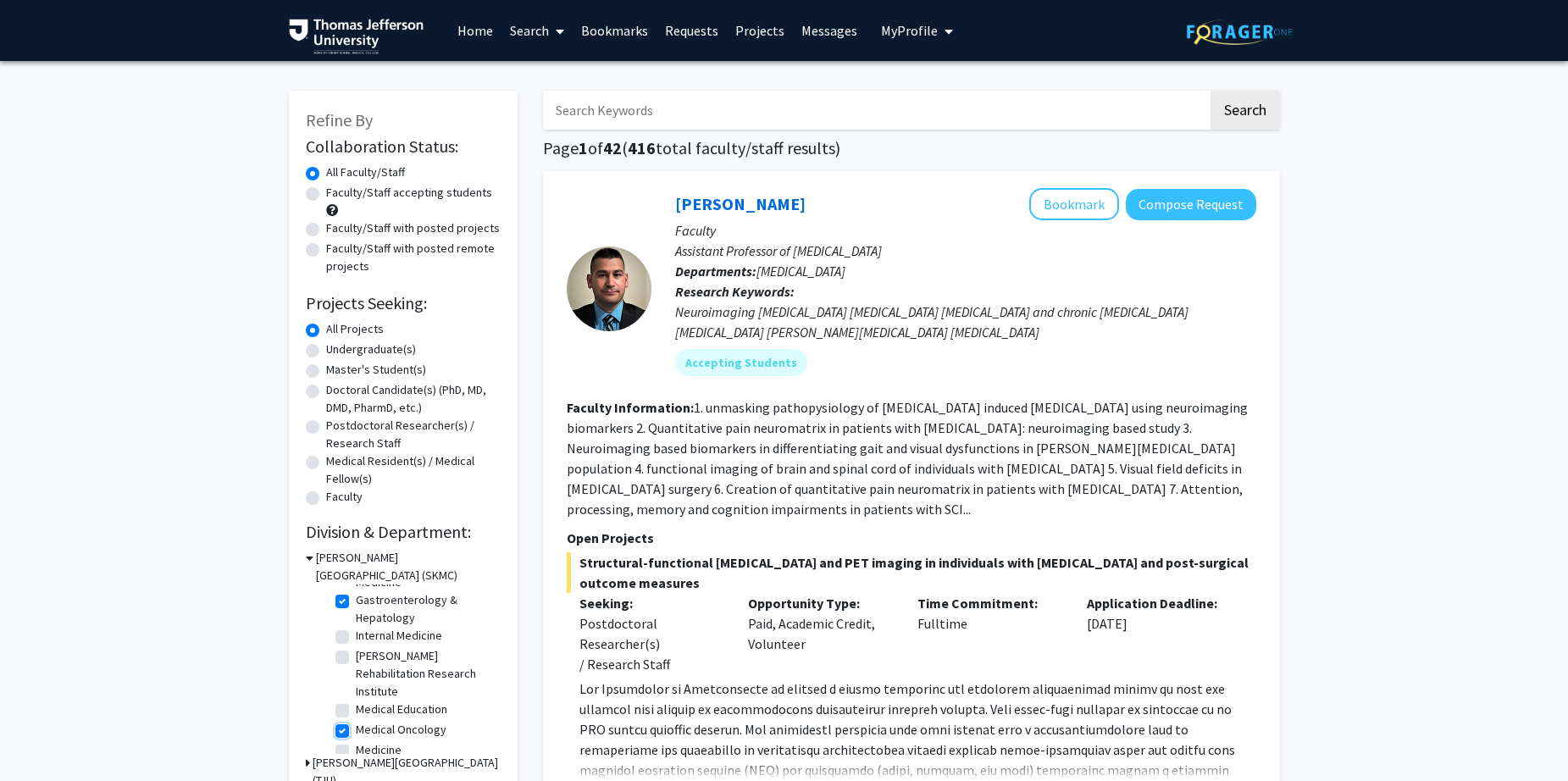
scroll to position [239, 0]
click at [356, 601] on label "Gastroenterology & Hepatology" at bounding box center [426, 611] width 140 height 36
click at [356, 601] on input "Gastroenterology & Hepatology" at bounding box center [361, 599] width 11 height 11
checkbox input "false"
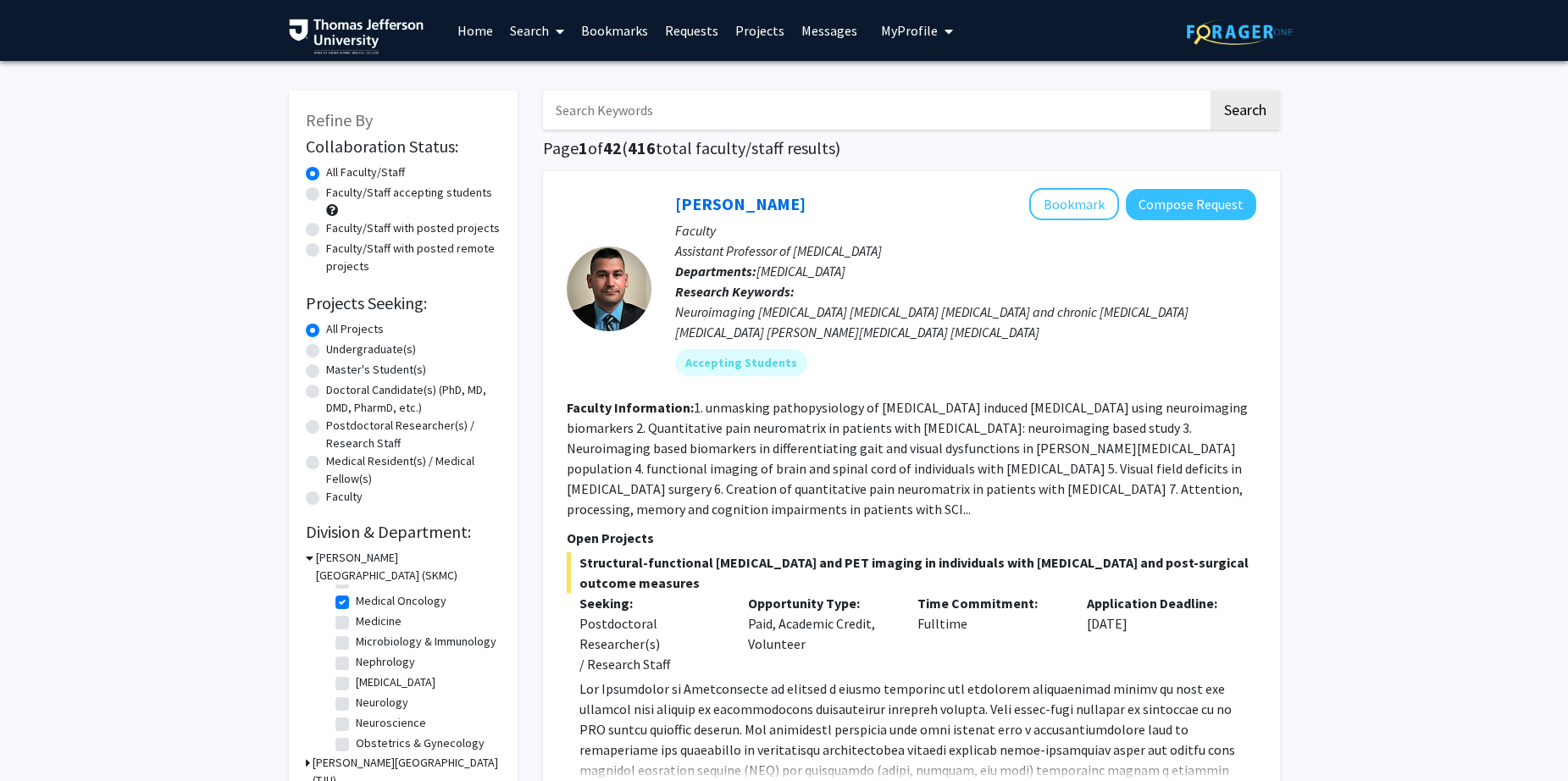
click at [356, 603] on label "Medical Oncology" at bounding box center [401, 602] width 91 height 18
click at [356, 603] on input "Medical Oncology" at bounding box center [361, 598] width 11 height 11
checkbox input "false"
click at [356, 602] on label "Medical Oncology" at bounding box center [401, 602] width 91 height 18
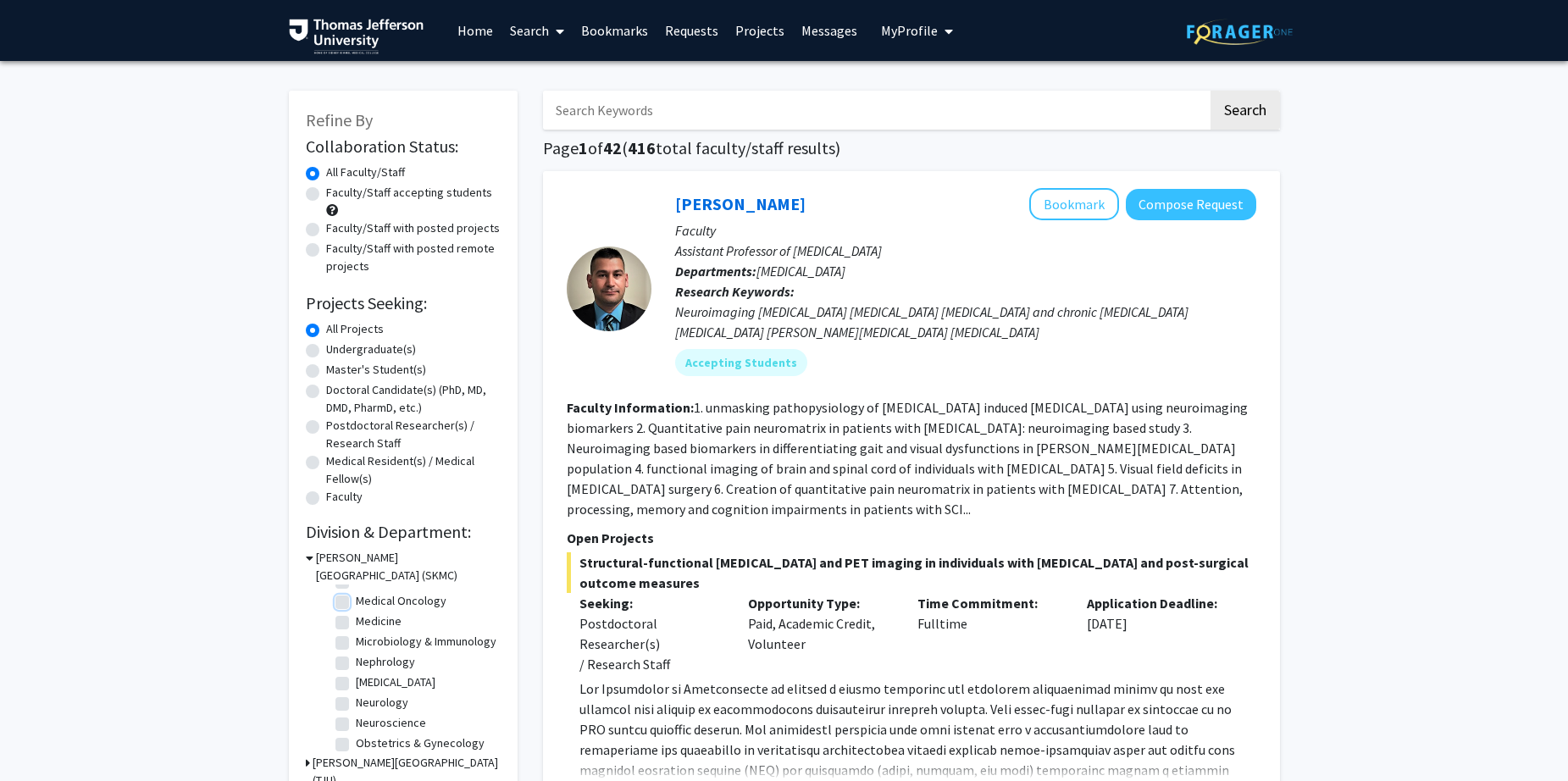
click at [356, 602] on input "Medical Oncology" at bounding box center [361, 598] width 11 height 11
checkbox input "true"
click at [356, 602] on label "Medical Oncology" at bounding box center [401, 602] width 91 height 18
click at [356, 602] on input "Medical Oncology" at bounding box center [361, 598] width 11 height 11
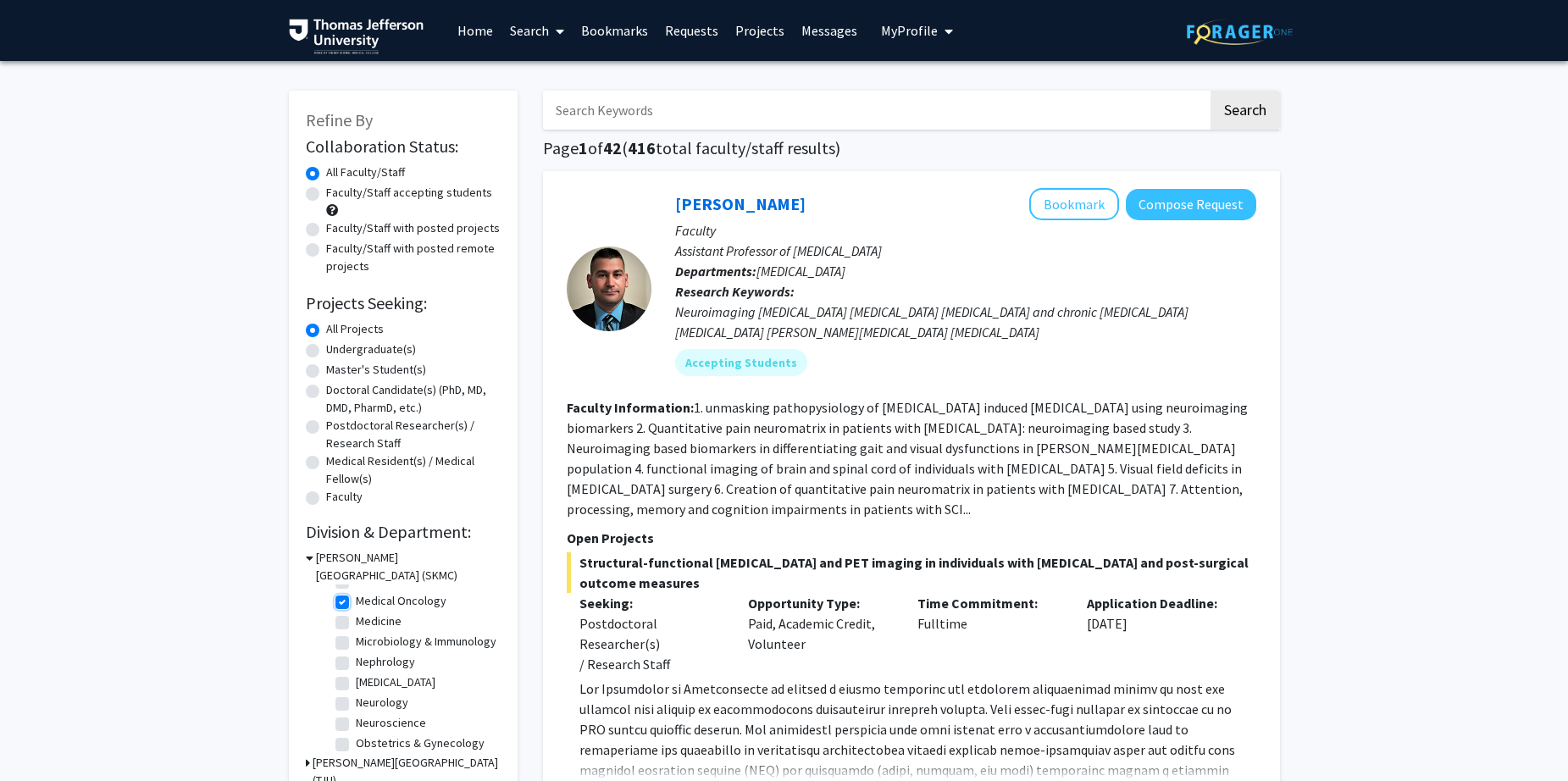
checkbox input "false"
click at [356, 660] on label "Medical Education" at bounding box center [401, 653] width 92 height 18
click at [356, 654] on input "Medical Education" at bounding box center [361, 649] width 11 height 11
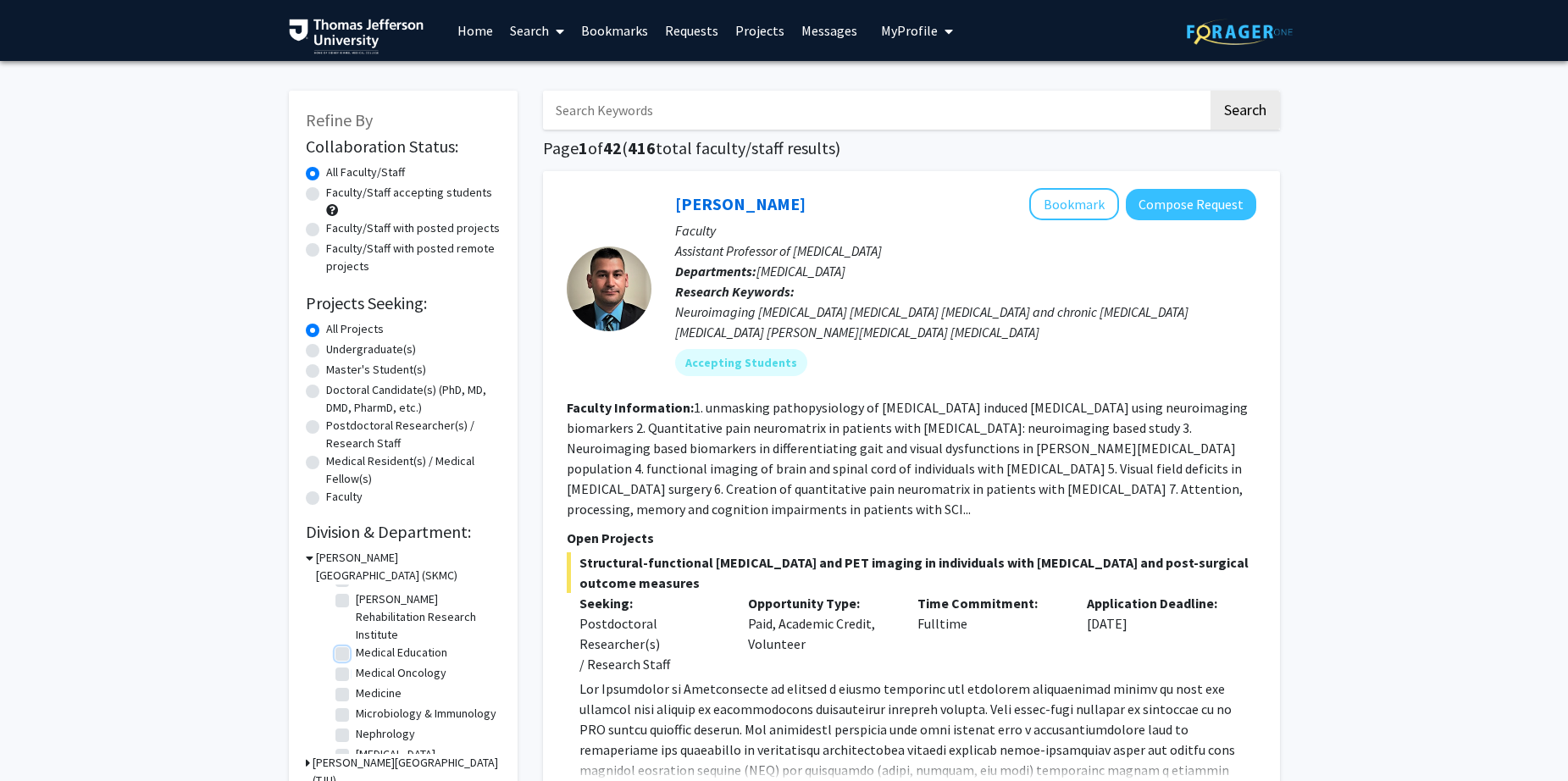
checkbox input "true"
click at [1254, 104] on button "Search" at bounding box center [1245, 110] width 69 height 39
checkbox input "false"
click at [1254, 104] on button "Search" at bounding box center [1245, 110] width 69 height 39
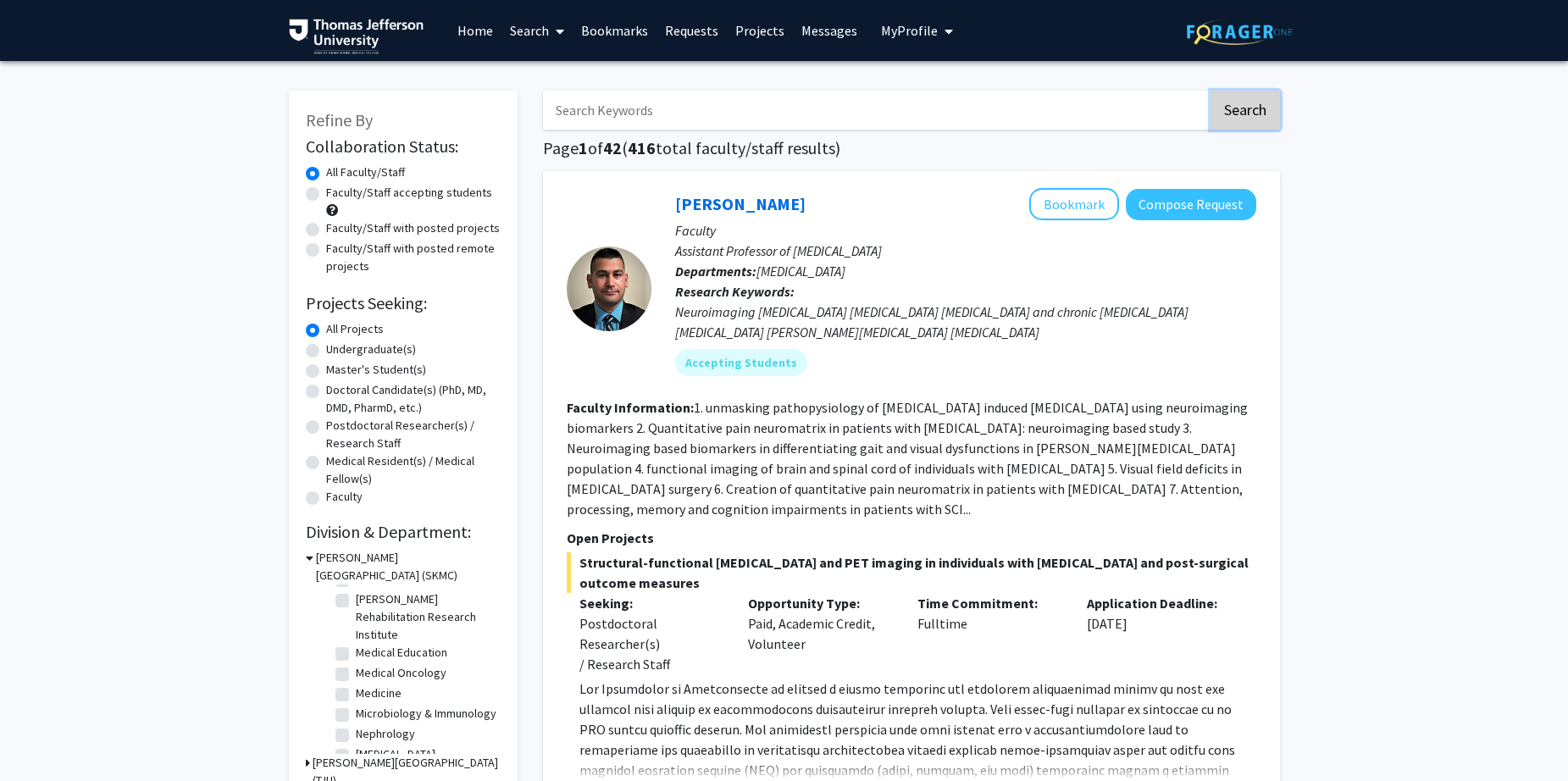
click at [1254, 104] on button "Search" at bounding box center [1245, 110] width 69 height 39
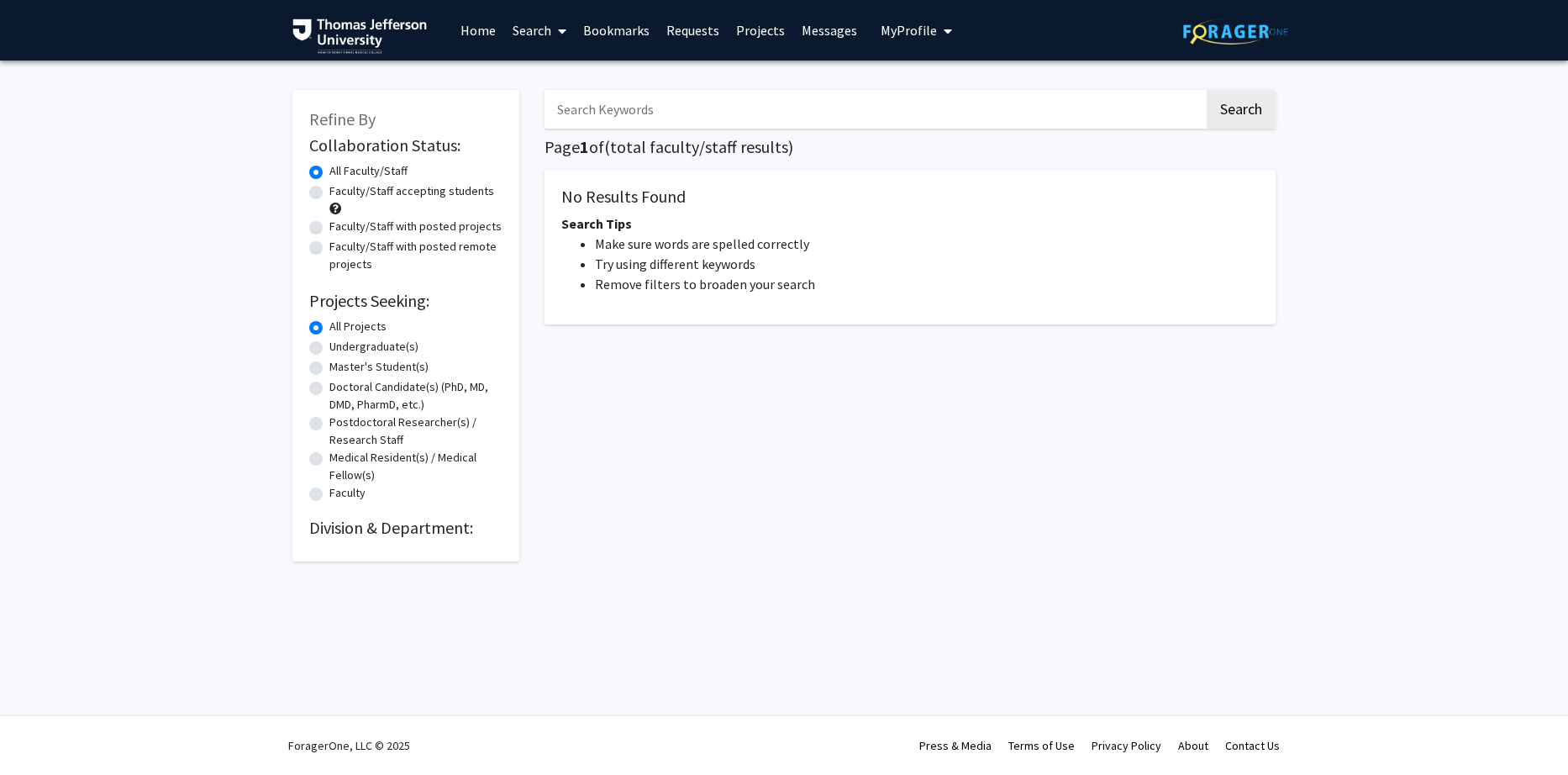
click at [386, 544] on div "Refine By Collaboration Status: Collaboration Status All Faculty/Staff Collabor…" at bounding box center [405, 326] width 227 height 472
click at [387, 530] on h2 "Division & Department:" at bounding box center [406, 528] width 193 height 20
click at [467, 532] on h2 "Division & Department:" at bounding box center [406, 528] width 193 height 20
click at [467, 533] on h2 "Division & Department:" at bounding box center [406, 528] width 193 height 20
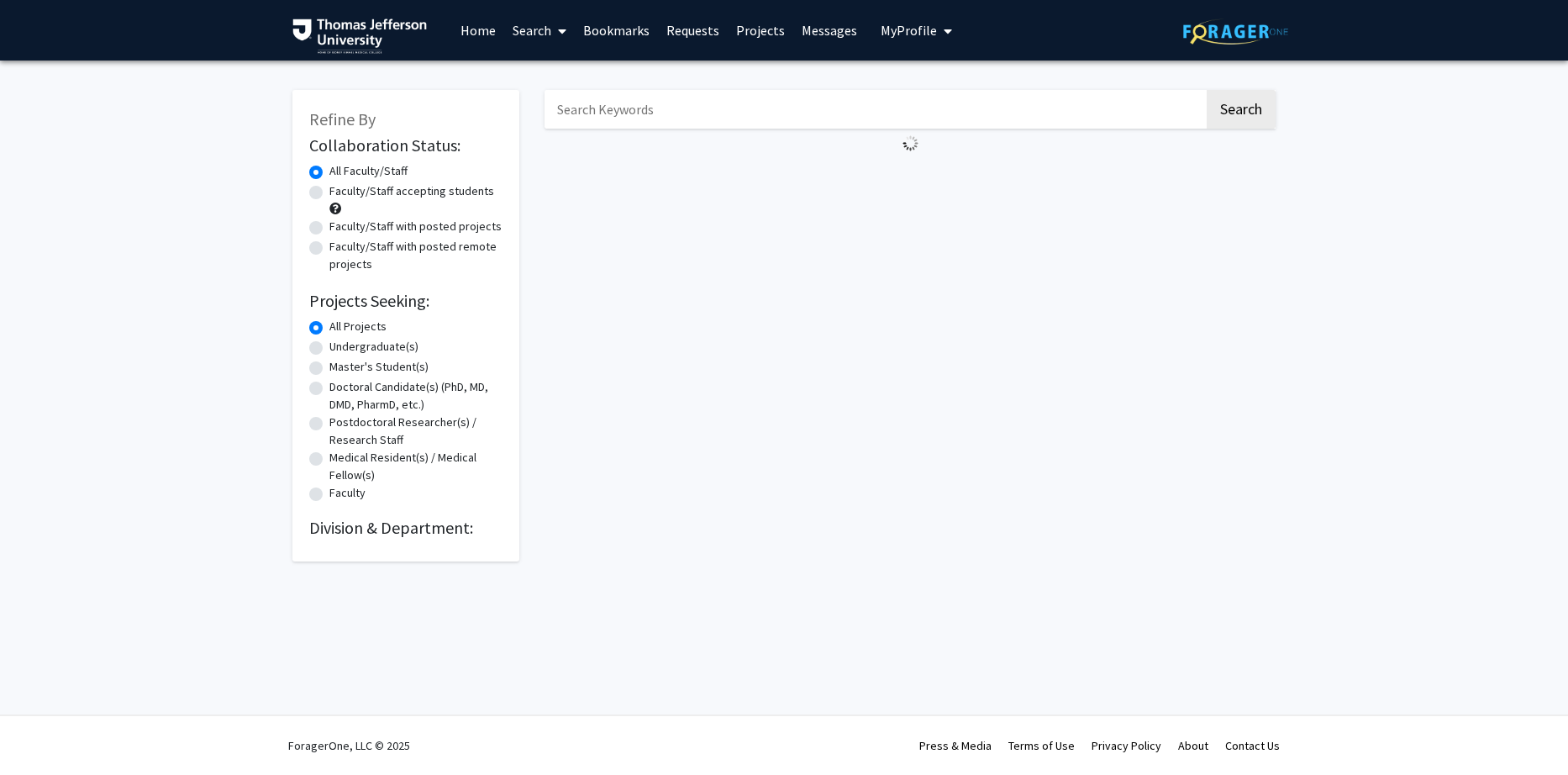
click at [541, 33] on link "Search" at bounding box center [539, 30] width 70 height 59
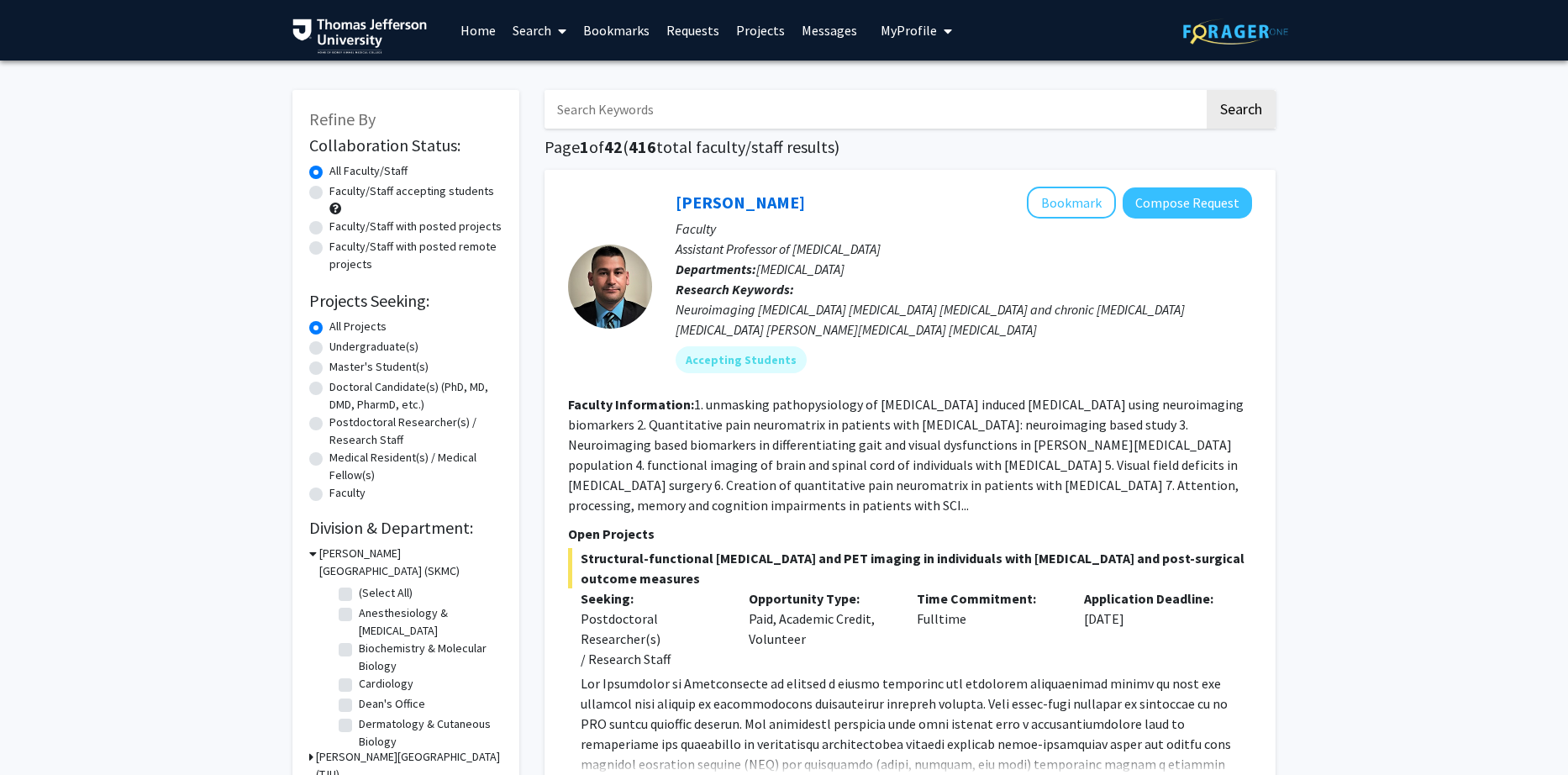
click at [411, 522] on h2 "Division & Department:" at bounding box center [406, 528] width 193 height 20
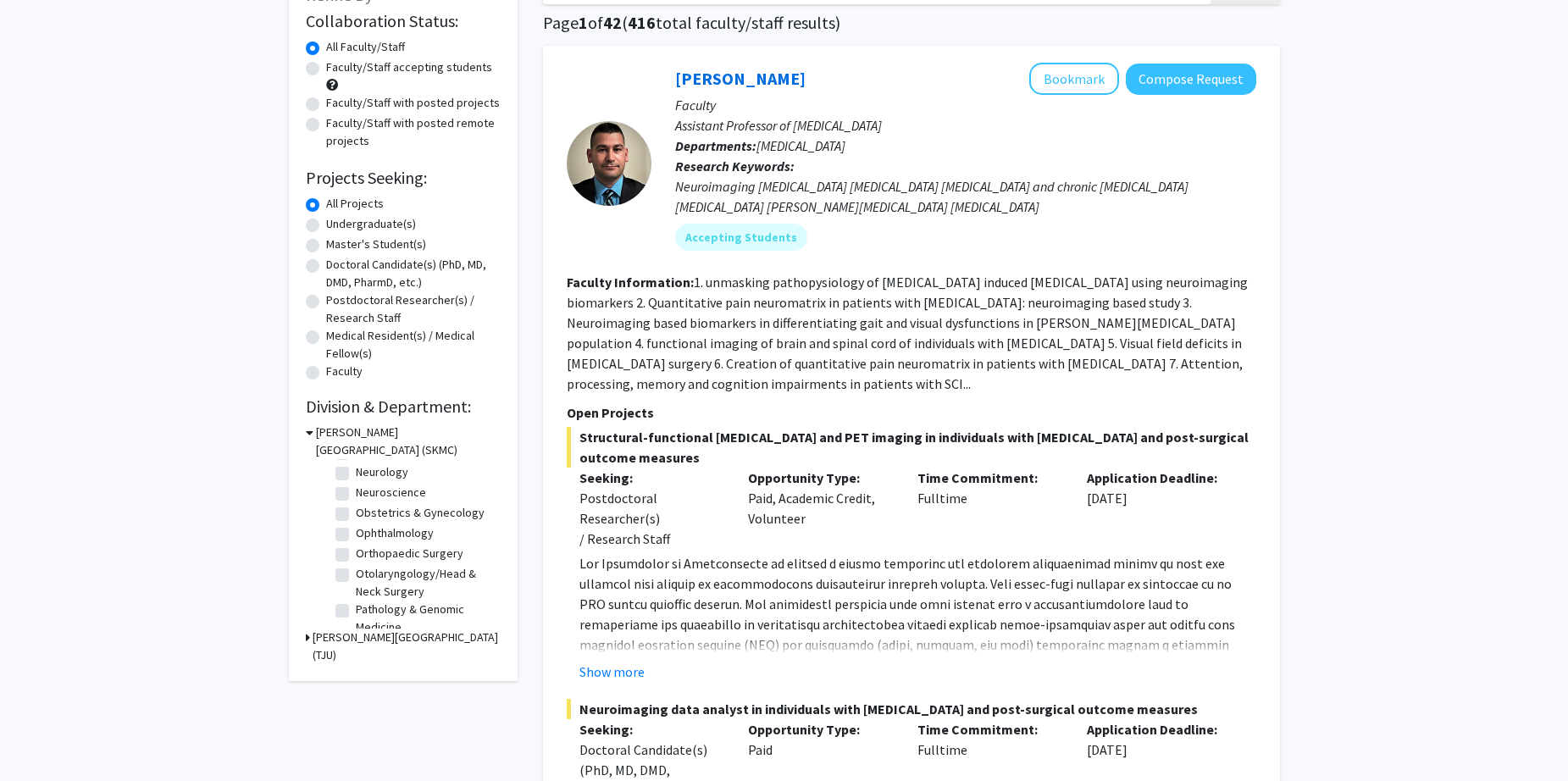
scroll to position [520, 0]
click at [349, 520] on fg-checkbox "Orthopaedic Surgery Orthopaedic Surgery" at bounding box center [416, 510] width 161 height 20
click at [356, 518] on label "Orthopaedic Surgery" at bounding box center [410, 509] width 107 height 18
click at [356, 511] on input "Orthopaedic Surgery" at bounding box center [361, 505] width 11 height 11
checkbox input "true"
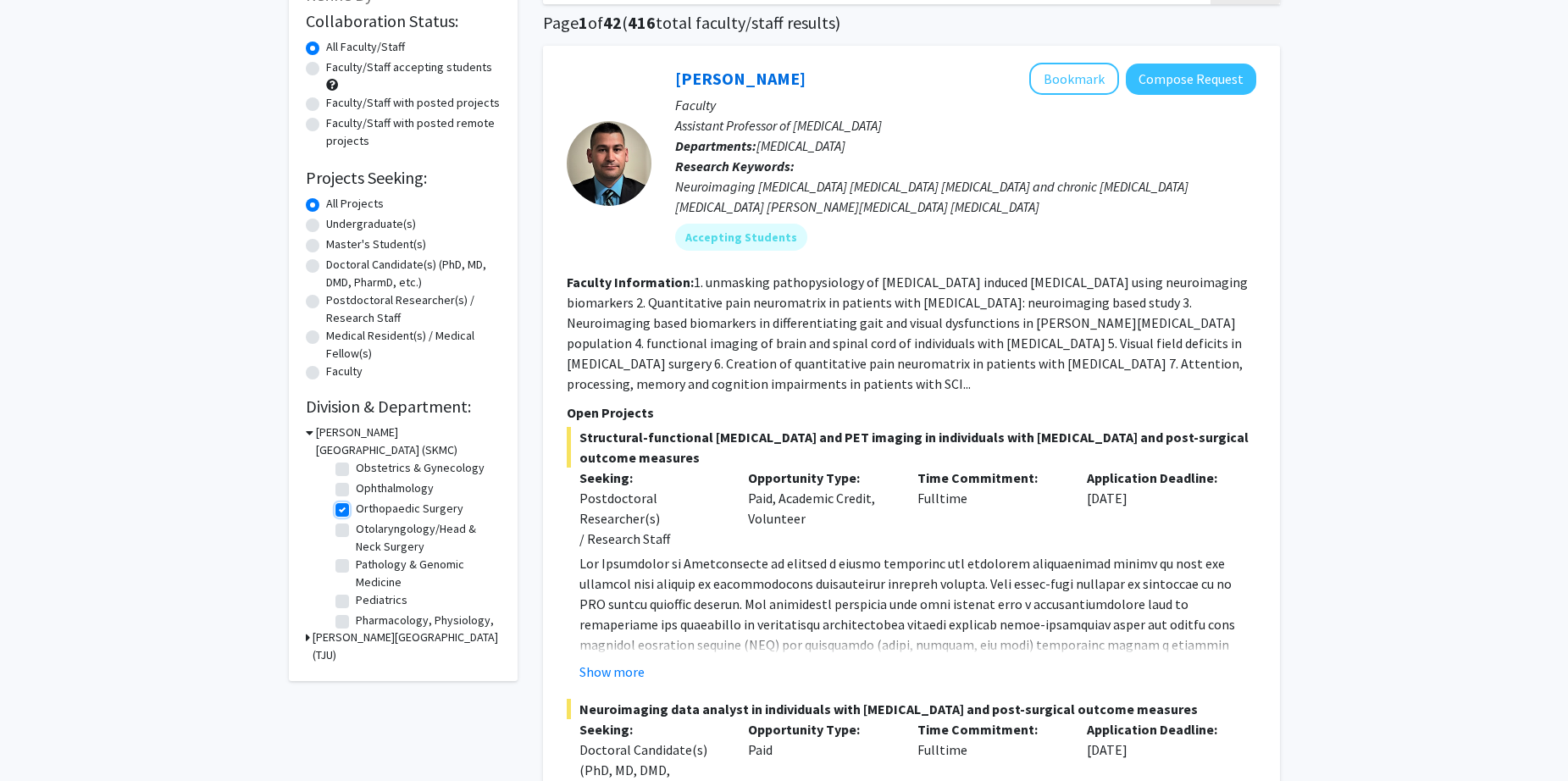
checkbox input "true"
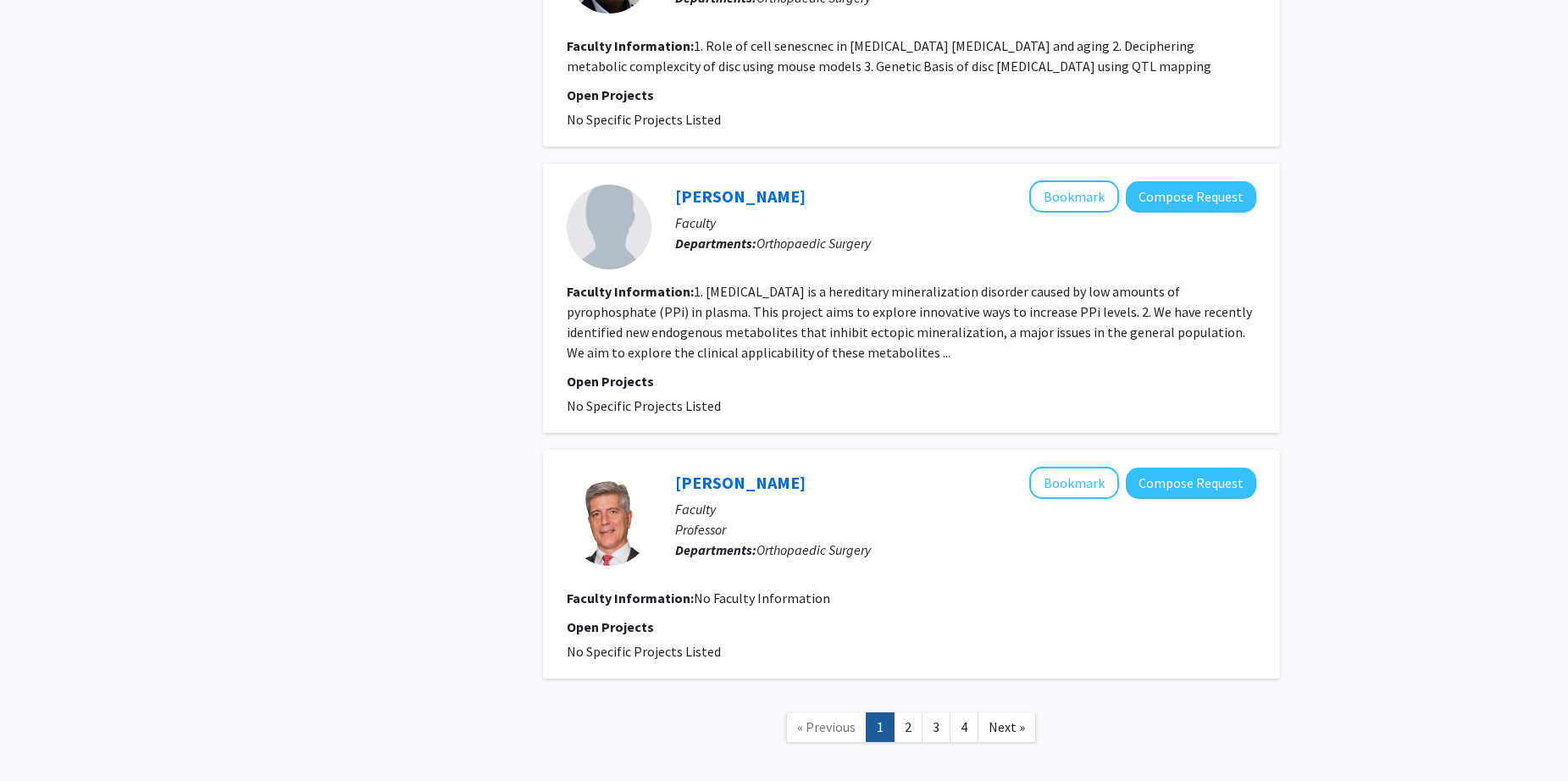
scroll to position [3154, 0]
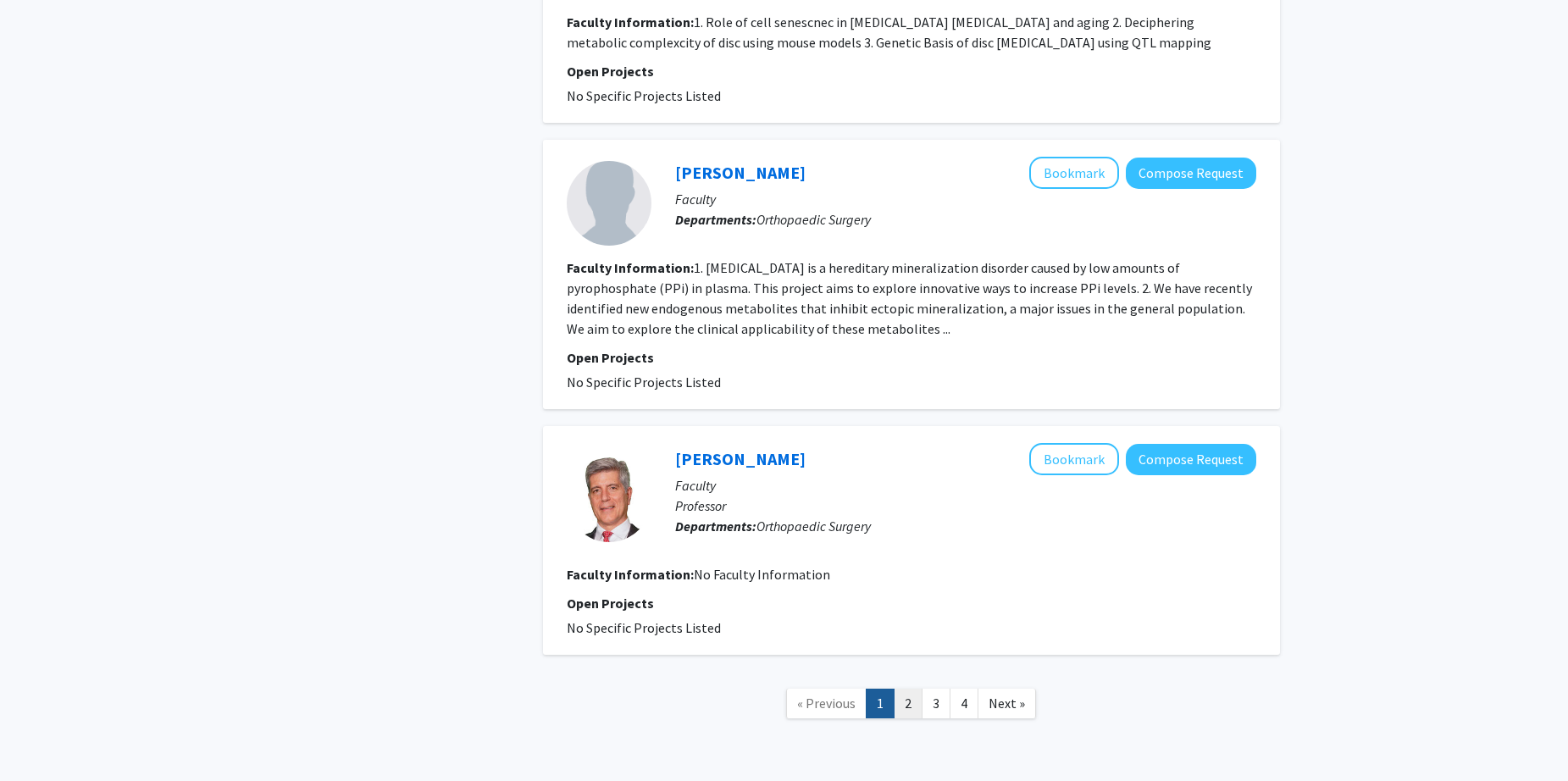
click at [907, 689] on link "2" at bounding box center [908, 704] width 29 height 30
